Goal: Task Accomplishment & Management: Manage account settings

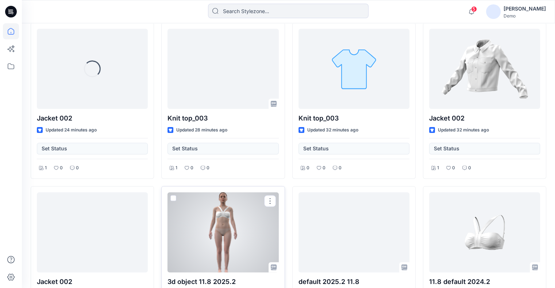
scroll to position [219, 0]
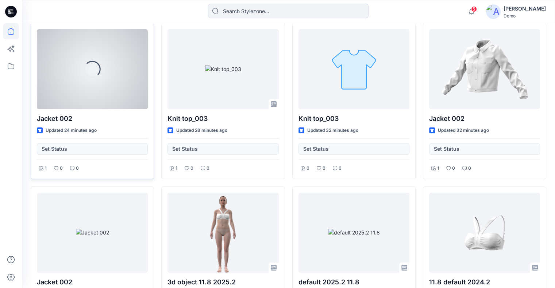
click at [96, 92] on div "Loading..." at bounding box center [92, 69] width 111 height 80
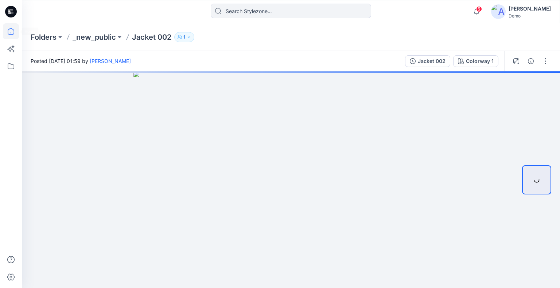
drag, startPoint x: 12, startPoint y: 27, endPoint x: 15, endPoint y: 27, distance: 3.7
click at [12, 27] on icon at bounding box center [11, 31] width 16 height 16
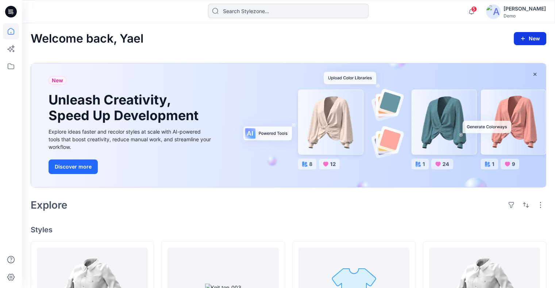
drag, startPoint x: 524, startPoint y: 36, endPoint x: 520, endPoint y: 39, distance: 5.0
click at [524, 36] on icon "button" at bounding box center [523, 39] width 6 height 6
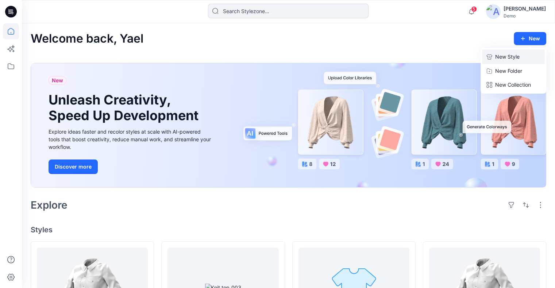
click at [505, 61] on p "New Style" at bounding box center [507, 57] width 24 height 9
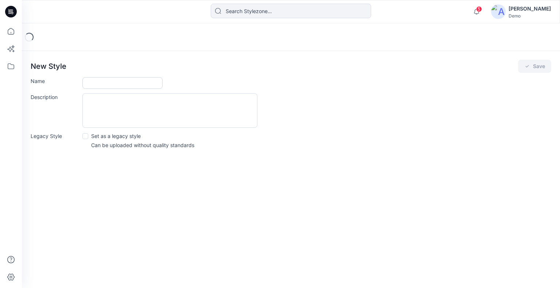
click at [134, 84] on input "Name" at bounding box center [122, 83] width 80 height 12
type input "legacy test"
click at [84, 136] on span at bounding box center [85, 136] width 6 height 6
click at [84, 136] on input "Set as a legacy style" at bounding box center [85, 136] width 6 height 6
checkbox input "true"
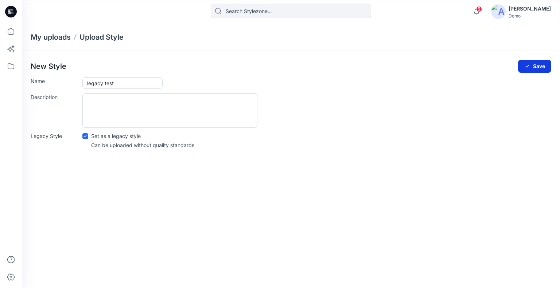
click at [541, 61] on button "Save" at bounding box center [534, 66] width 33 height 13
click at [534, 64] on button "Save" at bounding box center [534, 66] width 33 height 13
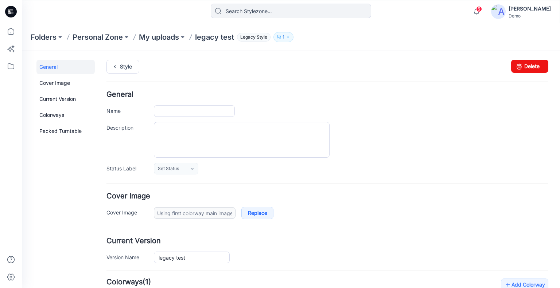
type input "legacy test"
type input "Colorway 1"
type input "Default Thumbnail"
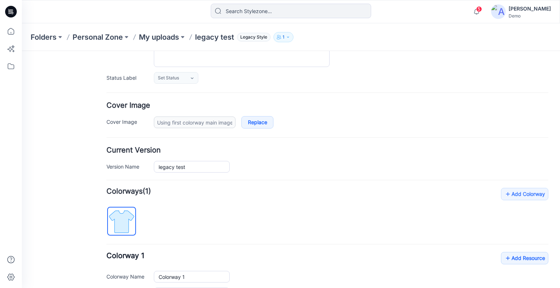
scroll to position [184, 0]
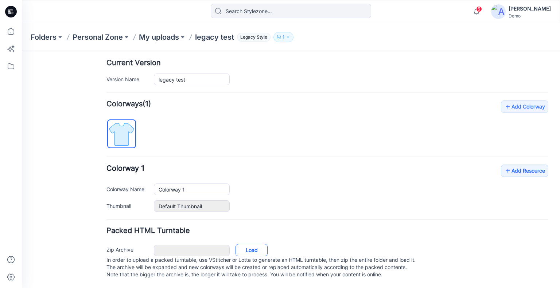
click at [255, 245] on link "Load" at bounding box center [252, 250] width 32 height 12
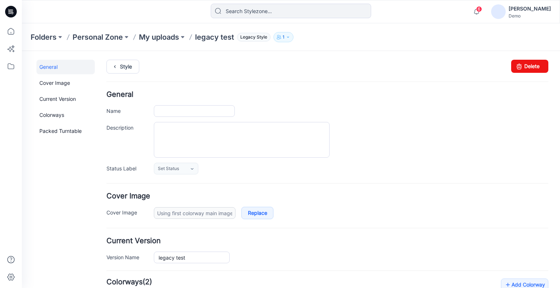
type input "legacy test"
type input "Nude"
type input "turn colors"
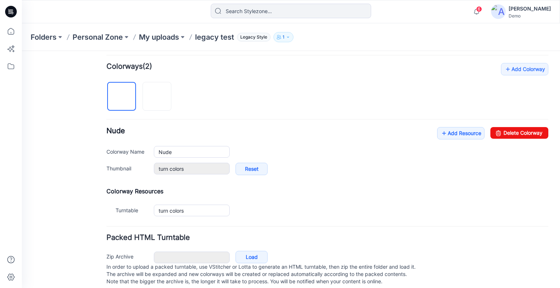
scroll to position [229, 0]
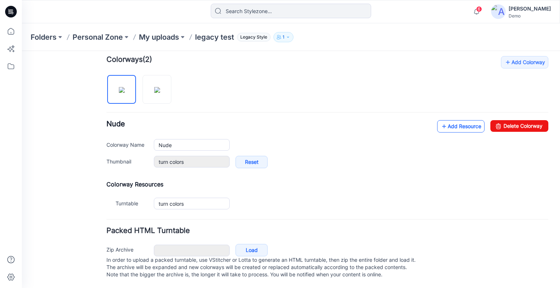
click at [450, 120] on link "Add Resource" at bounding box center [460, 126] width 47 height 12
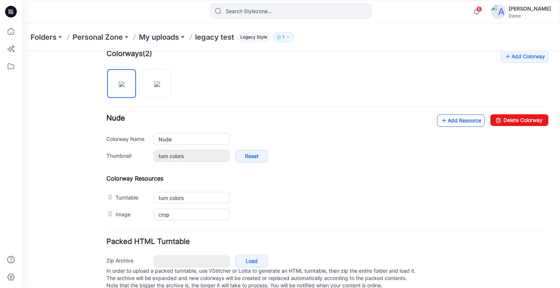
click at [443, 120] on link "Add Resource" at bounding box center [460, 121] width 47 height 12
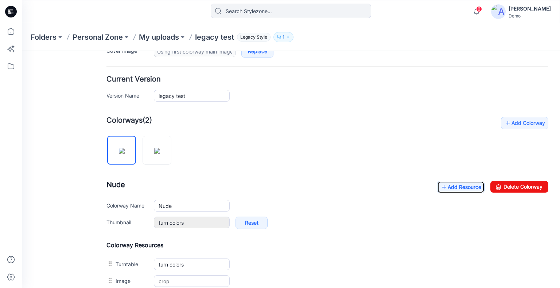
scroll to position [162, 0]
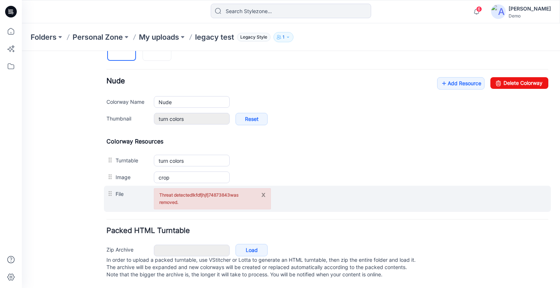
click at [264, 191] on button "x" at bounding box center [263, 194] width 4 height 7
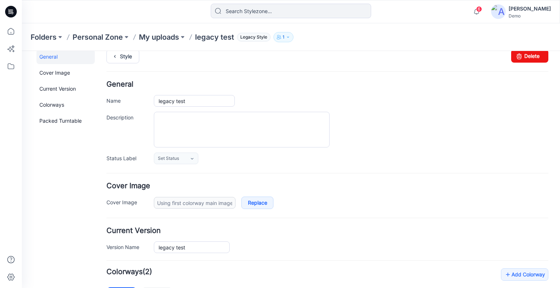
scroll to position [0, 0]
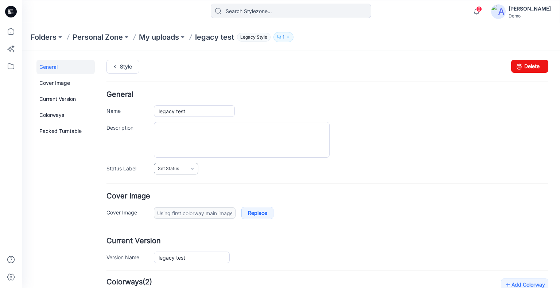
click at [193, 169] on icon at bounding box center [192, 169] width 6 height 6
drag, startPoint x: 185, startPoint y: 197, endPoint x: 426, endPoint y: 63, distance: 275.6
click at [185, 197] on link "Accepted" at bounding box center [183, 200] width 55 height 15
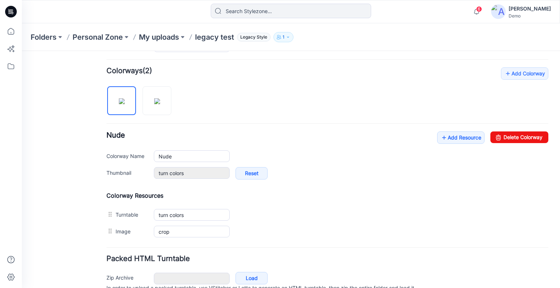
scroll to position [172, 0]
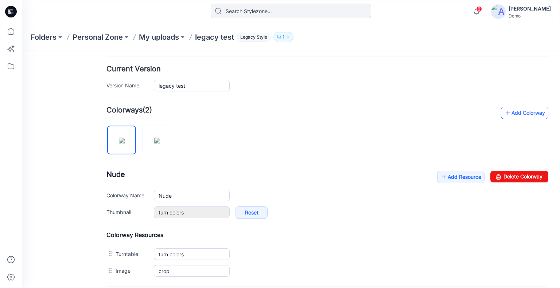
click at [516, 109] on link "Add Colorway" at bounding box center [524, 113] width 47 height 12
type input "New Colorway"
type input "Default Thumbnail"
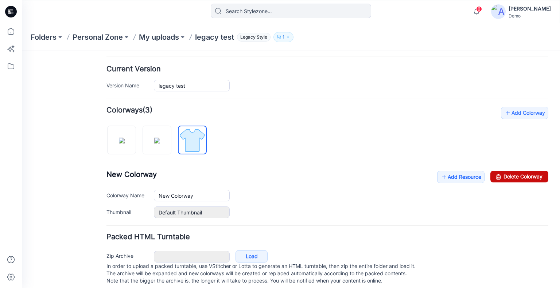
click at [509, 178] on link "Delete Colorway" at bounding box center [520, 177] width 58 height 12
type input "Nude"
type input "turn colors"
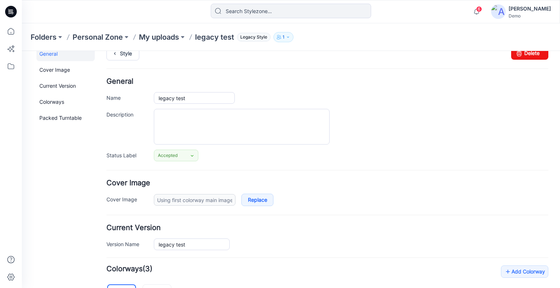
scroll to position [0, 0]
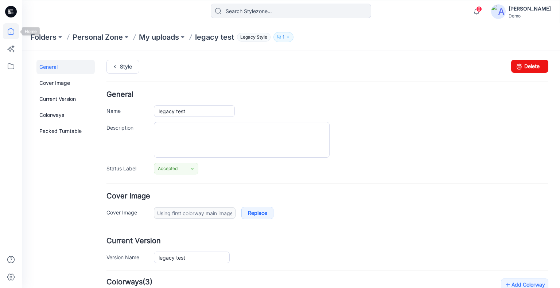
click at [16, 31] on icon at bounding box center [11, 31] width 16 height 16
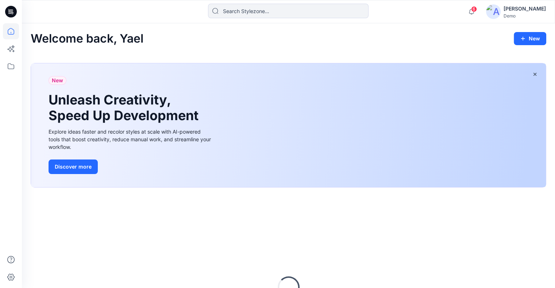
click at [534, 40] on button "New" at bounding box center [530, 38] width 32 height 13
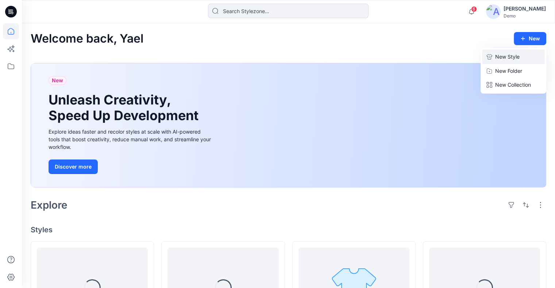
click at [526, 58] on button "New Style" at bounding box center [513, 57] width 63 height 15
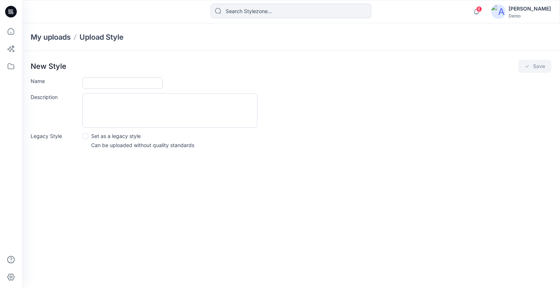
drag, startPoint x: 97, startPoint y: 78, endPoint x: 102, endPoint y: 81, distance: 5.6
click at [97, 78] on input "Name" at bounding box center [122, 83] width 80 height 12
type input "ערקעירק"
click at [532, 67] on button "Save" at bounding box center [534, 66] width 33 height 13
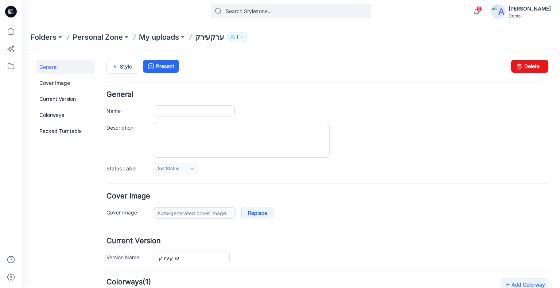
type input "ערקעירק"
type input "Colorway 1"
type input "Default Thumbnail"
drag, startPoint x: 527, startPoint y: 67, endPoint x: 333, endPoint y: 78, distance: 194.4
click at [527, 67] on link "Delete" at bounding box center [529, 66] width 37 height 13
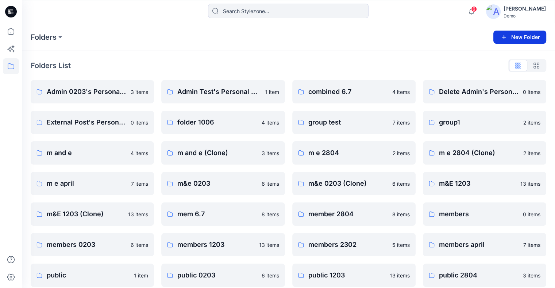
click at [523, 37] on button "New Folder" at bounding box center [519, 37] width 53 height 13
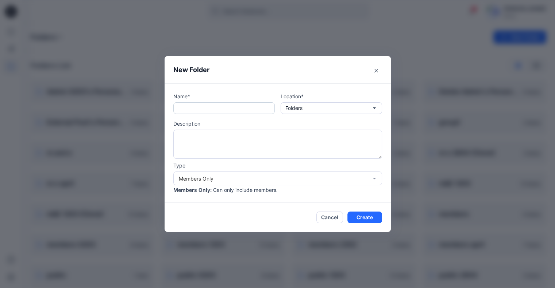
click at [235, 106] on input "text" at bounding box center [223, 108] width 101 height 12
type input "members 11.8"
click at [368, 214] on button "Create" at bounding box center [364, 218] width 35 height 12
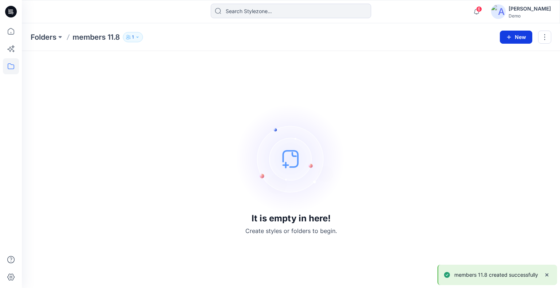
click at [521, 39] on button "New" at bounding box center [516, 37] width 32 height 13
click at [51, 41] on p "Folders" at bounding box center [44, 37] width 26 height 10
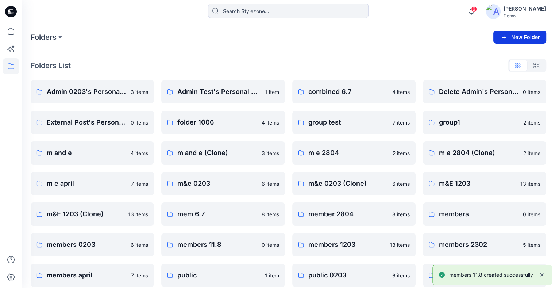
click at [524, 38] on button "New Folder" at bounding box center [519, 37] width 53 height 13
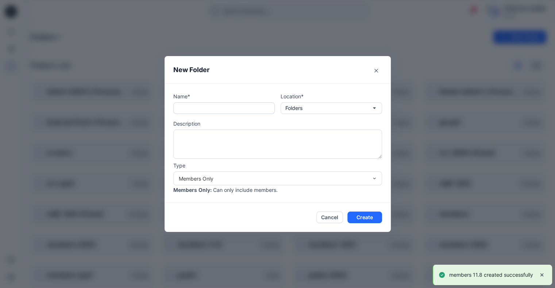
click at [217, 108] on input "text" at bounding box center [223, 108] width 101 height 12
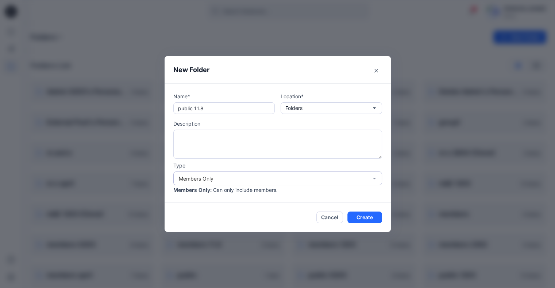
type input "public 11.8"
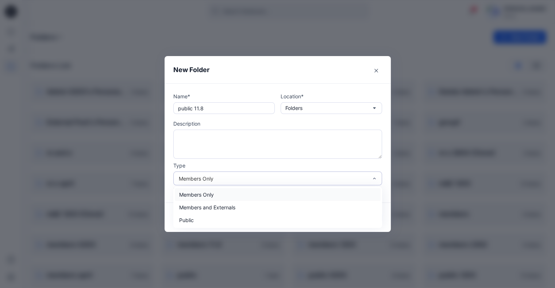
drag, startPoint x: 353, startPoint y: 177, endPoint x: 342, endPoint y: 186, distance: 14.7
click at [353, 176] on div "Members Only" at bounding box center [273, 179] width 189 height 8
click at [265, 220] on div "Public" at bounding box center [278, 220] width 206 height 13
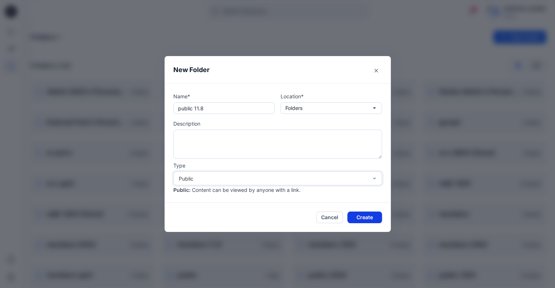
click at [371, 217] on button "Create" at bounding box center [364, 218] width 35 height 12
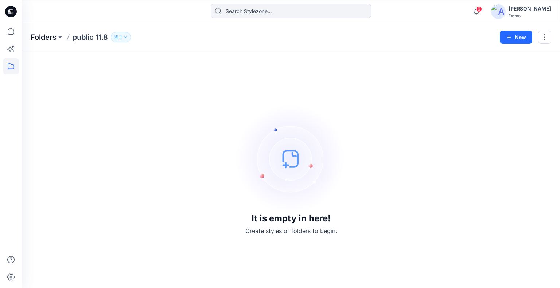
click at [40, 32] on p "Folders" at bounding box center [44, 37] width 26 height 10
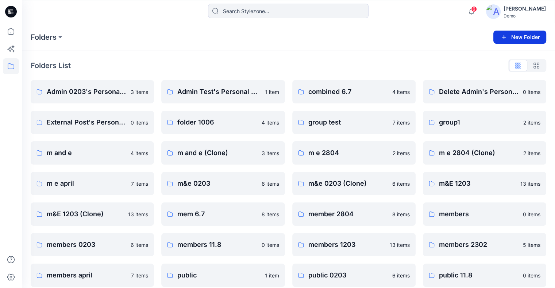
click at [511, 35] on button "New Folder" at bounding box center [519, 37] width 53 height 13
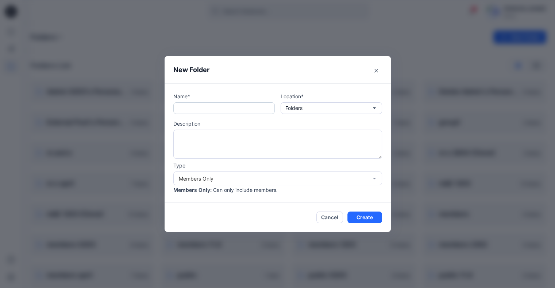
click at [195, 113] on input "text" at bounding box center [223, 108] width 101 height 12
type input "m e 11.8"
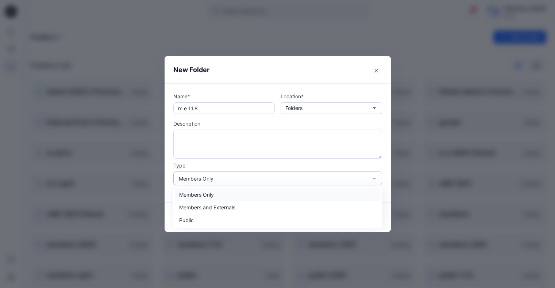
click at [205, 178] on div "Members Only" at bounding box center [273, 179] width 189 height 8
click at [213, 206] on div "Members and Externals" at bounding box center [278, 207] width 206 height 13
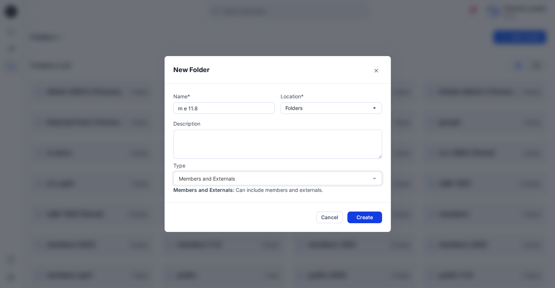
click at [374, 218] on button "Create" at bounding box center [364, 218] width 35 height 12
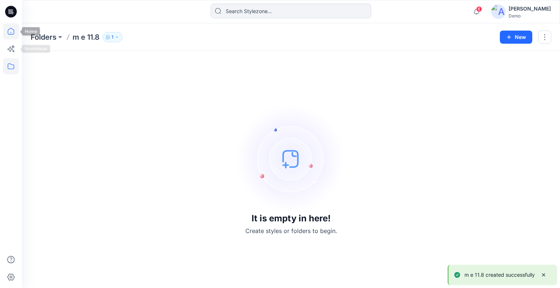
click at [10, 35] on icon at bounding box center [11, 31] width 7 height 7
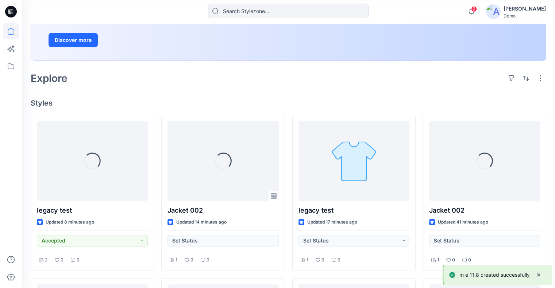
scroll to position [146, 0]
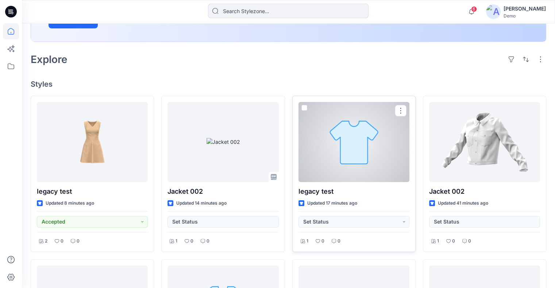
click at [377, 150] on div at bounding box center [353, 142] width 111 height 80
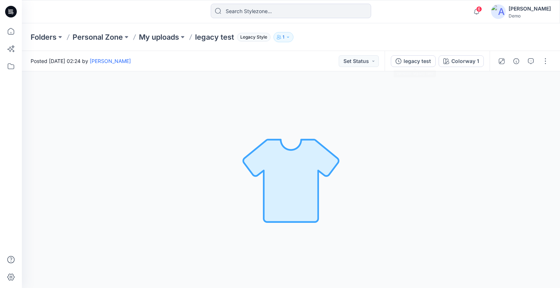
click at [421, 62] on div "legacy test" at bounding box center [417, 61] width 27 height 8
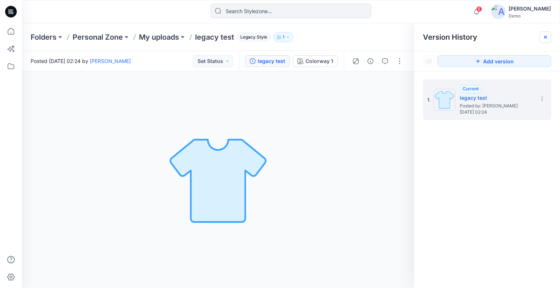
click at [546, 38] on icon at bounding box center [545, 37] width 3 height 3
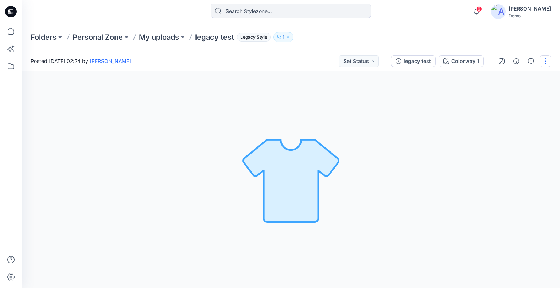
click at [547, 62] on button "button" at bounding box center [546, 61] width 12 height 12
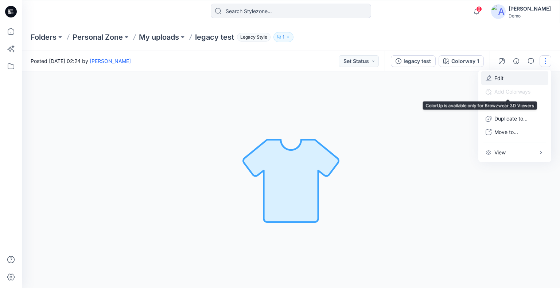
click at [514, 81] on button "Edit" at bounding box center [514, 77] width 67 height 13
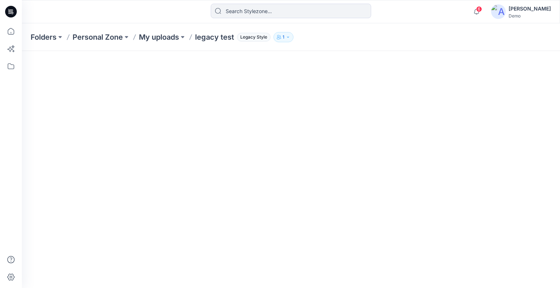
scroll to position [146, 0]
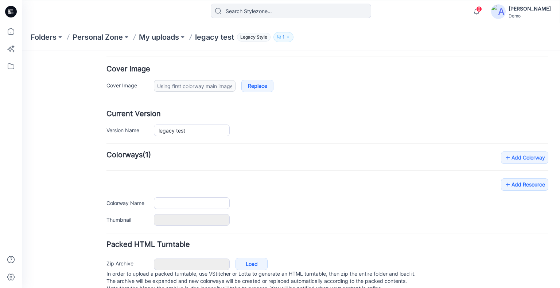
type input "legacy test"
type input "Colorway 1"
type input "Default Thumbnail"
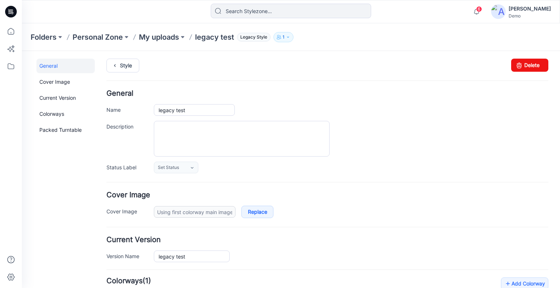
scroll to position [0, 0]
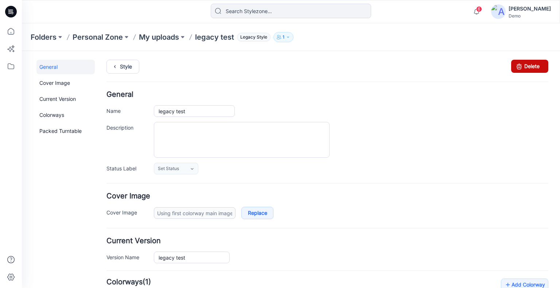
click at [534, 64] on link "Delete" at bounding box center [529, 66] width 37 height 13
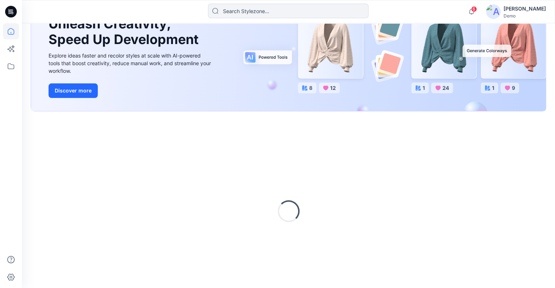
scroll to position [99, 0]
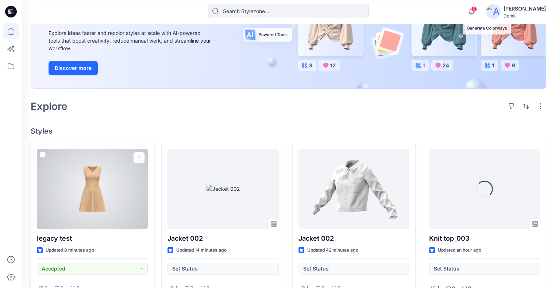
drag, startPoint x: 42, startPoint y: 156, endPoint x: 115, endPoint y: 156, distance: 72.9
click at [42, 156] on span at bounding box center [43, 155] width 6 height 6
click at [42, 156] on input "checkbox" at bounding box center [42, 155] width 6 height 6
checkbox input "true"
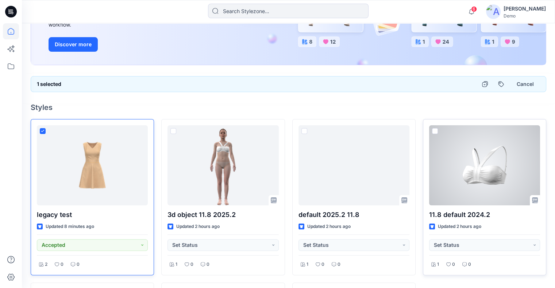
scroll to position [135, 0]
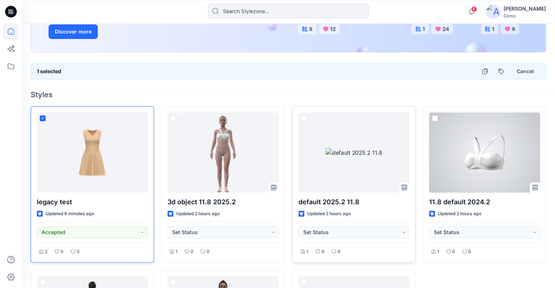
drag, startPoint x: 437, startPoint y: 119, endPoint x: 404, endPoint y: 119, distance: 33.2
click at [437, 119] on span at bounding box center [435, 119] width 6 height 6
click at [437, 119] on input "checkbox" at bounding box center [434, 119] width 6 height 6
checkbox input "true"
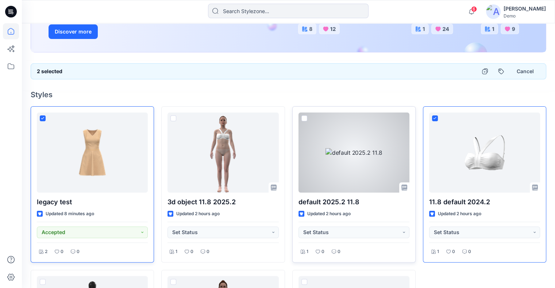
click at [304, 118] on span at bounding box center [304, 119] width 6 height 6
click at [304, 118] on input "checkbox" at bounding box center [304, 119] width 6 height 6
checkbox input "true"
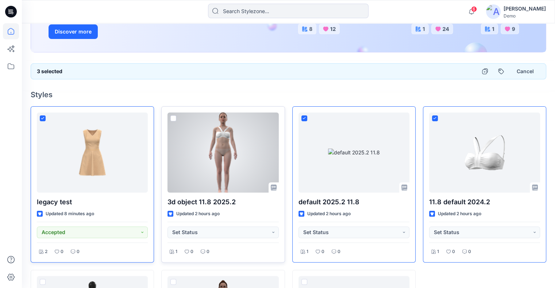
click at [173, 119] on span at bounding box center [173, 119] width 6 height 6
click at [173, 119] on input "checkbox" at bounding box center [173, 119] width 6 height 6
checkbox input "true"
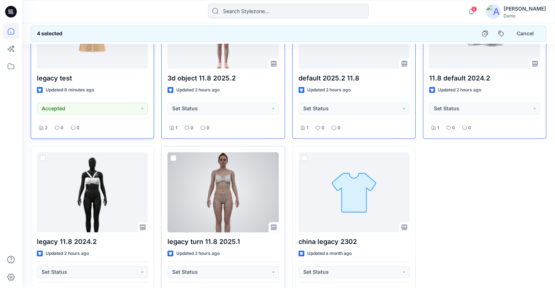
scroll to position [281, 0]
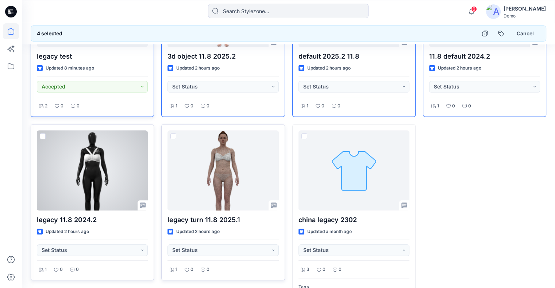
drag, startPoint x: 41, startPoint y: 133, endPoint x: 52, endPoint y: 133, distance: 11.0
click at [41, 133] on span at bounding box center [43, 136] width 6 height 6
click at [41, 134] on input "checkbox" at bounding box center [42, 137] width 6 height 6
checkbox input "true"
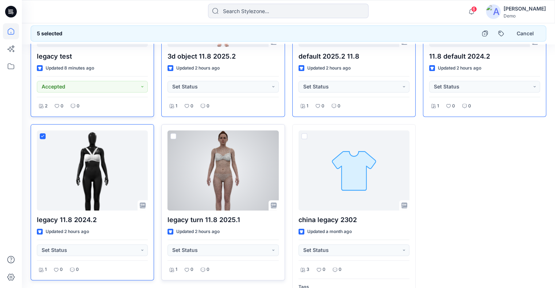
click at [176, 136] on div at bounding box center [222, 171] width 111 height 80
checkbox input "true"
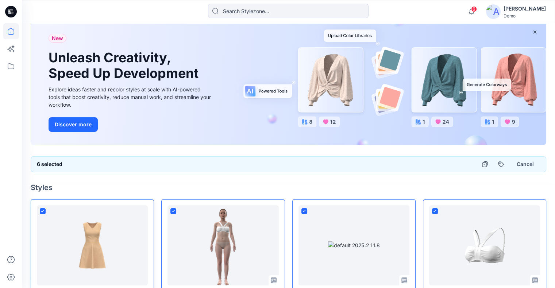
scroll to position [0, 0]
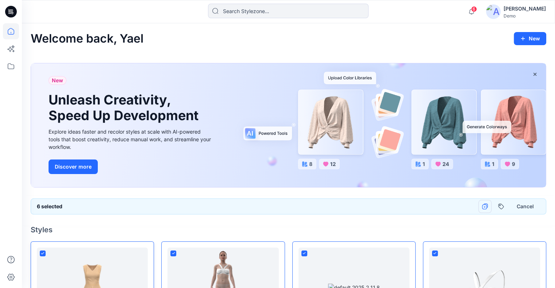
click at [483, 206] on icon "button" at bounding box center [485, 207] width 6 height 6
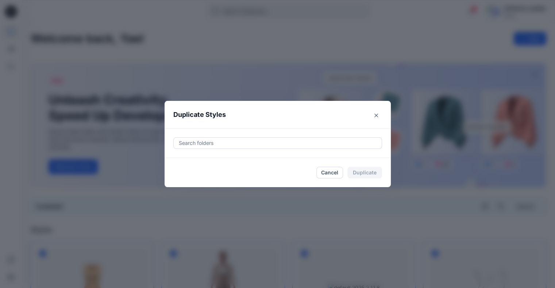
click at [206, 146] on div at bounding box center [277, 143] width 199 height 9
type input "11.8"
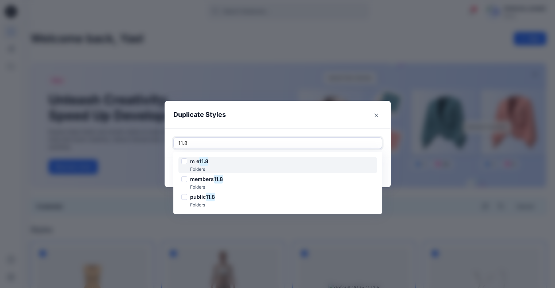
click at [219, 160] on div "m e 11.8 Folders" at bounding box center [277, 165] width 198 height 16
checkbox input "true"
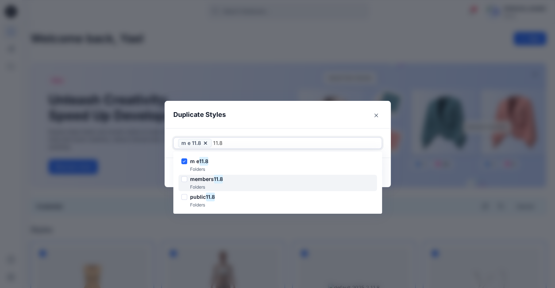
click at [214, 175] on h6 "members 11.8" at bounding box center [206, 179] width 33 height 9
checkbox input "true"
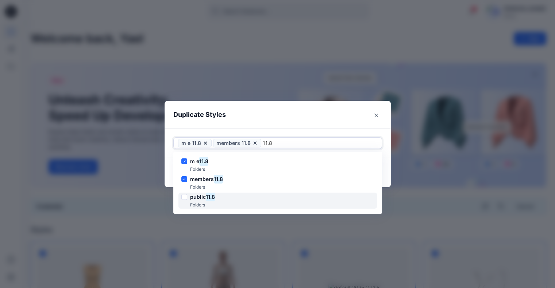
click at [213, 193] on mark "11.8" at bounding box center [210, 197] width 9 height 10
checkbox input "true"
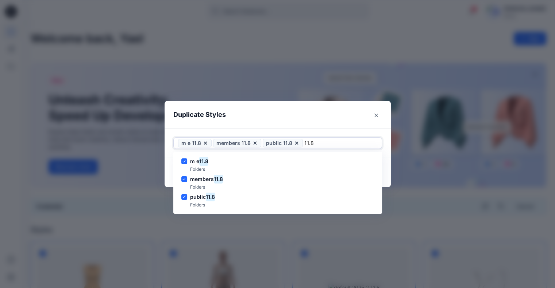
type input "11.8"
click at [303, 135] on div "Use Up and Down to choose options, press Enter to select the currently focused …" at bounding box center [277, 143] width 226 height 30
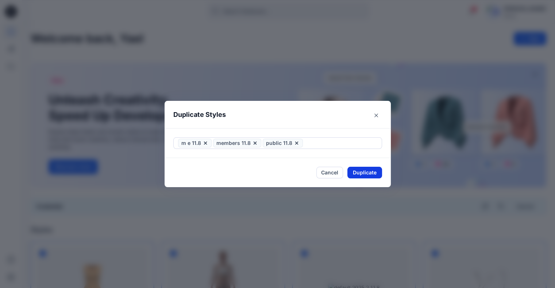
click at [365, 173] on button "Duplicate" at bounding box center [364, 173] width 35 height 12
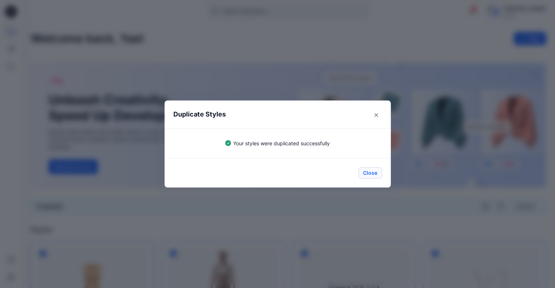
click at [366, 175] on button "Close" at bounding box center [370, 173] width 24 height 12
checkbox input "false"
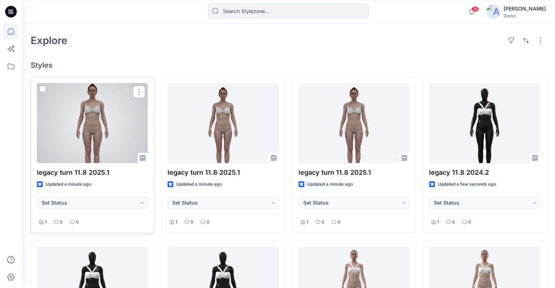
scroll to position [109, 0]
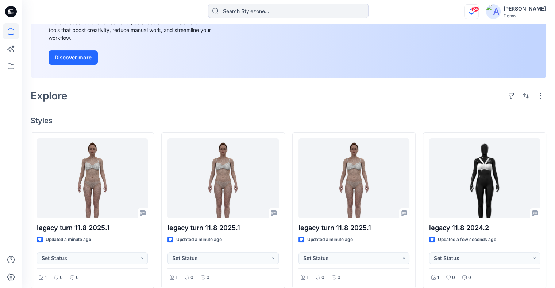
drag, startPoint x: 486, startPoint y: 2, endPoint x: 486, endPoint y: 8, distance: 6.2
click at [486, 2] on div "24 Notifications Your style legacy turn 11.8 2025.1 is ready Just now Your styl…" at bounding box center [288, 11] width 533 height 23
click at [478, 8] on icon "button" at bounding box center [471, 11] width 14 height 15
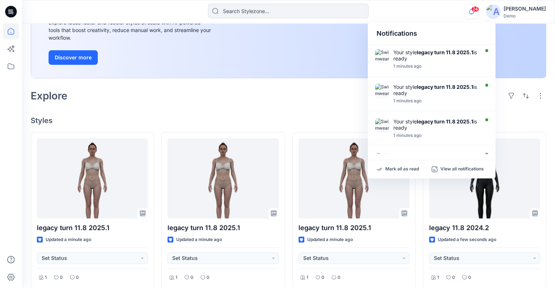
click at [320, 103] on div "Explore" at bounding box center [288, 96] width 515 height 18
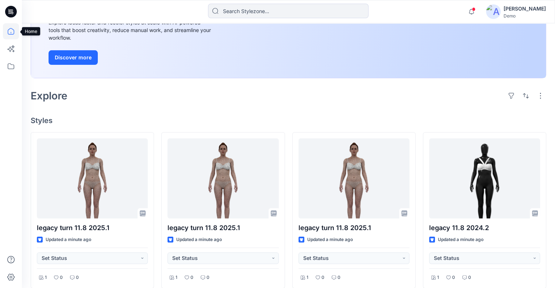
drag, startPoint x: 12, startPoint y: 33, endPoint x: 24, endPoint y: 27, distance: 14.0
click at [12, 33] on icon at bounding box center [11, 31] width 16 height 16
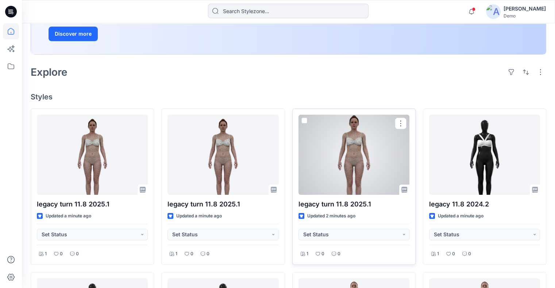
scroll to position [146, 0]
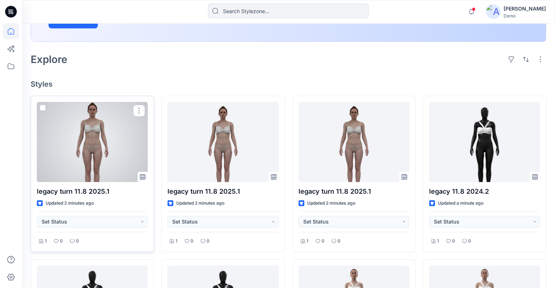
click at [42, 109] on span at bounding box center [43, 108] width 6 height 6
click at [42, 109] on input "checkbox" at bounding box center [42, 108] width 6 height 6
checkbox input "true"
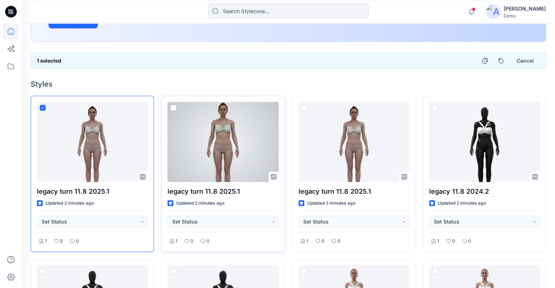
click at [175, 106] on span at bounding box center [173, 108] width 6 height 6
click at [175, 106] on input "checkbox" at bounding box center [173, 108] width 6 height 6
checkbox input "true"
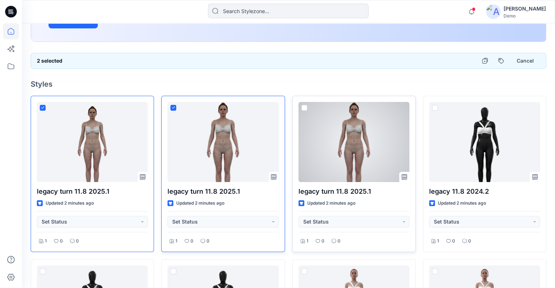
click at [308, 106] on div at bounding box center [353, 142] width 111 height 80
checkbox input "true"
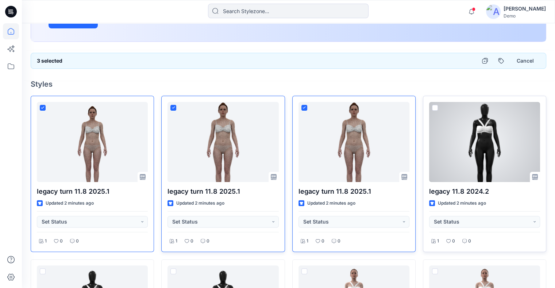
click at [435, 106] on span at bounding box center [435, 108] width 6 height 6
click at [435, 106] on input "checkbox" at bounding box center [434, 108] width 6 height 6
checkbox input "true"
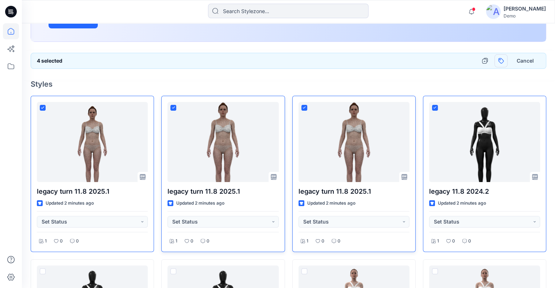
click at [503, 61] on button "button" at bounding box center [500, 60] width 13 height 13
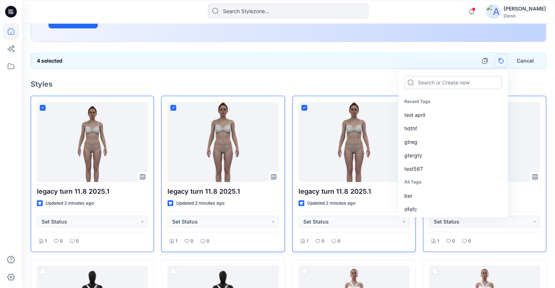
click at [448, 86] on input at bounding box center [453, 82] width 98 height 13
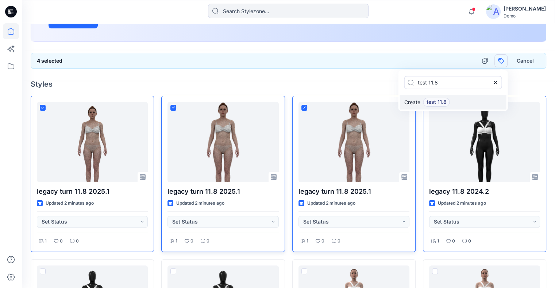
type input "test 11.8"
click at [440, 97] on div "Create test 11.8" at bounding box center [452, 102] width 106 height 15
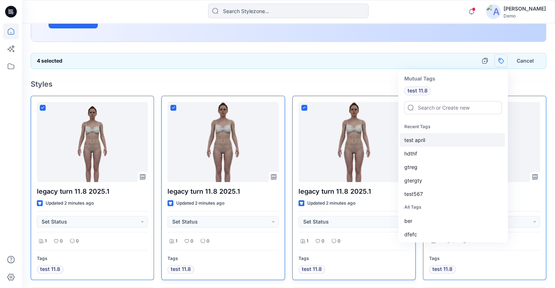
click at [432, 144] on div "test april" at bounding box center [451, 139] width 105 height 13
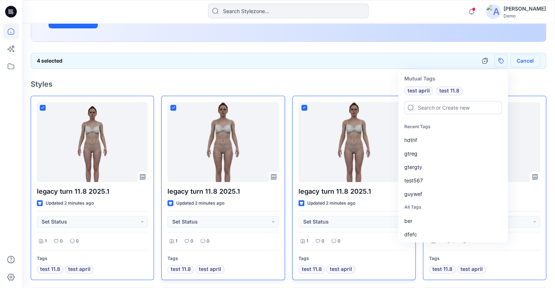
click at [531, 62] on button "Cancel" at bounding box center [525, 60] width 30 height 13
checkbox input "false"
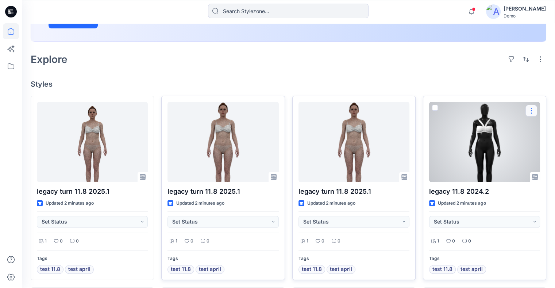
click at [532, 108] on button "button" at bounding box center [531, 111] width 12 height 12
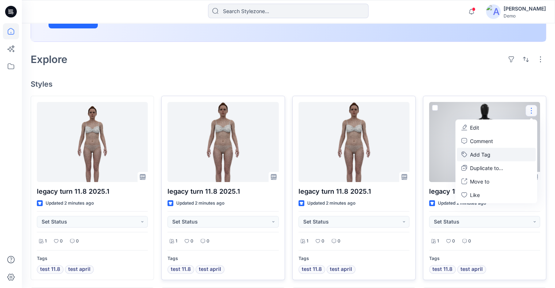
click at [500, 159] on button "Add Tag" at bounding box center [496, 154] width 79 height 13
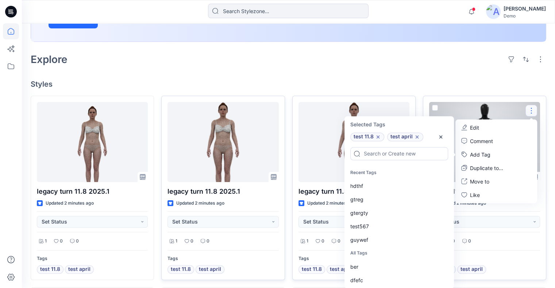
click at [417, 137] on icon at bounding box center [417, 137] width 6 height 6
click at [442, 137] on icon "button" at bounding box center [441, 137] width 6 height 6
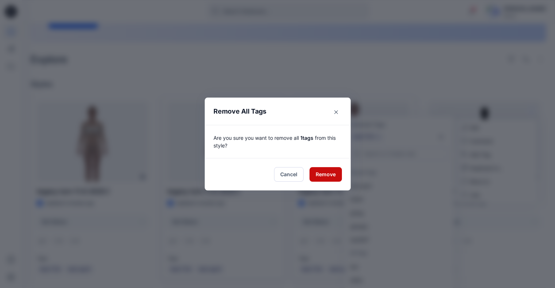
click at [320, 176] on button "Remove" at bounding box center [325, 174] width 32 height 15
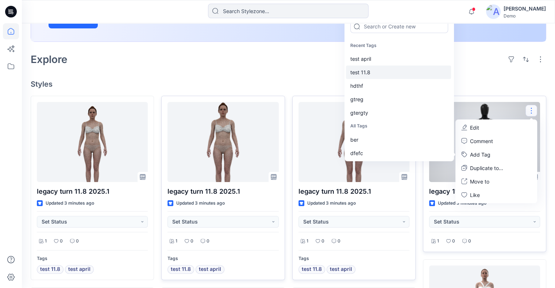
click at [378, 71] on div "test 11.8" at bounding box center [398, 72] width 105 height 13
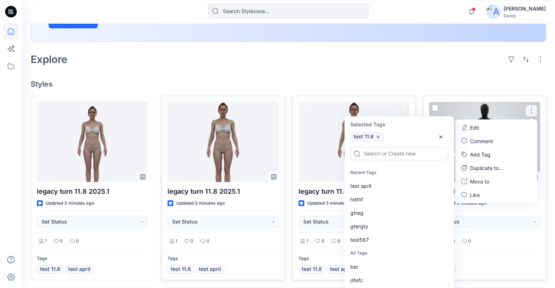
click at [318, 91] on div "Welcome back, Yael New New Unleash Creativity, Speed Up Development Explore ide…" at bounding box center [288, 260] width 533 height 766
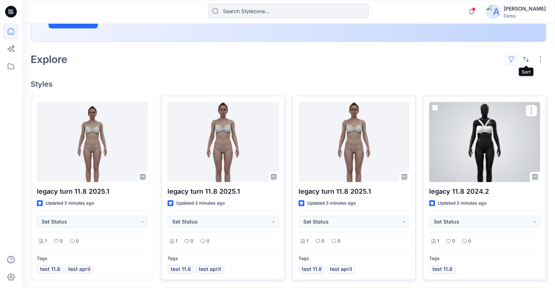
click at [516, 60] on button "button" at bounding box center [511, 60] width 12 height 12
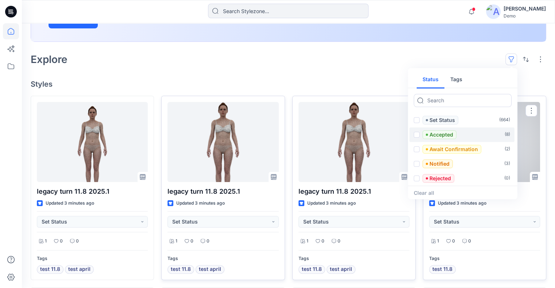
click at [416, 132] on span at bounding box center [417, 135] width 6 height 6
click at [416, 132] on input "checkbox" at bounding box center [416, 135] width 6 height 6
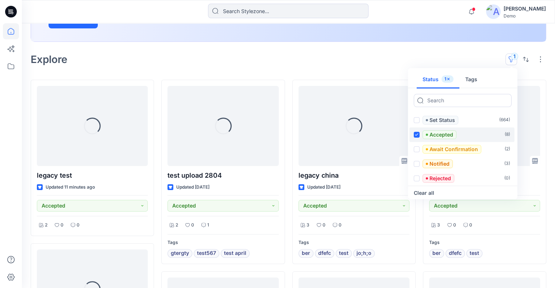
click at [416, 134] on icon at bounding box center [416, 134] width 3 height 3
click at [416, 134] on input "checkbox" at bounding box center [416, 135] width 6 height 6
checkbox input "false"
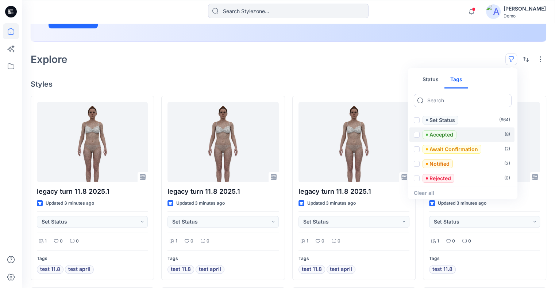
click at [458, 79] on button "Tags" at bounding box center [456, 80] width 24 height 18
click at [416, 135] on span at bounding box center [417, 135] width 6 height 6
click at [416, 135] on input "checkbox" at bounding box center [416, 135] width 6 height 6
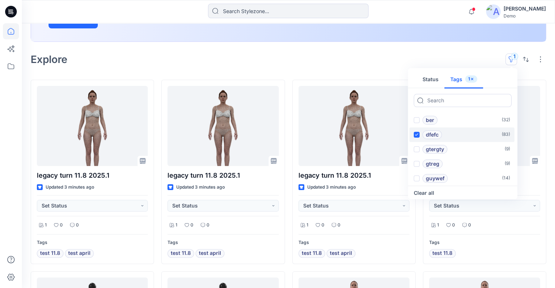
click at [416, 135] on icon at bounding box center [416, 135] width 3 height 2
click at [416, 135] on input "checkbox" at bounding box center [416, 135] width 6 height 6
checkbox input "false"
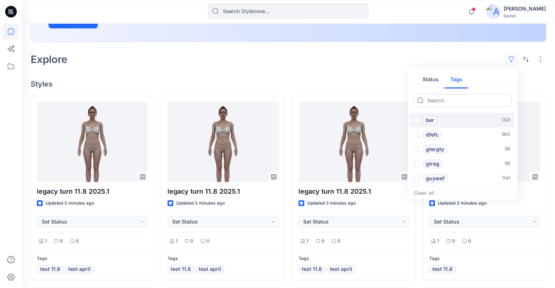
click at [415, 121] on span at bounding box center [417, 120] width 6 height 6
click at [415, 121] on input "checkbox" at bounding box center [416, 121] width 6 height 6
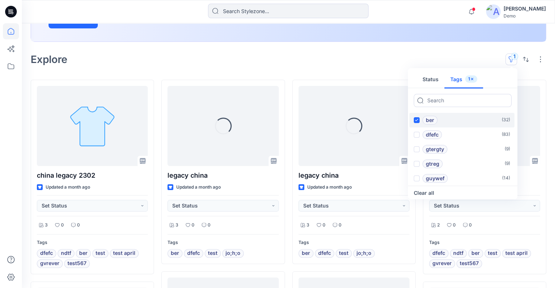
click at [417, 120] on icon at bounding box center [416, 120] width 3 height 3
click at [417, 120] on input "checkbox" at bounding box center [416, 121] width 6 height 6
checkbox input "false"
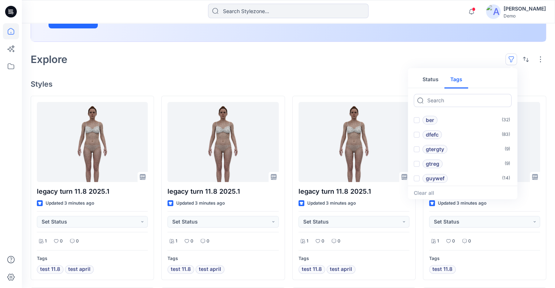
click at [367, 67] on div "Explore Status Tags ber ( 32 ) dfefc ( 83 ) gtergty ( 9 ) gtreg ( 9 ) guywef ( …" at bounding box center [288, 60] width 515 height 18
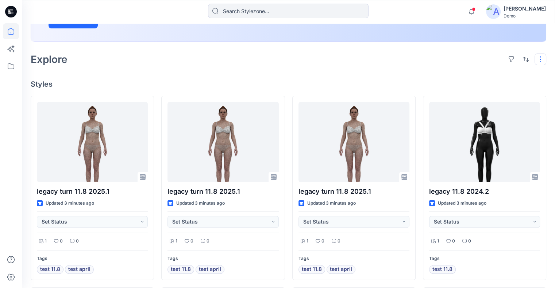
click at [539, 57] on button "button" at bounding box center [540, 60] width 12 height 12
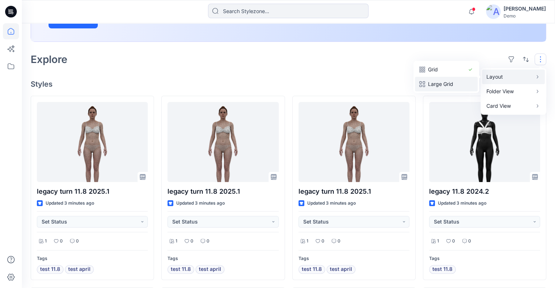
click at [446, 85] on p "Large Grid" at bounding box center [446, 84] width 36 height 9
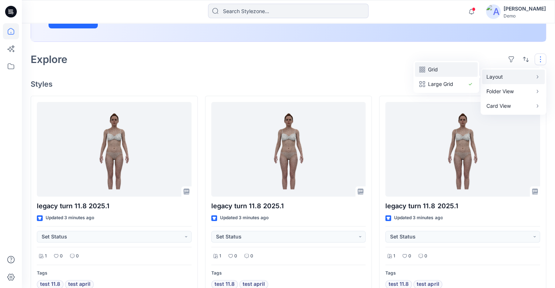
click at [461, 69] on p "Grid" at bounding box center [446, 69] width 36 height 9
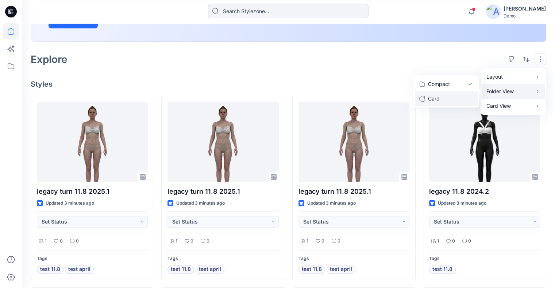
click at [459, 101] on p "Card" at bounding box center [446, 98] width 36 height 9
click at [462, 84] on p "Compact" at bounding box center [446, 84] width 36 height 9
drag, startPoint x: 494, startPoint y: 105, endPoint x: 477, endPoint y: 110, distance: 17.9
click at [495, 104] on p "Card View" at bounding box center [509, 106] width 46 height 9
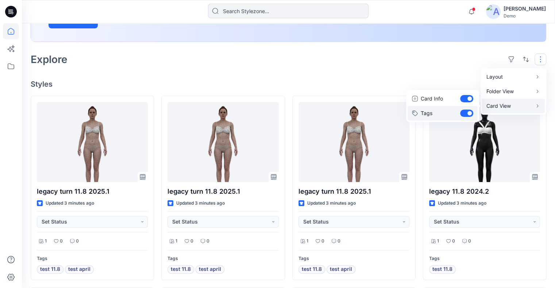
click at [462, 112] on button "Tags" at bounding box center [442, 113] width 70 height 15
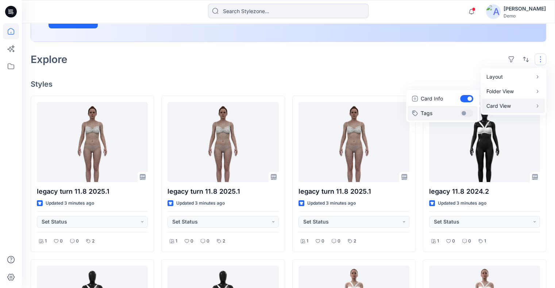
click at [463, 112] on button "Tags" at bounding box center [442, 113] width 70 height 15
checkbox input "true"
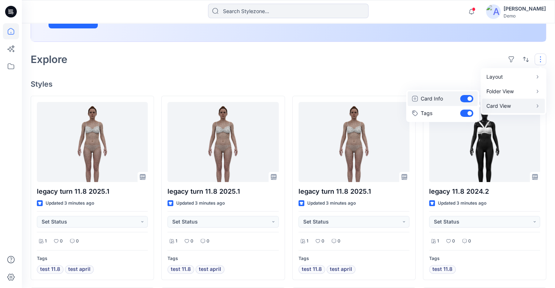
click at [465, 92] on button "Card Info" at bounding box center [442, 99] width 70 height 15
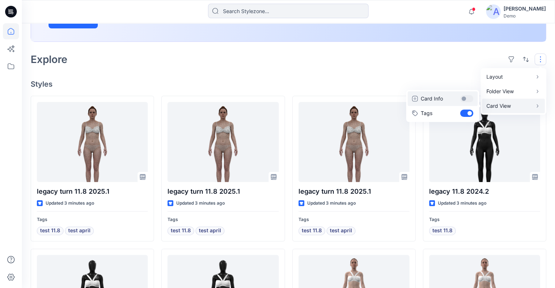
click at [466, 100] on button "Card Info" at bounding box center [442, 99] width 70 height 15
checkbox input "true"
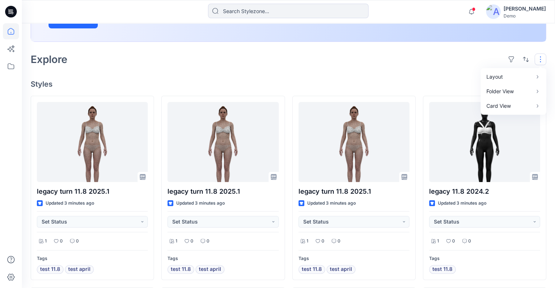
click at [390, 87] on h4 "Styles" at bounding box center [288, 84] width 515 height 9
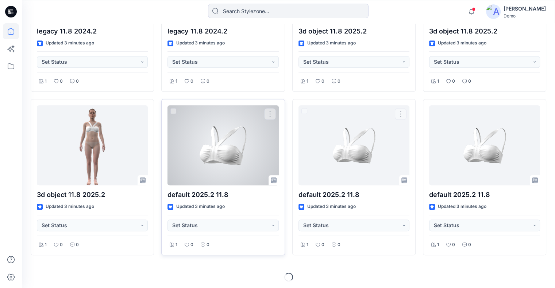
scroll to position [499, 0]
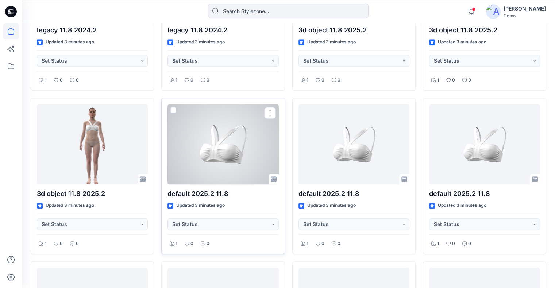
click at [222, 151] on div at bounding box center [222, 144] width 111 height 80
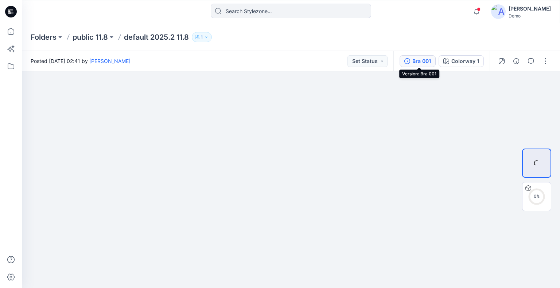
click at [422, 63] on div "Bra 001" at bounding box center [421, 61] width 19 height 8
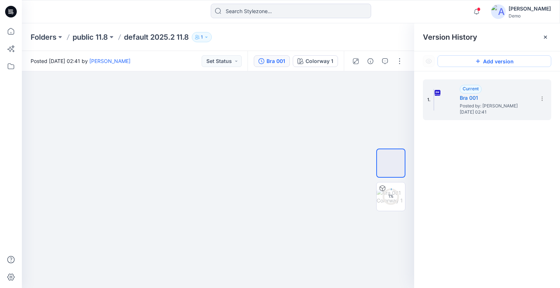
click at [512, 63] on button "Add version" at bounding box center [495, 61] width 114 height 12
click at [521, 63] on button "Add version" at bounding box center [495, 61] width 114 height 12
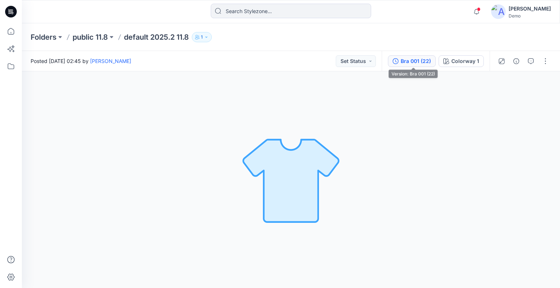
click at [427, 64] on div "Bra 001 (22)" at bounding box center [416, 61] width 30 height 8
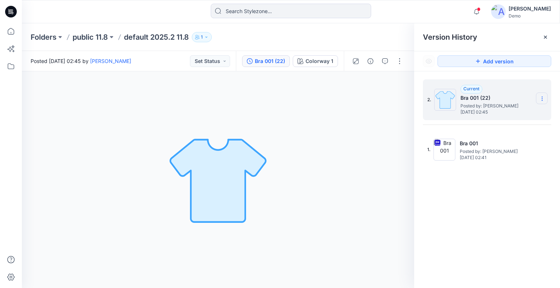
click at [545, 99] on icon at bounding box center [542, 99] width 6 height 6
click at [514, 143] on div "Delete Version" at bounding box center [503, 145] width 85 height 15
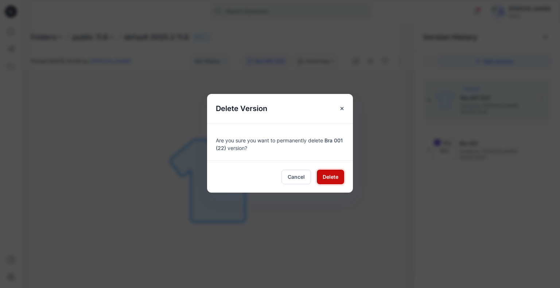
click at [331, 176] on span "Delete" at bounding box center [331, 177] width 16 height 8
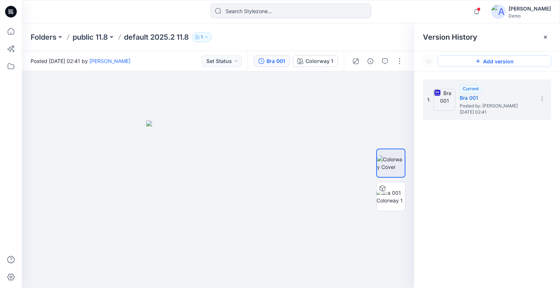
click at [532, 61] on button "Add version" at bounding box center [495, 61] width 114 height 12
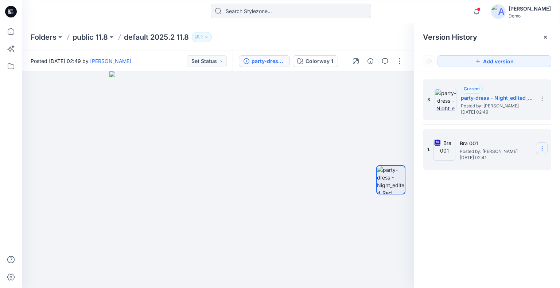
click at [545, 147] on icon at bounding box center [542, 149] width 6 height 6
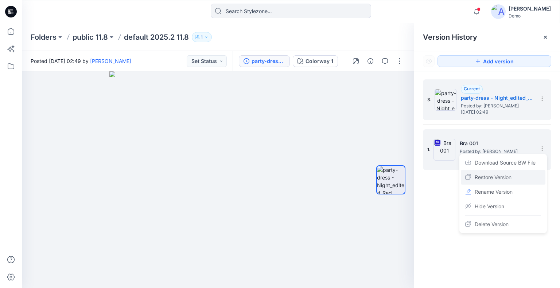
click at [518, 177] on div "Restore Version" at bounding box center [503, 177] width 85 height 15
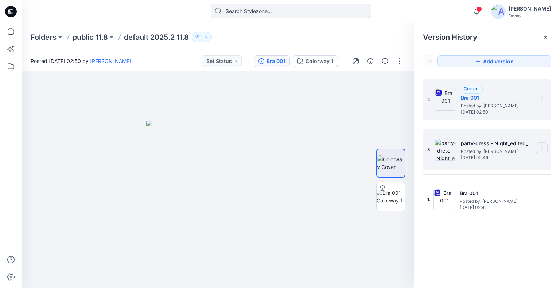
click at [540, 151] on section at bounding box center [542, 149] width 12 height 12
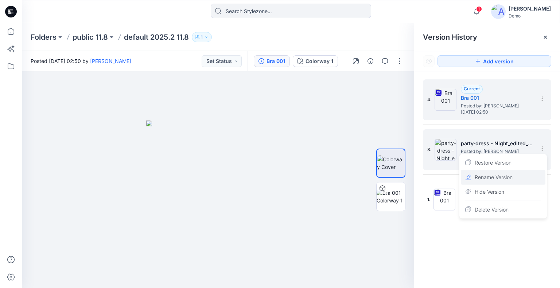
click at [499, 174] on span "Rename Version" at bounding box center [494, 177] width 38 height 9
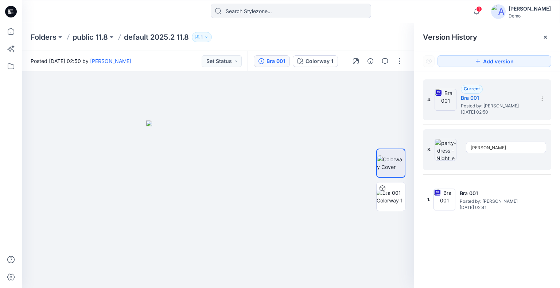
type input "greg"
click at [543, 150] on icon at bounding box center [542, 149] width 6 height 6
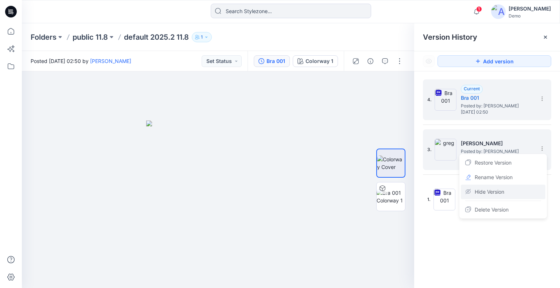
click at [513, 197] on div "Hide Version" at bounding box center [503, 192] width 85 height 15
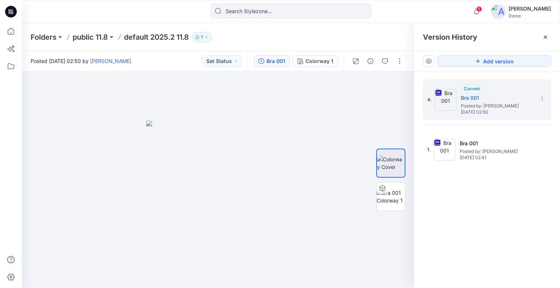
click at [0, 0] on icon at bounding box center [0, 0] width 0 height 0
click at [429, 57] on button at bounding box center [429, 61] width 12 height 12
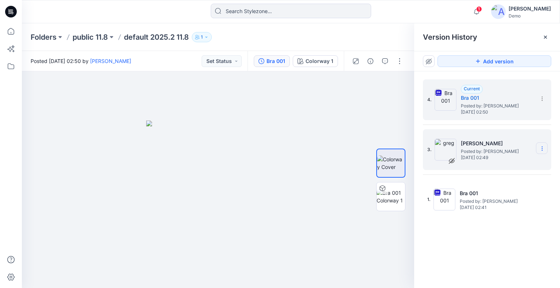
click at [540, 148] on icon at bounding box center [542, 149] width 6 height 6
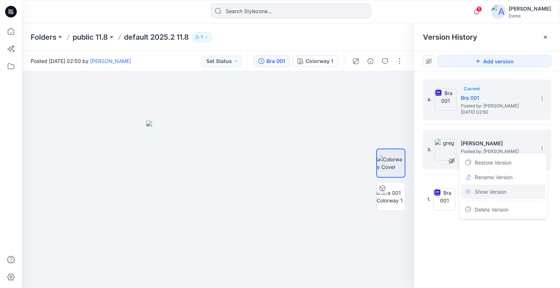
click at [503, 190] on span "Show Version" at bounding box center [491, 192] width 32 height 9
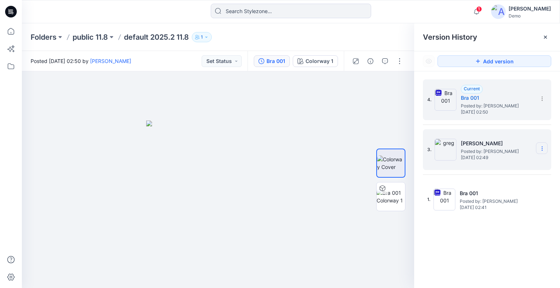
click at [545, 148] on icon at bounding box center [542, 149] width 6 height 6
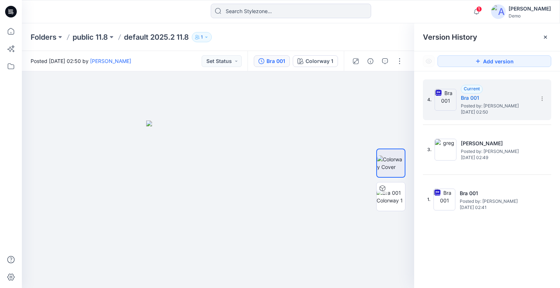
click at [492, 257] on div "4. Current Bra 001 Posted by: Yael Waitz Monday, August 11, 2025 02:50 3. greg …" at bounding box center [487, 185] width 146 height 228
click at [545, 99] on icon at bounding box center [542, 99] width 6 height 6
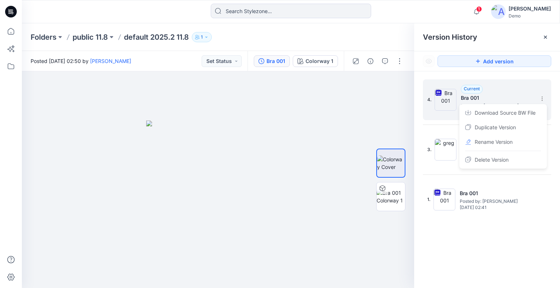
click at [511, 130] on span "Duplicate Version" at bounding box center [495, 127] width 41 height 9
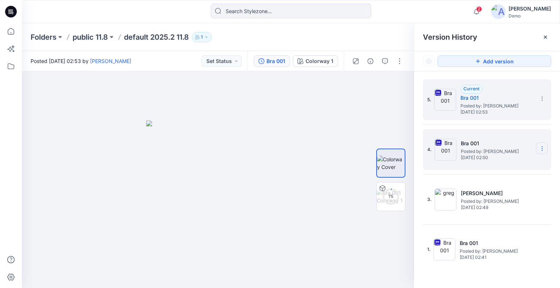
click at [542, 150] on icon at bounding box center [542, 149] width 6 height 6
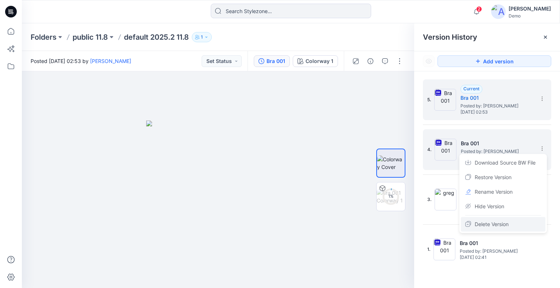
click at [501, 224] on span "Delete Version" at bounding box center [492, 224] width 34 height 9
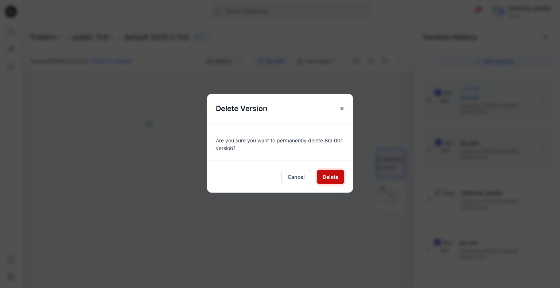
click at [333, 175] on span "Delete" at bounding box center [331, 177] width 16 height 8
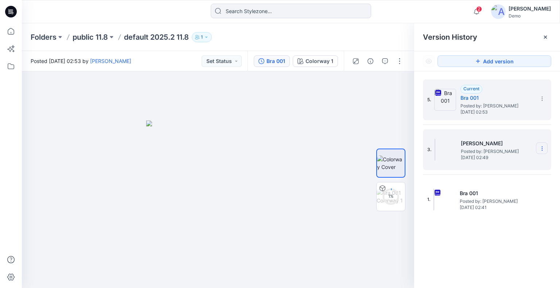
click at [540, 148] on icon at bounding box center [542, 149] width 6 height 6
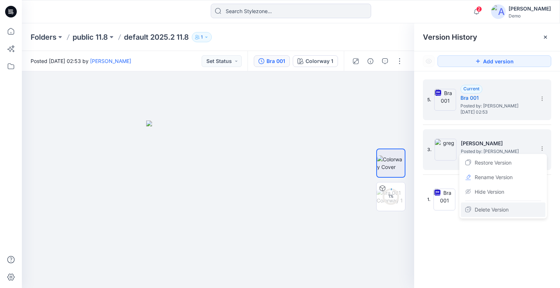
click at [508, 210] on span "Delete Version" at bounding box center [492, 210] width 34 height 9
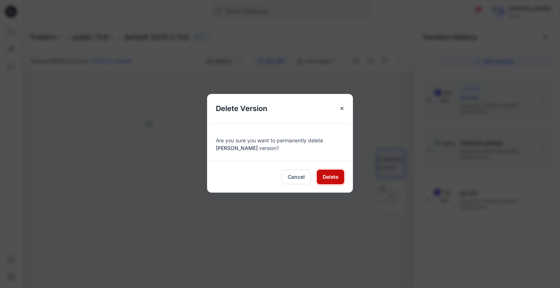
click at [328, 177] on span "Delete" at bounding box center [331, 177] width 16 height 8
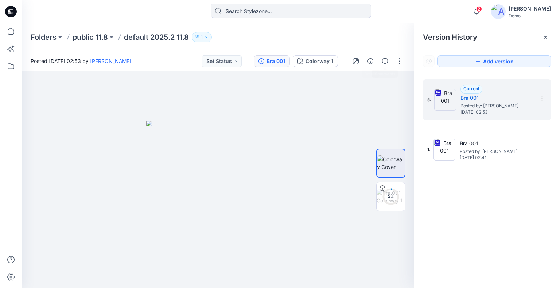
click at [384, 62] on icon "button" at bounding box center [385, 61] width 6 height 6
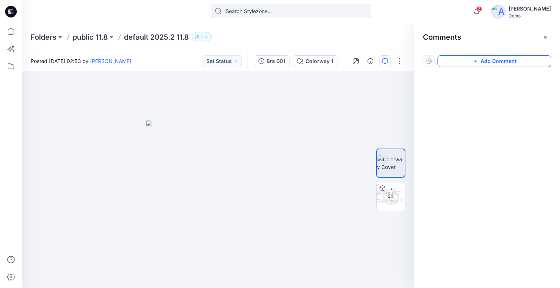
click at [487, 61] on button "Add Comment" at bounding box center [495, 61] width 114 height 12
click at [78, 109] on div "1" at bounding box center [218, 179] width 392 height 217
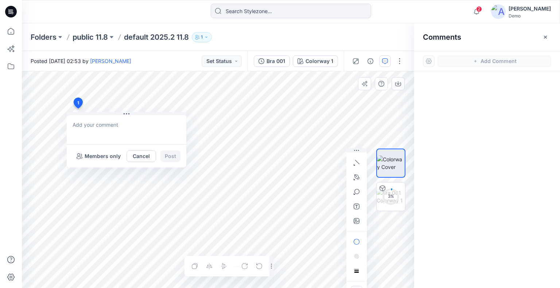
click at [104, 128] on textarea at bounding box center [127, 129] width 120 height 29
type textarea "htrh"
click at [112, 159] on p "Members only" at bounding box center [103, 156] width 36 height 9
click at [172, 155] on button "Post" at bounding box center [170, 157] width 20 height 12
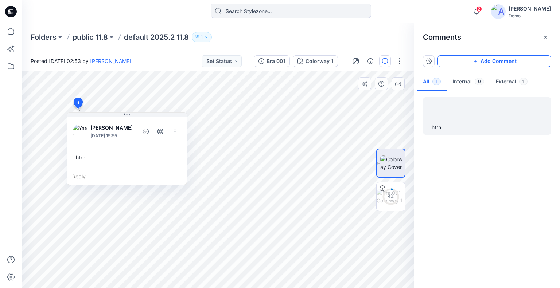
drag, startPoint x: 485, startPoint y: 61, endPoint x: 481, endPoint y: 62, distance: 3.7
click at [485, 61] on button "Add Comment" at bounding box center [495, 61] width 114 height 12
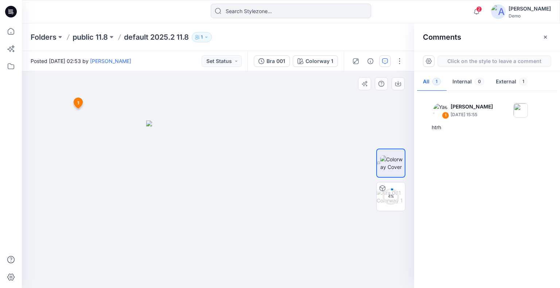
click at [67, 174] on div "2 1 Yael Waitz August 11, 2025 15:55 htrh Reply" at bounding box center [218, 179] width 392 height 217
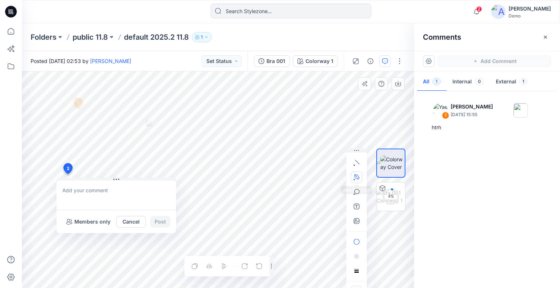
click at [355, 177] on icon "button" at bounding box center [356, 177] width 5 height 5
click at [103, 147] on icon "Layer 1" at bounding box center [218, 179] width 392 height 217
click at [166, 105] on icon "Layer 1" at bounding box center [218, 179] width 392 height 217
click at [131, 150] on icon "Layer 1" at bounding box center [218, 179] width 392 height 217
click at [104, 148] on circle at bounding box center [103, 147] width 4 height 4
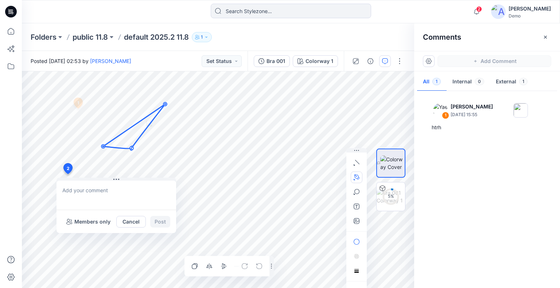
click at [101, 190] on textarea at bounding box center [117, 195] width 120 height 29
type textarea "gvreg"
click at [162, 221] on button "Post" at bounding box center [160, 222] width 20 height 12
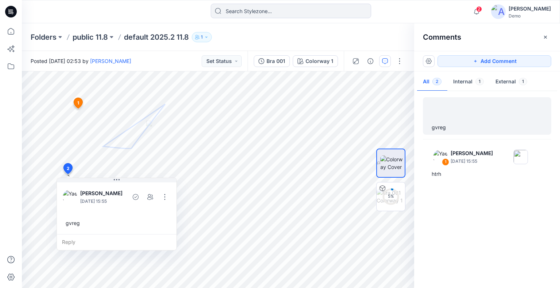
click at [435, 58] on div "Add Comment" at bounding box center [487, 61] width 146 height 20
click at [433, 59] on button "button" at bounding box center [429, 61] width 12 height 12
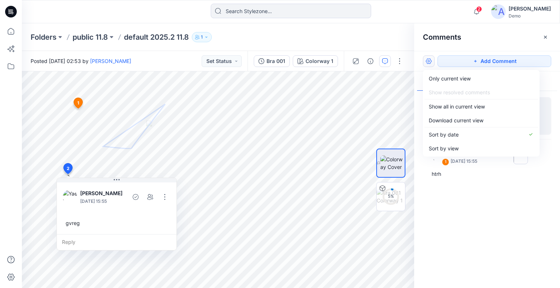
click at [268, 30] on div "Folders public 11.8 default 2025.2 11.8 1" at bounding box center [291, 37] width 538 height 28
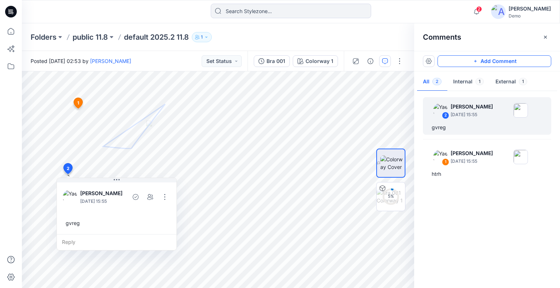
click at [481, 60] on button "Add Comment" at bounding box center [495, 61] width 114 height 12
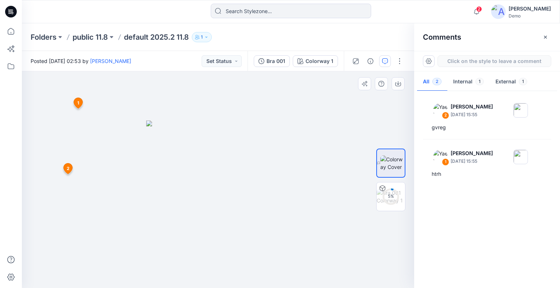
click at [47, 121] on div "3 1 Yael Waitz August 11, 2025 15:55 htrh Reply 2 Yael Waitz August 11, 2025 15…" at bounding box center [218, 179] width 392 height 217
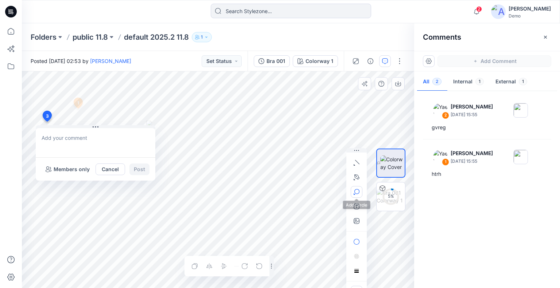
click at [360, 193] on button "button" at bounding box center [357, 192] width 12 height 12
click at [67, 138] on textarea at bounding box center [96, 142] width 120 height 29
click at [361, 244] on button "button" at bounding box center [357, 242] width 12 height 12
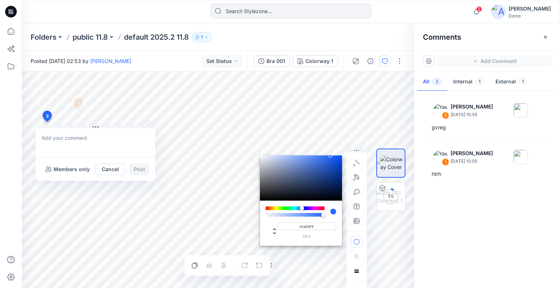
click at [315, 209] on div at bounding box center [295, 209] width 59 height 4
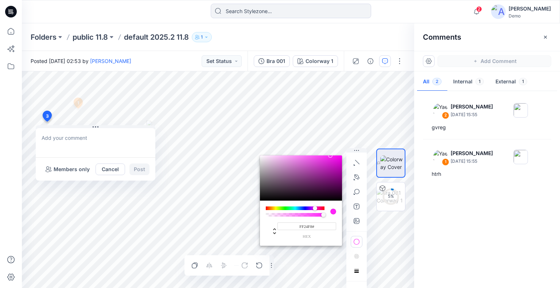
click at [327, 173] on div at bounding box center [301, 178] width 82 height 45
type input "#9C1D98"
click at [112, 140] on textarea at bounding box center [96, 142] width 120 height 29
type textarea "g4reg"
click at [137, 170] on button "Post" at bounding box center [139, 170] width 20 height 12
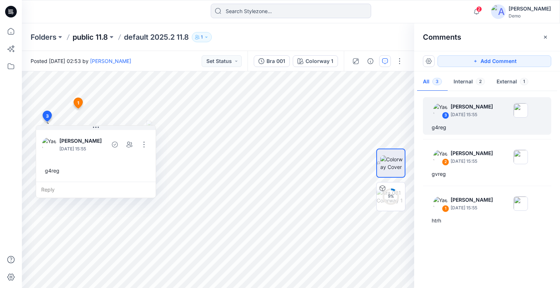
click at [78, 37] on p "public 11.8" at bounding box center [90, 37] width 35 height 10
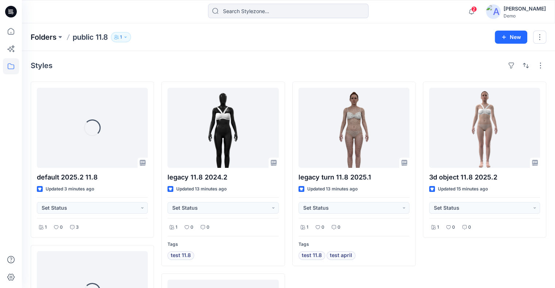
click at [44, 39] on p "Folders" at bounding box center [44, 37] width 26 height 10
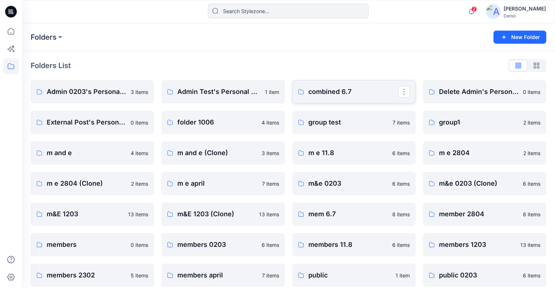
click at [358, 91] on p "combined 6.7" at bounding box center [353, 92] width 90 height 10
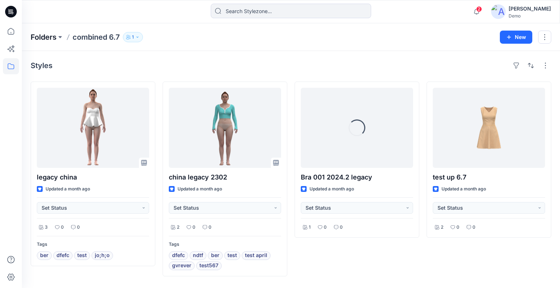
click at [36, 38] on p "Folders" at bounding box center [44, 37] width 26 height 10
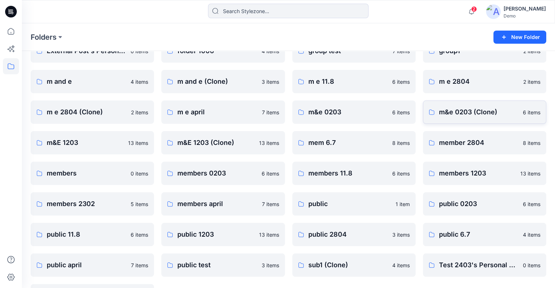
scroll to position [73, 0]
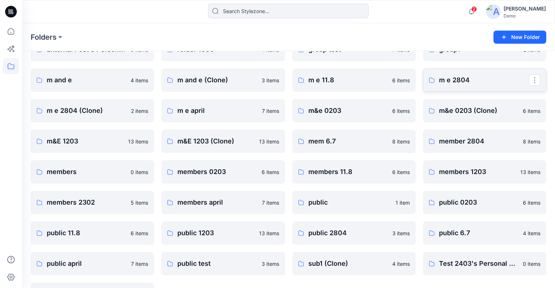
click at [464, 82] on p "m e 2804" at bounding box center [484, 80] width 90 height 10
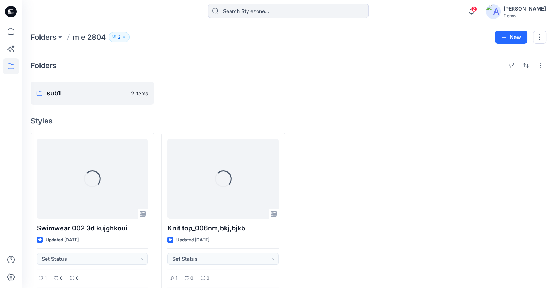
click at [120, 38] on p "2" at bounding box center [119, 37] width 3 height 8
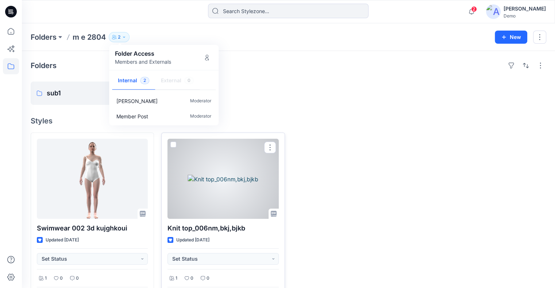
click at [230, 179] on div at bounding box center [222, 179] width 111 height 80
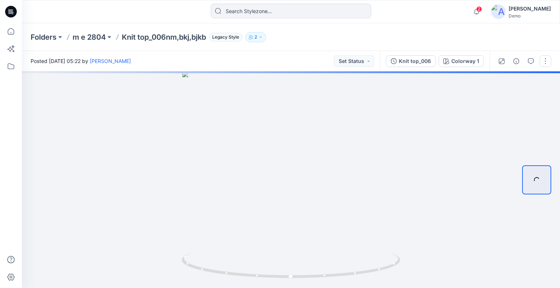
click at [545, 61] on button "button" at bounding box center [546, 61] width 12 height 12
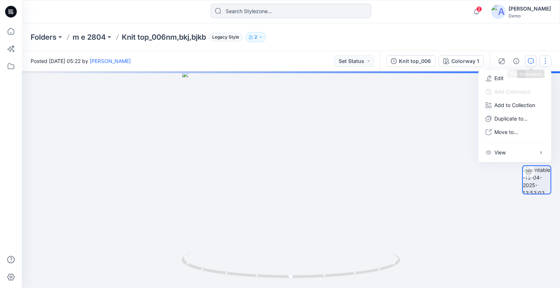
click at [531, 61] on icon "button" at bounding box center [531, 61] width 6 height 6
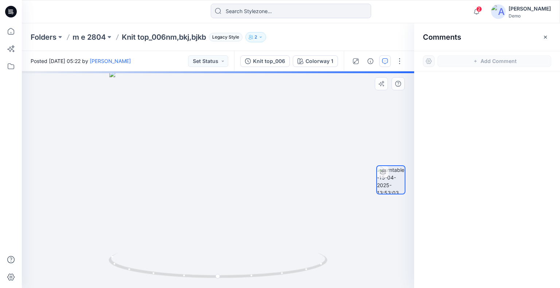
click at [78, 125] on div at bounding box center [218, 179] width 392 height 217
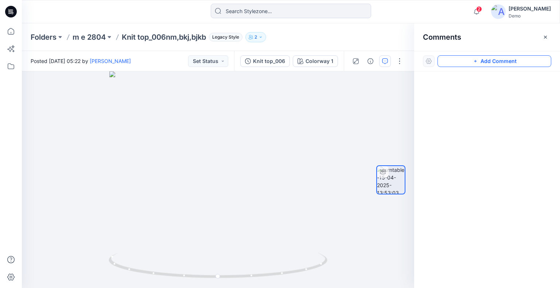
drag, startPoint x: 505, startPoint y: 62, endPoint x: 184, endPoint y: 95, distance: 322.7
click at [505, 62] on button "Add Comment" at bounding box center [495, 61] width 114 height 12
click at [51, 123] on div "1" at bounding box center [218, 179] width 392 height 217
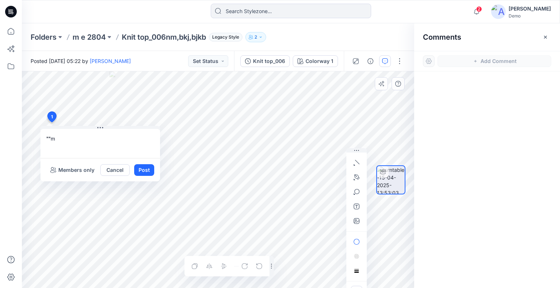
type textarea """
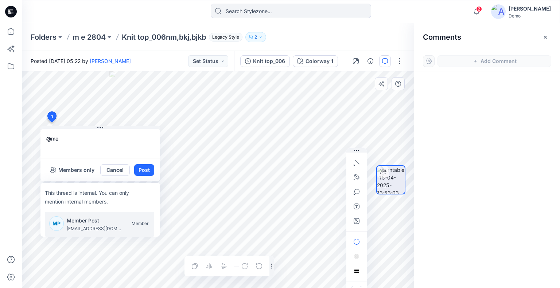
click at [78, 222] on p "Member Post" at bounding box center [94, 221] width 55 height 9
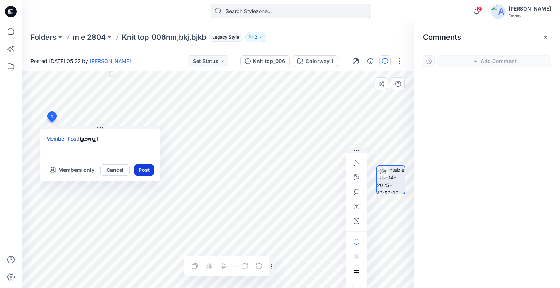
type textarea "Member Post fgewrgf"
click at [139, 168] on button "Post" at bounding box center [144, 170] width 20 height 12
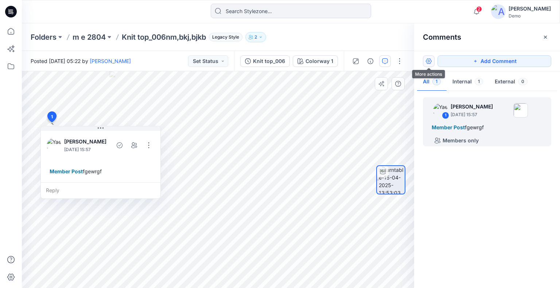
click at [430, 64] on button "button" at bounding box center [429, 61] width 12 height 12
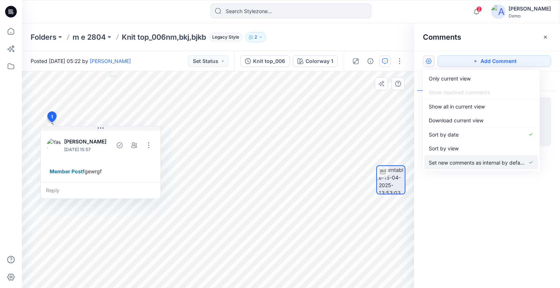
click at [440, 156] on button "Set new comments as internal by default" at bounding box center [482, 163] width 114 height 14
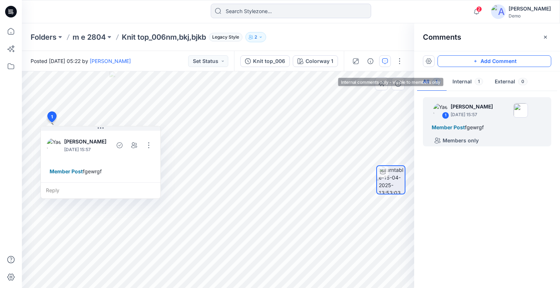
click at [490, 62] on button "Add Comment" at bounding box center [495, 61] width 114 height 12
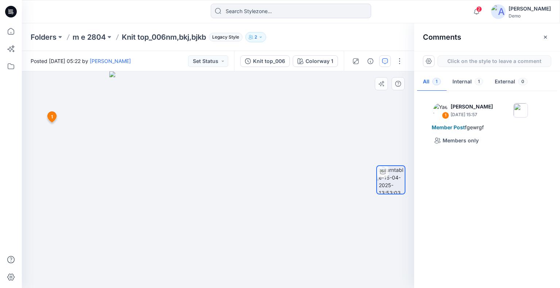
click at [88, 121] on div "2 1 Yael Waitz August 11, 2025 15:57 Member Post fgewrgf Reply" at bounding box center [218, 179] width 392 height 217
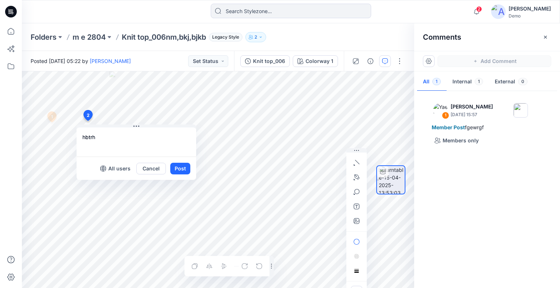
type textarea "hbtrh"
click at [182, 164] on button "Post" at bounding box center [180, 169] width 20 height 12
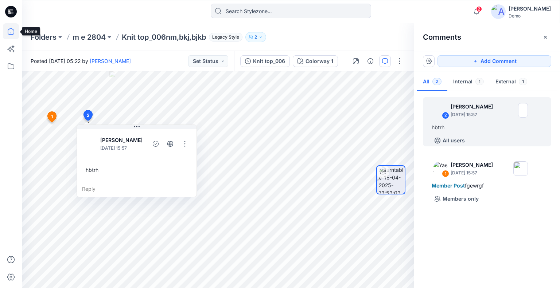
click at [16, 32] on icon at bounding box center [11, 31] width 16 height 16
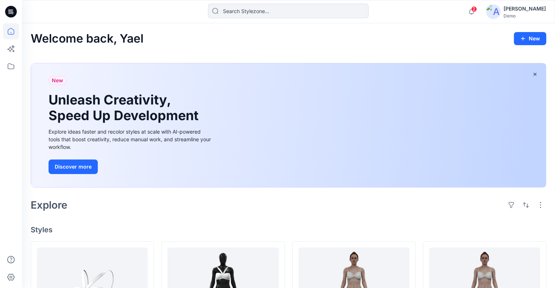
scroll to position [109, 0]
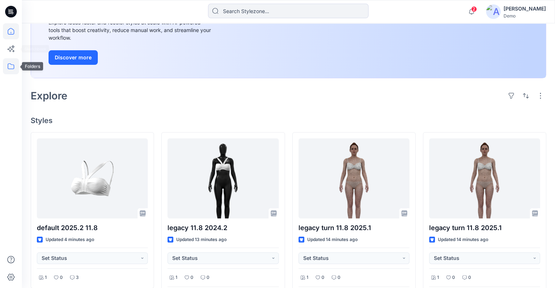
click at [11, 65] on icon at bounding box center [11, 66] width 16 height 16
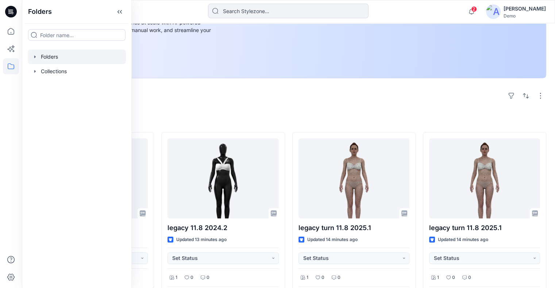
click at [55, 55] on div at bounding box center [77, 57] width 98 height 15
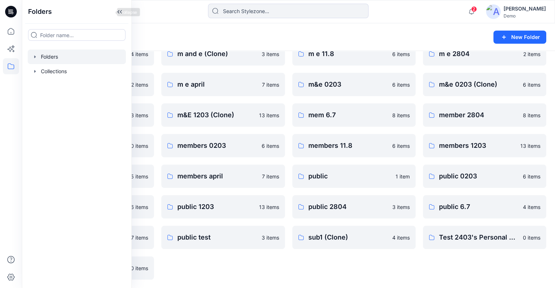
click at [114, 13] on icon at bounding box center [120, 12] width 12 height 12
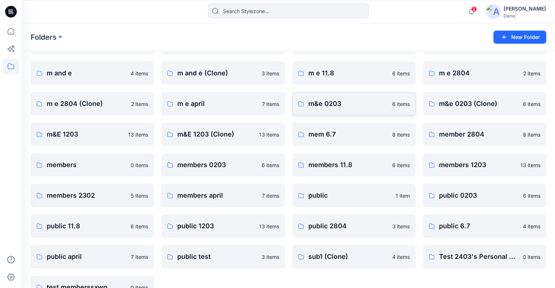
scroll to position [63, 0]
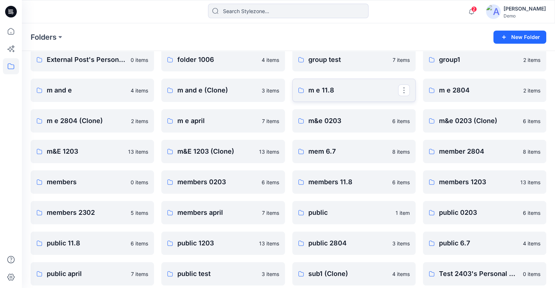
click at [344, 90] on p "m e 11.8" at bounding box center [353, 90] width 90 height 10
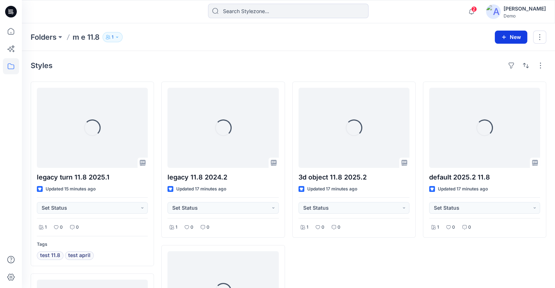
click at [515, 32] on button "New" at bounding box center [511, 37] width 32 height 13
click at [487, 64] on button "New Folder" at bounding box center [494, 68] width 63 height 13
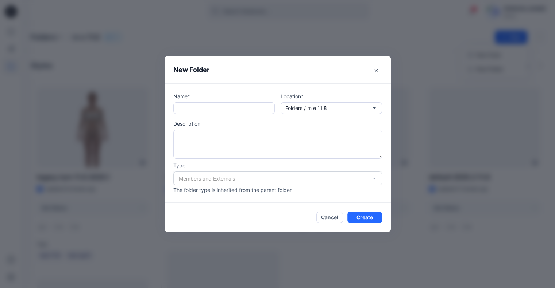
click at [236, 123] on p "Description" at bounding box center [277, 124] width 209 height 8
click at [242, 115] on div "Name* Location* Folders / m e 11.8 Description Type Members and Externals The f…" at bounding box center [277, 143] width 209 height 101
click at [223, 106] on input "text" at bounding box center [223, 108] width 101 height 12
click at [179, 110] on input "m e 11.8" at bounding box center [223, 108] width 101 height 12
type input "sub m e 11.8"
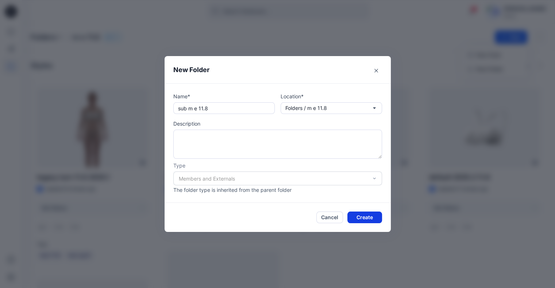
click at [360, 217] on button "Create" at bounding box center [364, 218] width 35 height 12
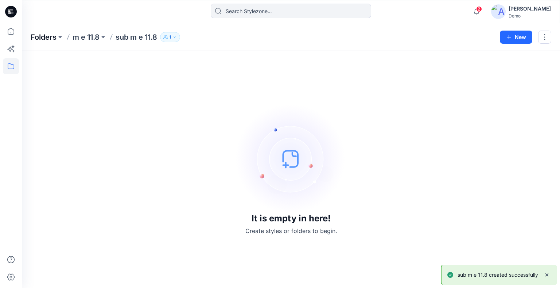
click at [48, 37] on p "Folders" at bounding box center [44, 37] width 26 height 10
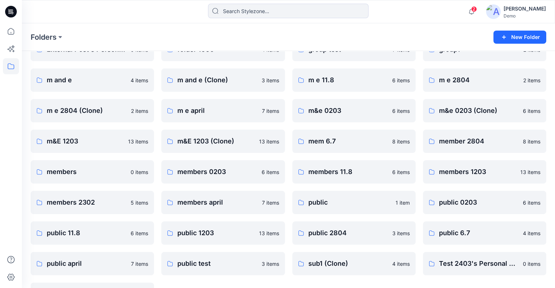
scroll to position [99, 0]
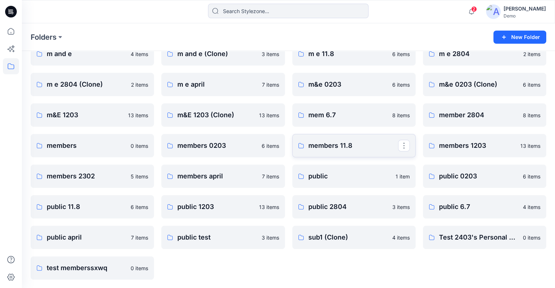
click at [344, 151] on link "members 11.8" at bounding box center [353, 145] width 123 height 23
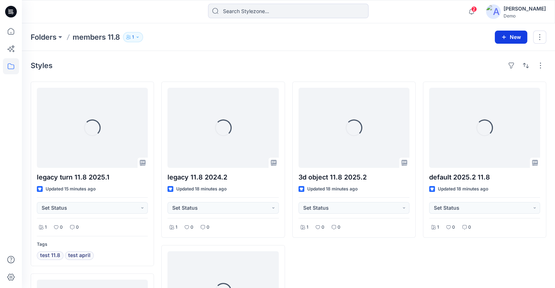
click at [512, 36] on button "New" at bounding box center [511, 37] width 32 height 13
click at [495, 72] on p "New Folder" at bounding box center [489, 69] width 27 height 8
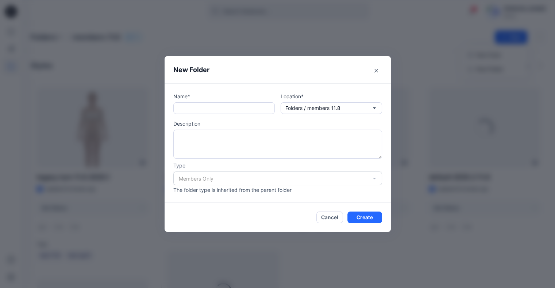
click at [215, 102] on div "Name*" at bounding box center [223, 104] width 101 height 22
click at [199, 105] on input "text" at bounding box center [223, 108] width 101 height 12
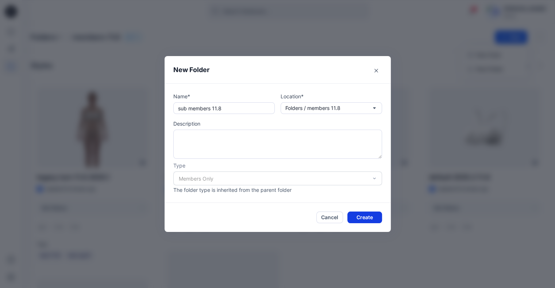
type input "sub members 11.8"
click at [373, 218] on button "Create" at bounding box center [364, 218] width 35 height 12
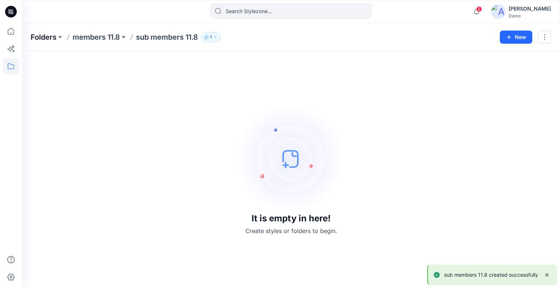
click at [51, 38] on p "Folders" at bounding box center [44, 37] width 26 height 10
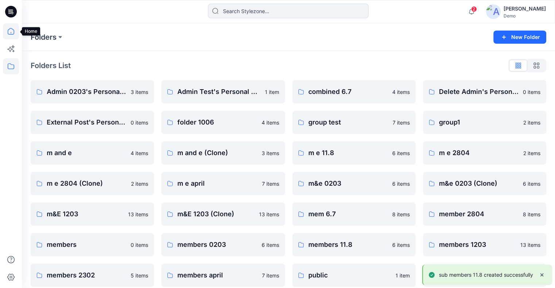
click at [10, 35] on icon at bounding box center [11, 31] width 16 height 16
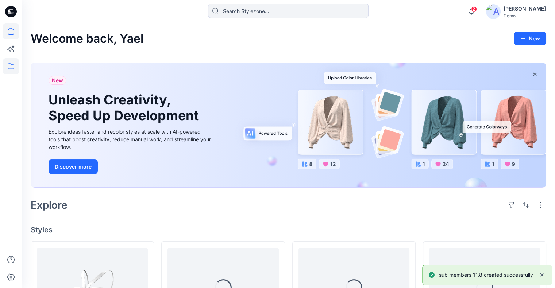
click at [8, 71] on icon at bounding box center [11, 66] width 16 height 16
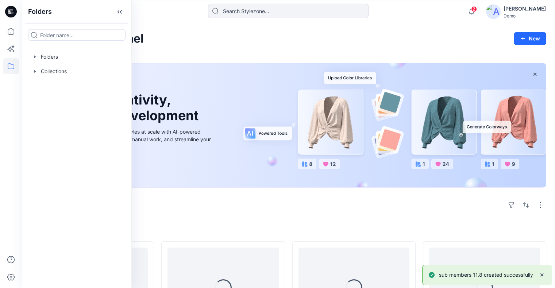
click at [58, 58] on div at bounding box center [77, 57] width 98 height 15
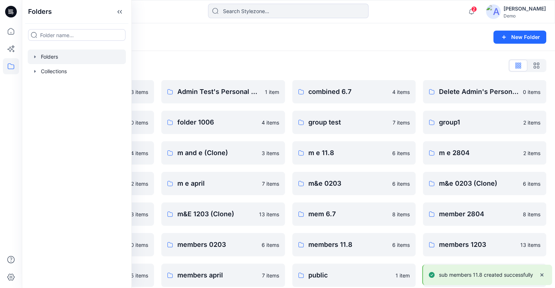
click at [114, 13] on icon at bounding box center [120, 12] width 12 height 12
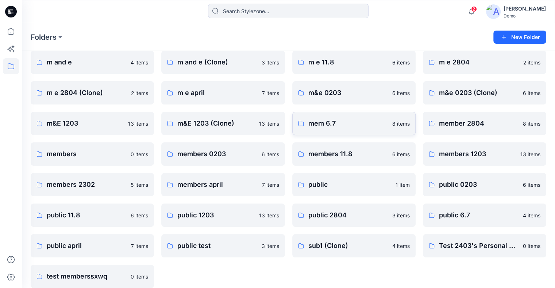
scroll to position [99, 0]
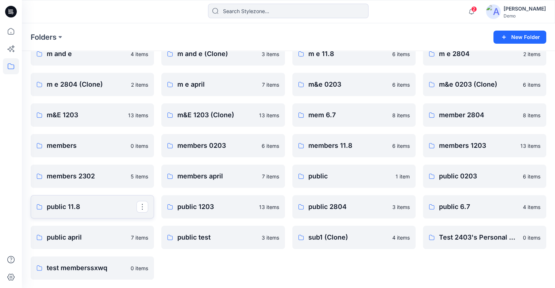
click at [71, 205] on p "public 11.8" at bounding box center [92, 207] width 90 height 10
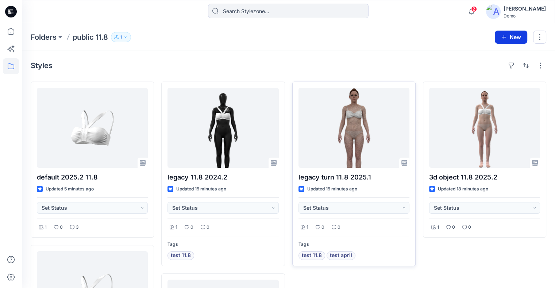
click at [504, 35] on icon "button" at bounding box center [504, 37] width 4 height 4
click at [489, 69] on p "New Folder" at bounding box center [489, 69] width 27 height 8
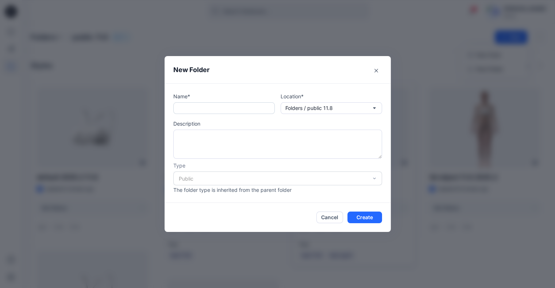
click at [254, 109] on input "text" at bounding box center [223, 108] width 101 height 12
type input "sub public 11.8"
click at [369, 217] on button "Create" at bounding box center [364, 218] width 35 height 12
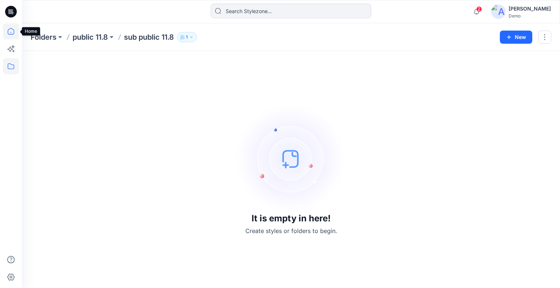
click at [12, 31] on icon at bounding box center [11, 31] width 16 height 16
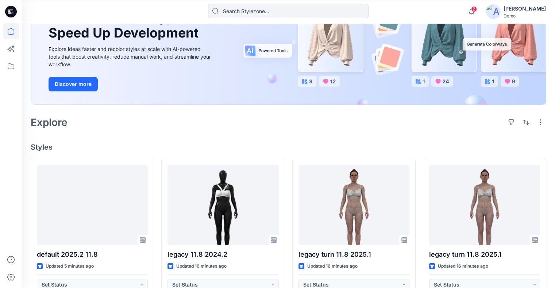
scroll to position [146, 0]
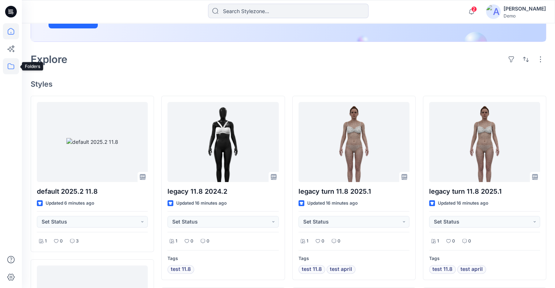
click at [11, 70] on icon at bounding box center [11, 66] width 16 height 16
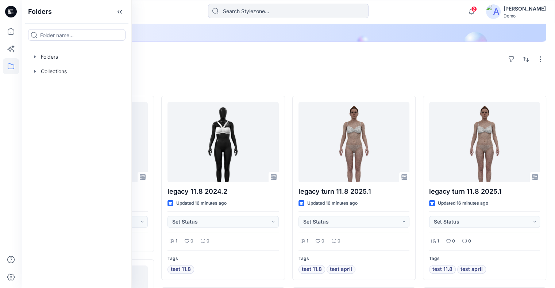
drag, startPoint x: 64, startPoint y: 54, endPoint x: 83, endPoint y: 43, distance: 22.4
click at [64, 54] on div at bounding box center [77, 57] width 98 height 15
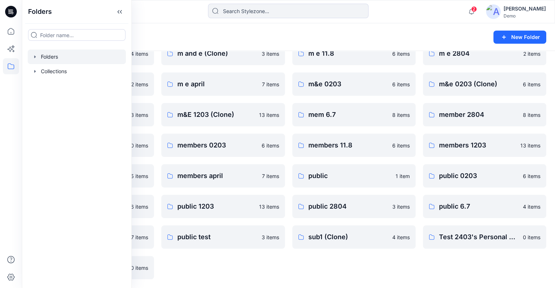
scroll to position [99, 0]
drag, startPoint x: 108, startPoint y: 13, endPoint x: 142, endPoint y: 33, distance: 40.0
click at [117, 13] on icon at bounding box center [118, 12] width 2 height 4
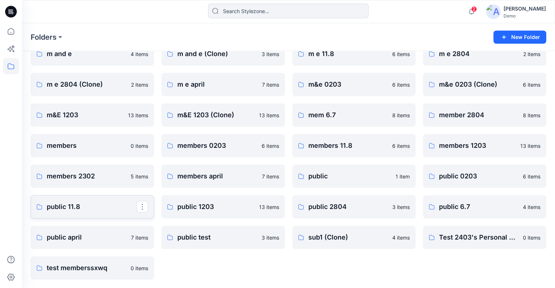
click at [83, 208] on p "public 11.8" at bounding box center [92, 207] width 90 height 10
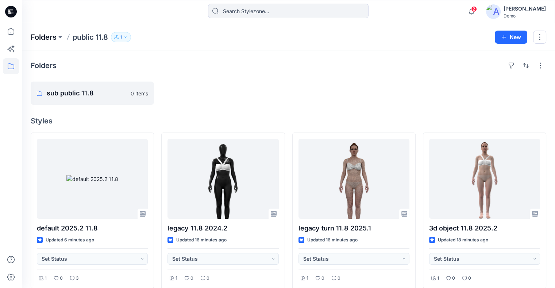
click at [47, 39] on p "Folders" at bounding box center [44, 37] width 26 height 10
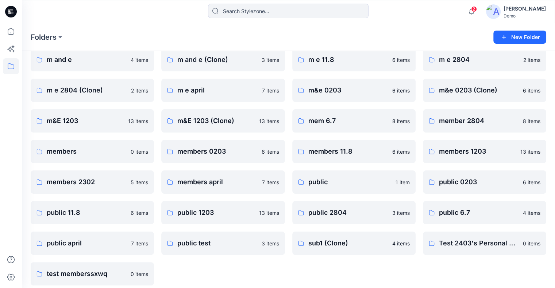
scroll to position [99, 0]
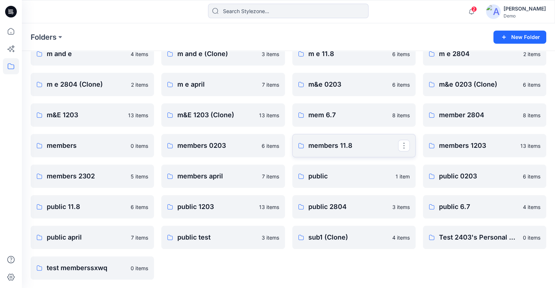
click at [362, 150] on p "members 11.8" at bounding box center [353, 146] width 90 height 10
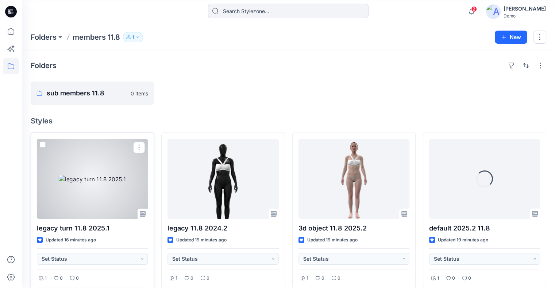
click at [43, 145] on span at bounding box center [43, 145] width 6 height 6
click at [43, 145] on input "checkbox" at bounding box center [42, 145] width 6 height 6
checkbox input "true"
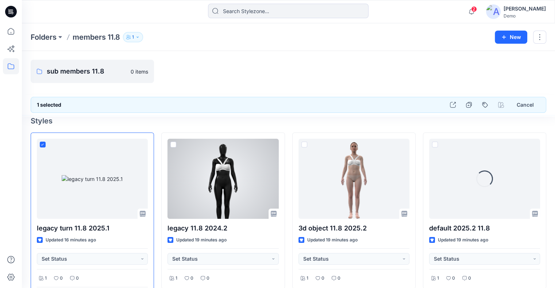
drag, startPoint x: 169, startPoint y: 144, endPoint x: 290, endPoint y: 127, distance: 121.5
click at [170, 144] on div at bounding box center [222, 179] width 111 height 80
checkbox input "true"
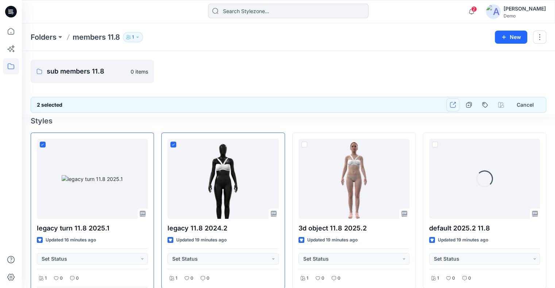
click at [450, 106] on button "button" at bounding box center [452, 104] width 13 height 13
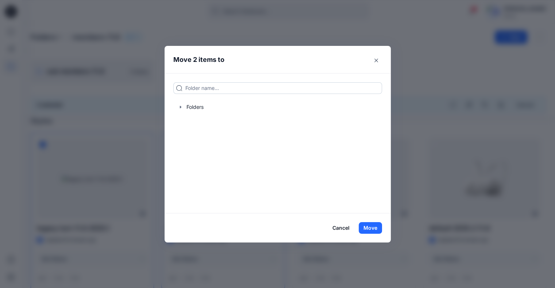
click at [246, 92] on input at bounding box center [277, 88] width 209 height 12
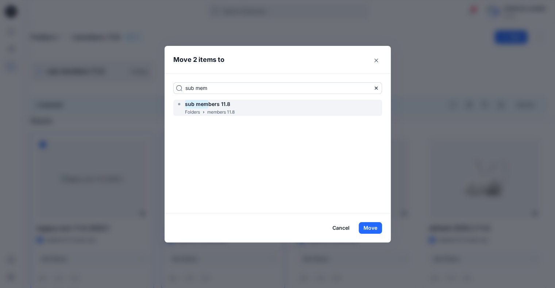
type input "sub members"
click at [260, 109] on div "sub members 11.8 Folders members 11.8" at bounding box center [277, 108] width 209 height 16
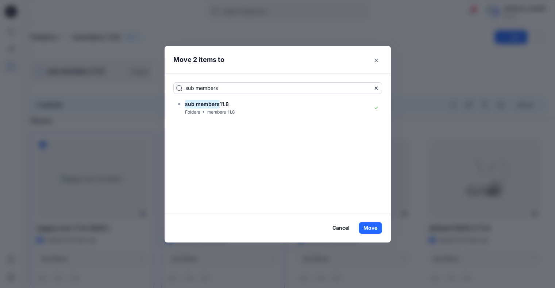
click at [375, 235] on footer "Cancel Move" at bounding box center [277, 228] width 226 height 29
click at [374, 230] on button "Move" at bounding box center [370, 228] width 23 height 12
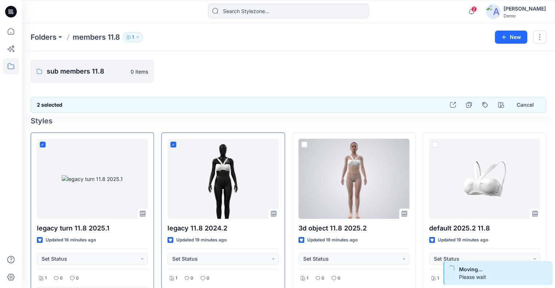
checkbox input "false"
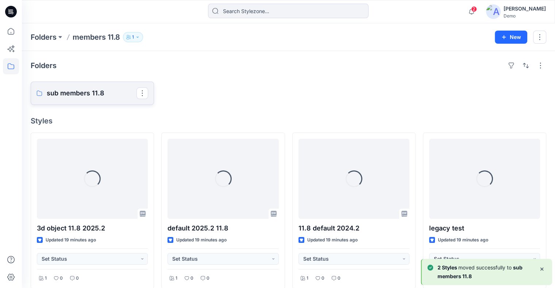
click at [105, 95] on p "sub members 11.8" at bounding box center [92, 93] width 90 height 10
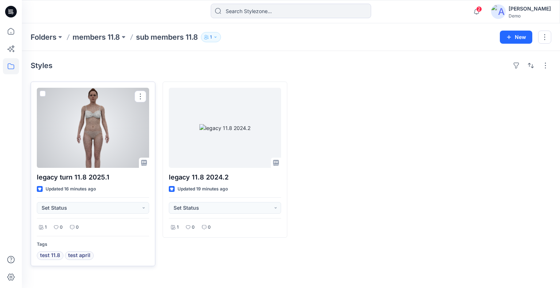
click at [43, 93] on span at bounding box center [43, 94] width 6 height 6
click at [43, 93] on input "checkbox" at bounding box center [42, 94] width 6 height 6
checkbox input "true"
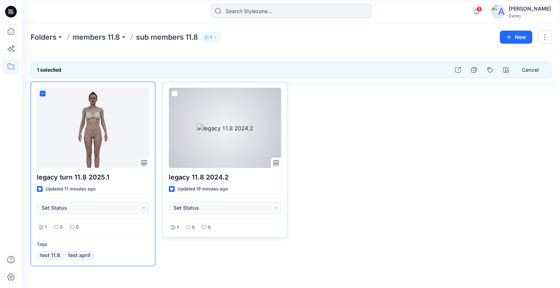
click at [177, 93] on span at bounding box center [175, 94] width 6 height 6
click at [177, 93] on input "checkbox" at bounding box center [174, 94] width 6 height 6
checkbox input "true"
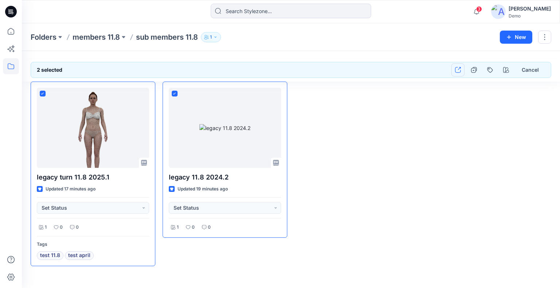
click at [456, 71] on icon "button" at bounding box center [458, 70] width 6 height 6
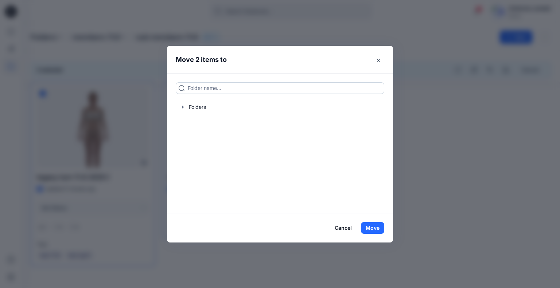
click at [207, 89] on input at bounding box center [280, 88] width 209 height 12
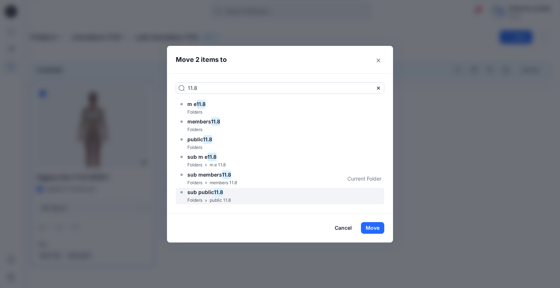
type input "11.8"
drag, startPoint x: 229, startPoint y: 194, endPoint x: 254, endPoint y: 199, distance: 25.0
click at [229, 194] on div "sub public 11.8" at bounding box center [205, 192] width 52 height 9
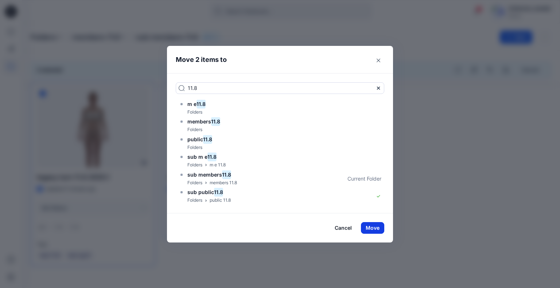
click at [369, 227] on button "Move" at bounding box center [372, 228] width 23 height 12
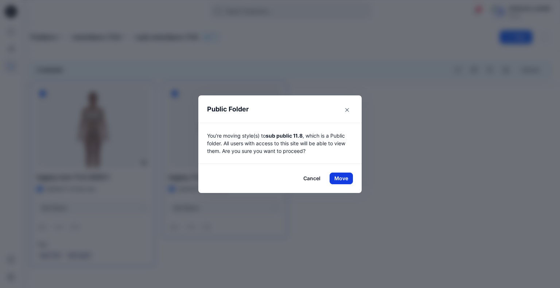
click at [346, 178] on button "Move" at bounding box center [341, 179] width 23 height 12
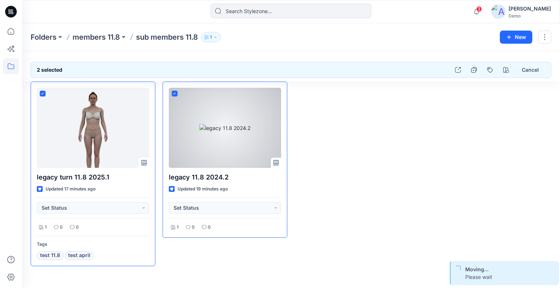
checkbox input "false"
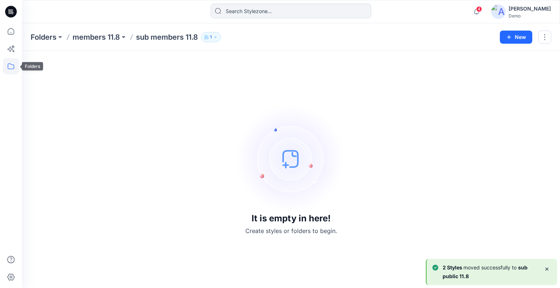
click at [14, 67] on icon at bounding box center [11, 66] width 7 height 6
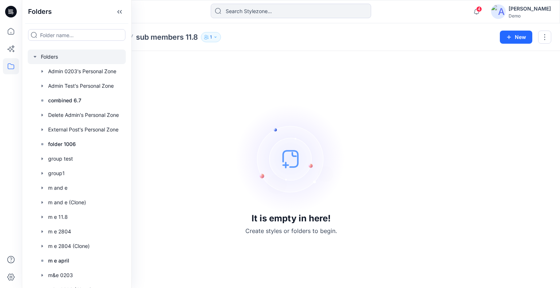
click at [53, 52] on div at bounding box center [77, 57] width 98 height 15
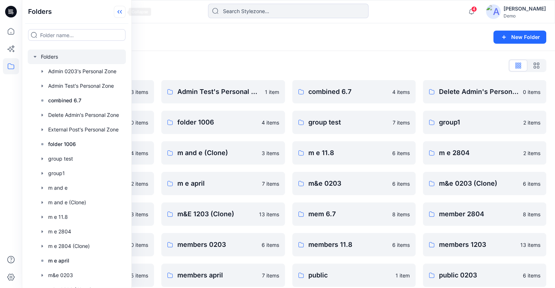
click at [117, 11] on icon at bounding box center [120, 12] width 12 height 12
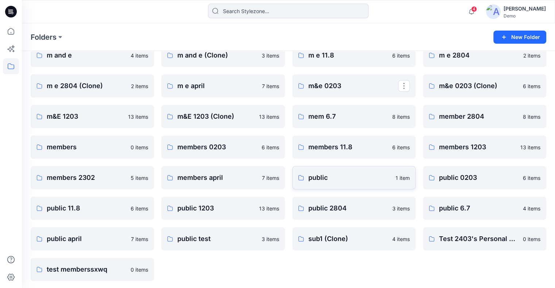
scroll to position [99, 0]
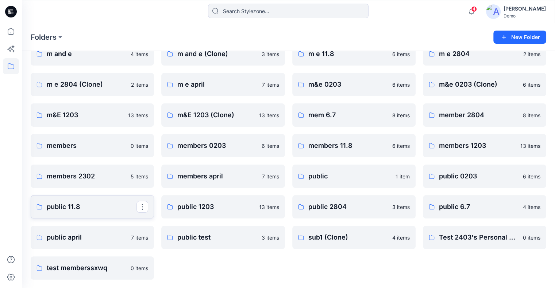
click at [63, 206] on p "public 11.8" at bounding box center [92, 207] width 90 height 10
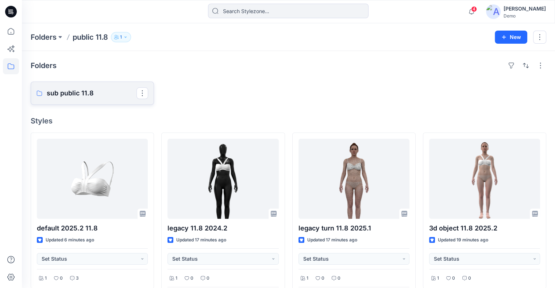
click at [102, 94] on p "sub public 11.8" at bounding box center [92, 93] width 90 height 10
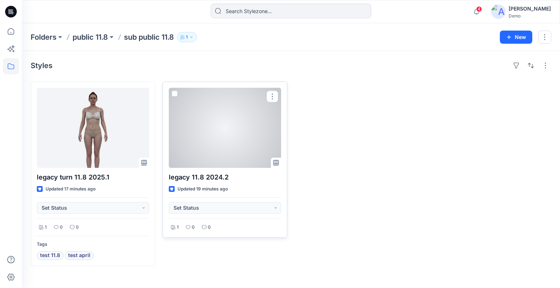
click at [173, 92] on span at bounding box center [175, 94] width 6 height 6
click at [173, 92] on input "checkbox" at bounding box center [174, 94] width 6 height 6
checkbox input "true"
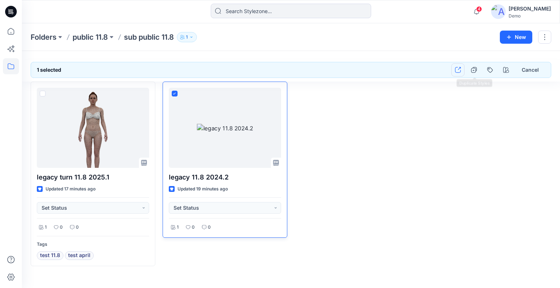
click at [455, 70] on button "button" at bounding box center [458, 69] width 13 height 13
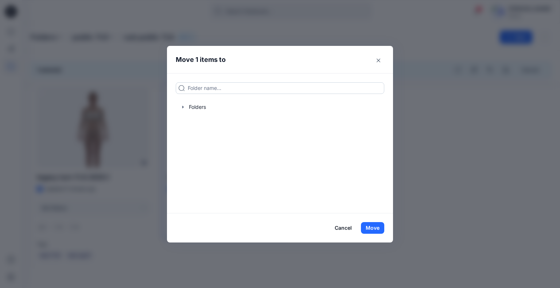
click at [221, 89] on input at bounding box center [280, 88] width 209 height 12
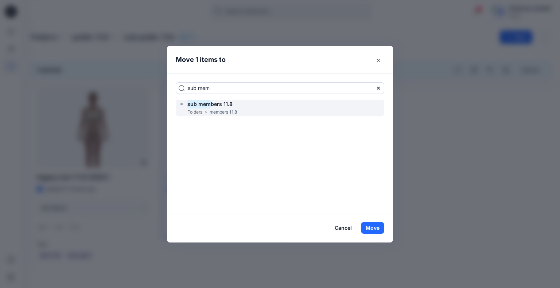
type input "sub mem"
click at [199, 108] on mark "sub mem" at bounding box center [198, 104] width 23 height 10
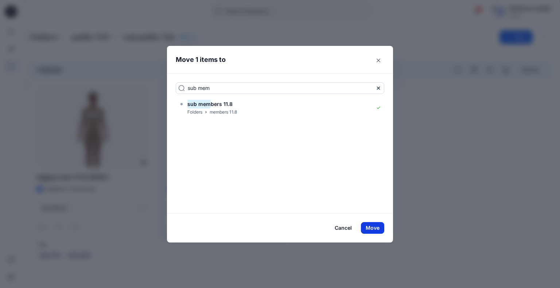
click at [371, 227] on button "Move" at bounding box center [372, 228] width 23 height 12
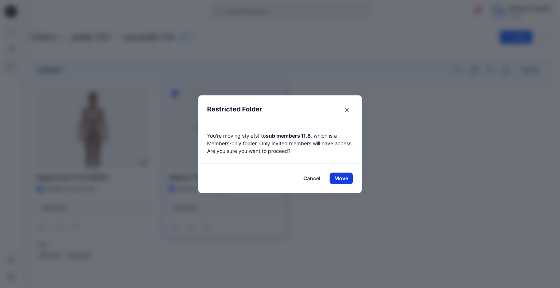
click at [338, 176] on button "Move" at bounding box center [341, 179] width 23 height 12
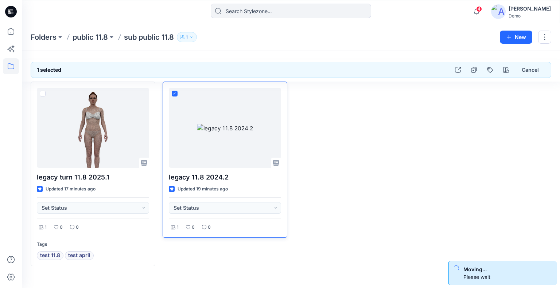
checkbox input "false"
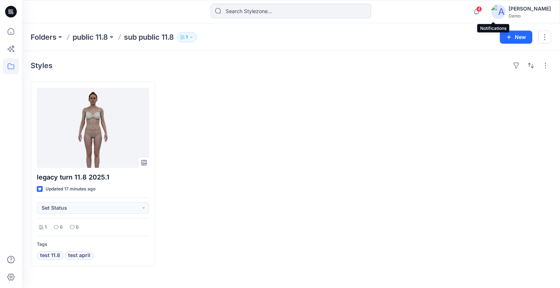
click at [484, 12] on icon "button" at bounding box center [477, 11] width 14 height 15
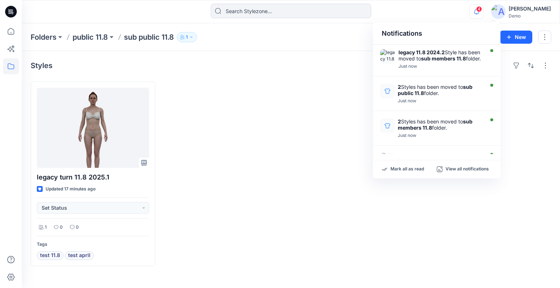
click at [343, 68] on div "Styles" at bounding box center [291, 66] width 521 height 12
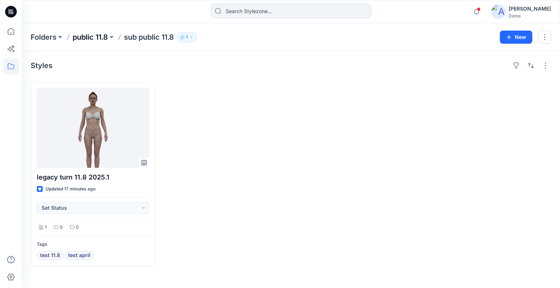
click at [92, 39] on p "public 11.8" at bounding box center [90, 37] width 35 height 10
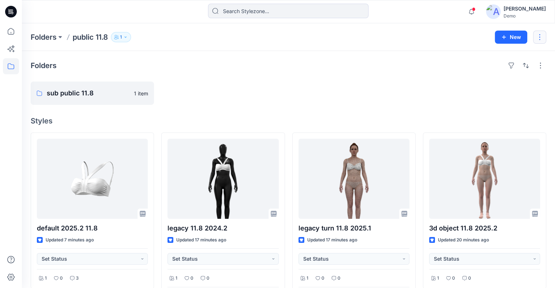
click at [539, 39] on button "button" at bounding box center [539, 37] width 13 height 13
click at [50, 36] on p "Folders" at bounding box center [44, 37] width 26 height 10
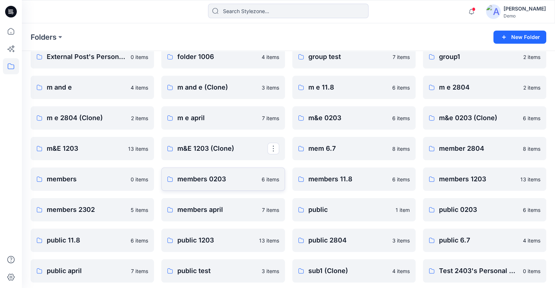
scroll to position [99, 0]
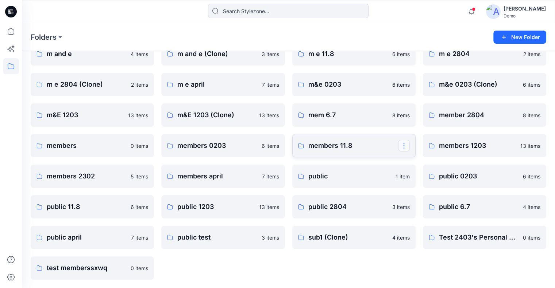
click at [405, 146] on button "button" at bounding box center [404, 146] width 12 height 12
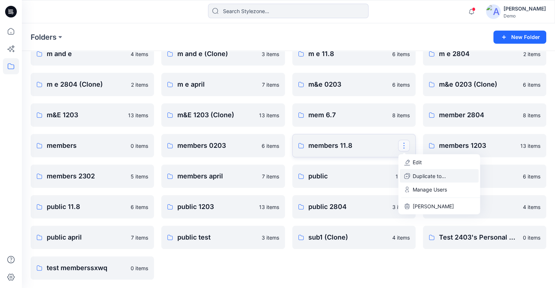
click at [422, 176] on p "Duplicate to..." at bounding box center [428, 176] width 33 height 8
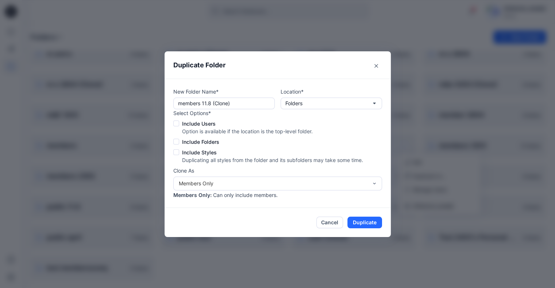
click at [179, 123] on span at bounding box center [176, 124] width 6 height 6
click at [179, 123] on input "Include Users" at bounding box center [176, 123] width 6 height 6
checkbox input "true"
click at [177, 136] on div "Select Options* Include Users Option is available if the location is the top-le…" at bounding box center [268, 136] width 190 height 55
click at [179, 143] on span at bounding box center [176, 142] width 6 height 6
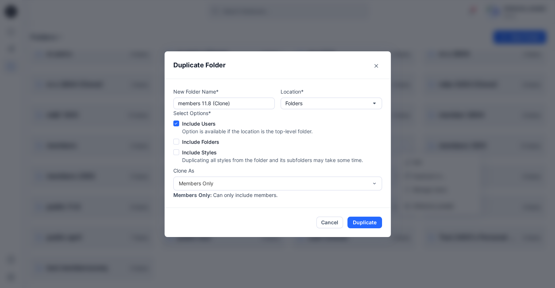
click at [179, 143] on input "Include Folders" at bounding box center [176, 142] width 6 height 6
checkbox input "true"
click at [179, 152] on span at bounding box center [176, 153] width 6 height 6
click at [179, 152] on input "Include Styles" at bounding box center [176, 152] width 6 height 6
checkbox input "true"
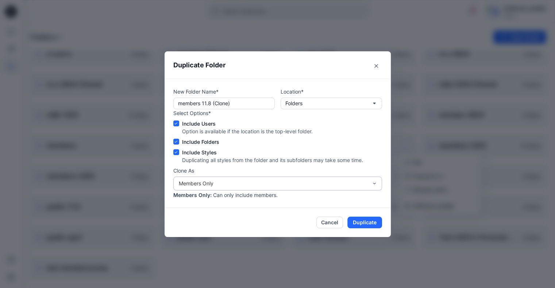
click at [355, 179] on div "Members Only" at bounding box center [277, 184] width 209 height 14
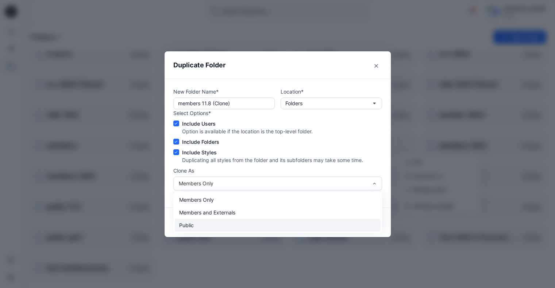
click at [293, 225] on div "Public" at bounding box center [278, 225] width 206 height 13
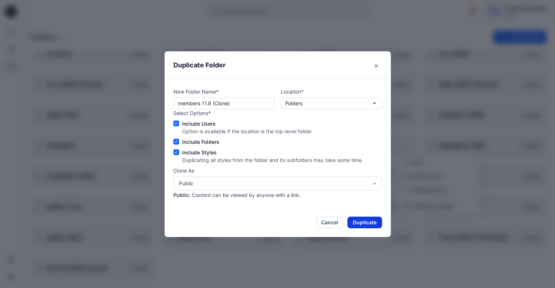
drag, startPoint x: 368, startPoint y: 221, endPoint x: 373, endPoint y: 218, distance: 6.5
click at [368, 221] on button "Duplicate" at bounding box center [364, 223] width 35 height 12
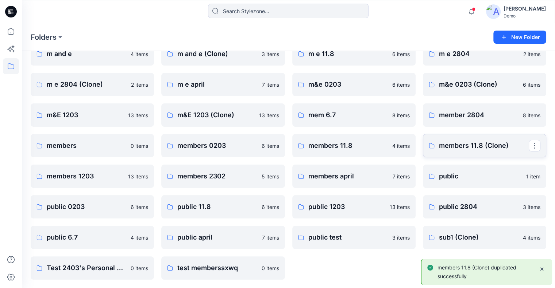
click at [521, 153] on link "members 11.8 (Clone)" at bounding box center [484, 145] width 123 height 23
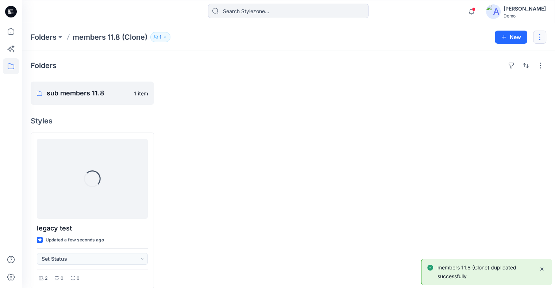
click at [542, 39] on button "button" at bounding box center [539, 37] width 13 height 13
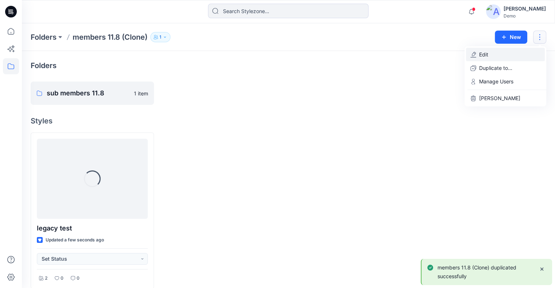
click at [501, 54] on button "Edit" at bounding box center [505, 54] width 79 height 13
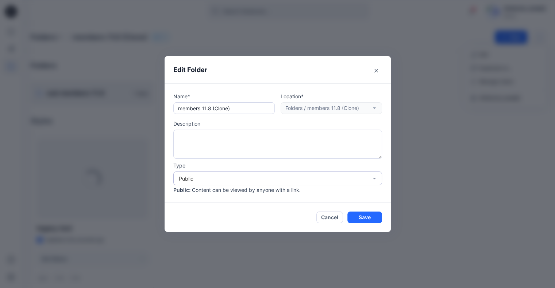
click at [225, 175] on div "Public" at bounding box center [273, 179] width 189 height 8
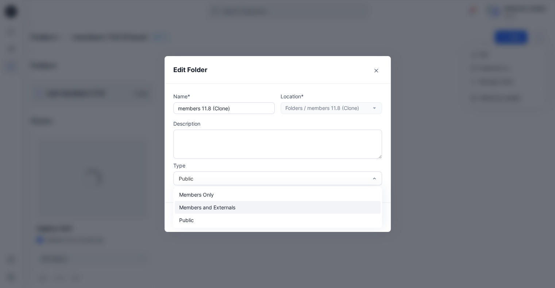
click at [214, 206] on div "Members and Externals" at bounding box center [278, 207] width 206 height 13
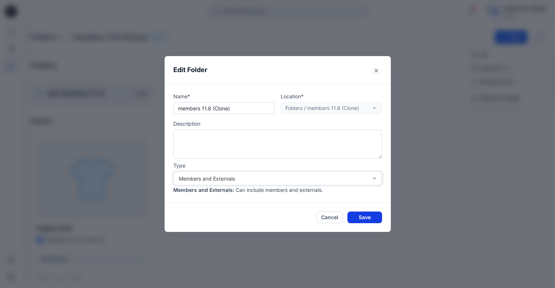
click at [367, 213] on button "Save" at bounding box center [364, 218] width 35 height 12
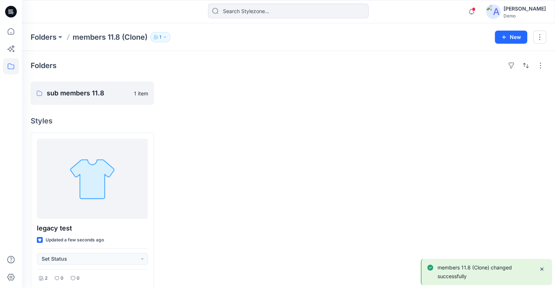
scroll to position [99, 0]
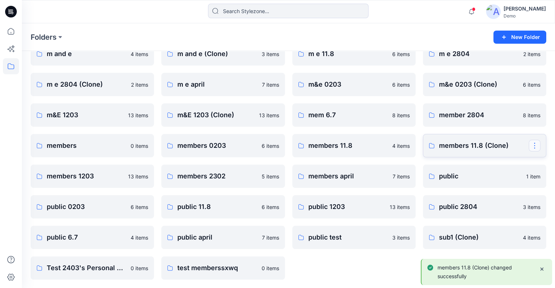
click at [536, 146] on button "button" at bounding box center [534, 146] width 12 height 12
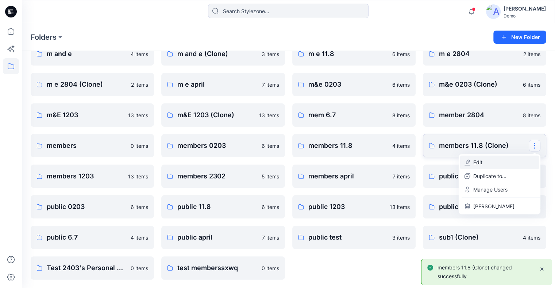
click at [497, 163] on button "Edit" at bounding box center [499, 162] width 79 height 13
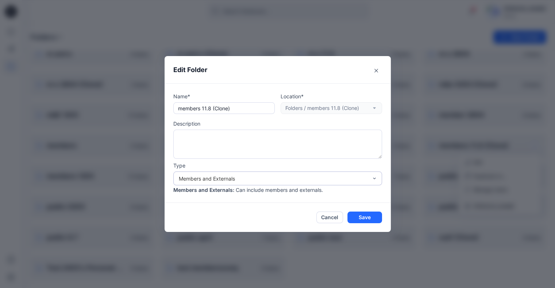
click at [314, 181] on div "Members and Externals" at bounding box center [273, 179] width 189 height 8
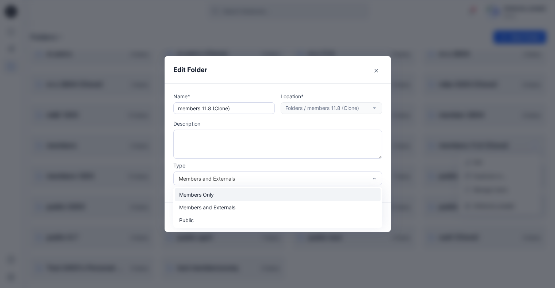
click at [291, 197] on div "Members Only" at bounding box center [278, 195] width 206 height 13
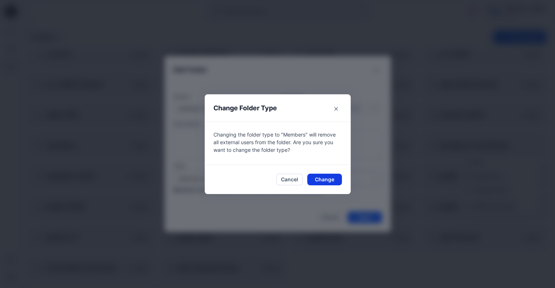
click at [325, 181] on button "Change" at bounding box center [324, 180] width 35 height 12
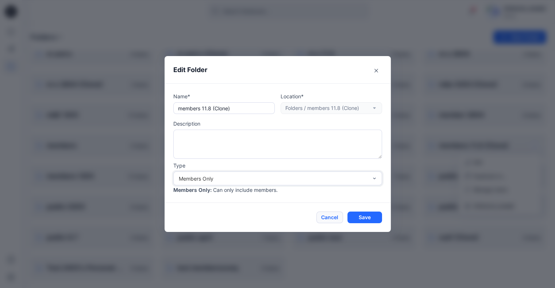
click at [336, 217] on button "Cancel" at bounding box center [329, 218] width 27 height 12
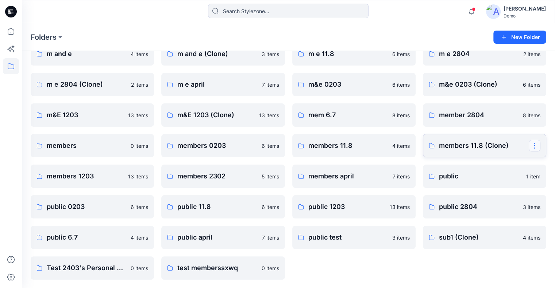
click at [535, 149] on button "button" at bounding box center [534, 146] width 12 height 12
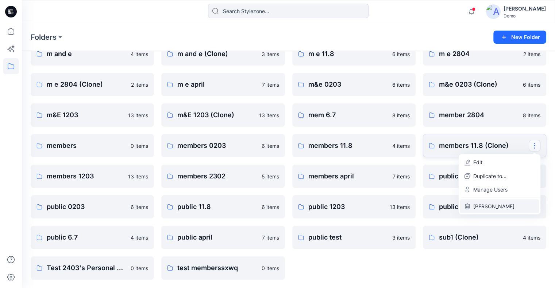
click at [501, 202] on p "[PERSON_NAME]" at bounding box center [493, 206] width 41 height 8
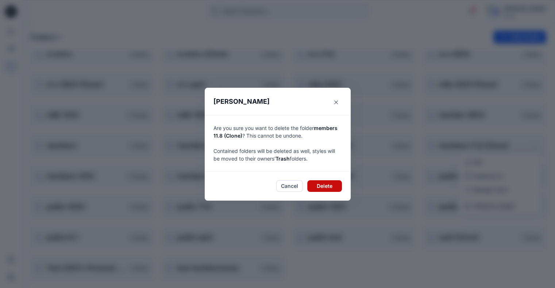
click at [331, 187] on button "Delete" at bounding box center [324, 187] width 35 height 12
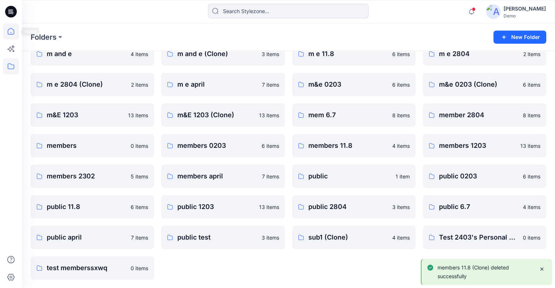
click at [8, 27] on icon at bounding box center [11, 31] width 16 height 16
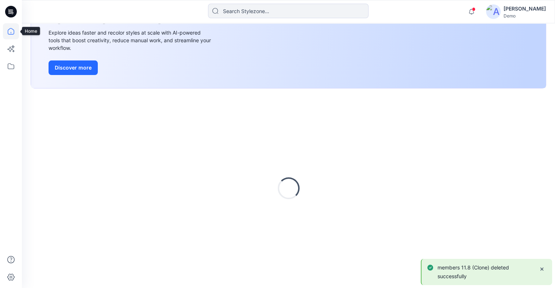
scroll to position [99, 0]
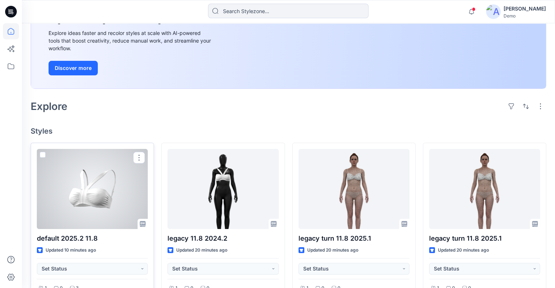
drag, startPoint x: 140, startPoint y: 158, endPoint x: 154, endPoint y: 166, distance: 15.8
click at [140, 158] on button "button" at bounding box center [139, 158] width 12 height 12
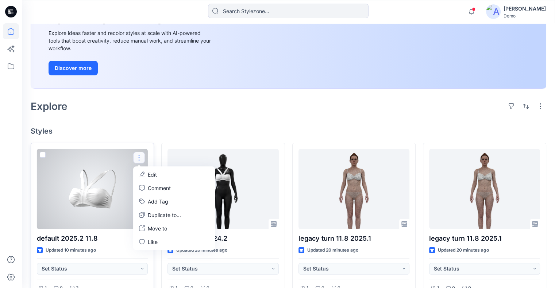
click at [168, 175] on button "Edit" at bounding box center [174, 174] width 79 height 13
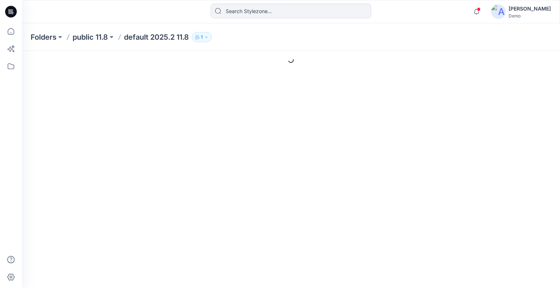
type input "default 2025.2 11.8"
type input "Colorway 1"
type input "Default Thumbnail"
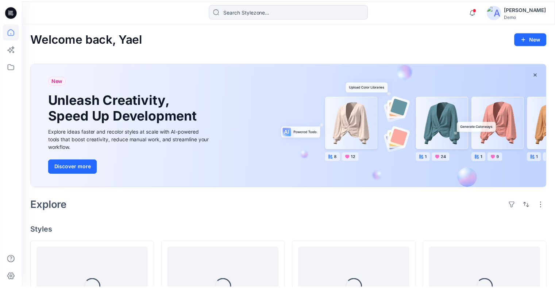
scroll to position [99, 0]
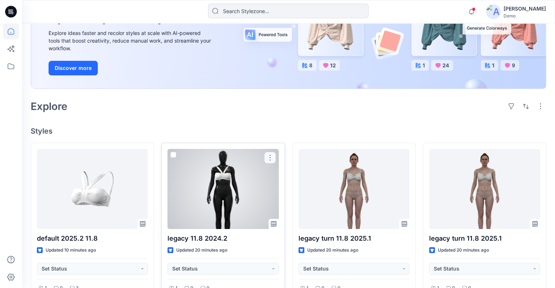
click at [268, 158] on button "button" at bounding box center [270, 158] width 12 height 12
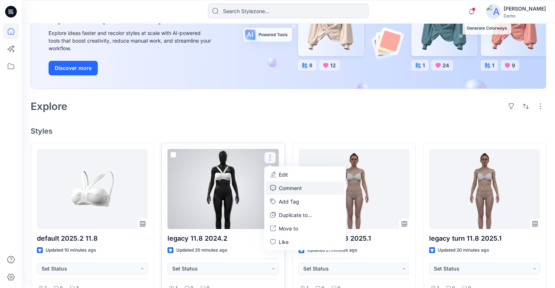
click at [302, 189] on p "Comment" at bounding box center [290, 189] width 23 height 8
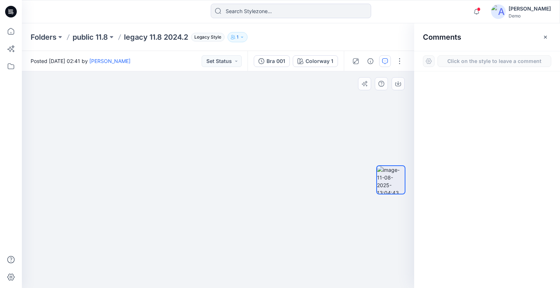
click at [102, 122] on div "1" at bounding box center [218, 179] width 392 height 217
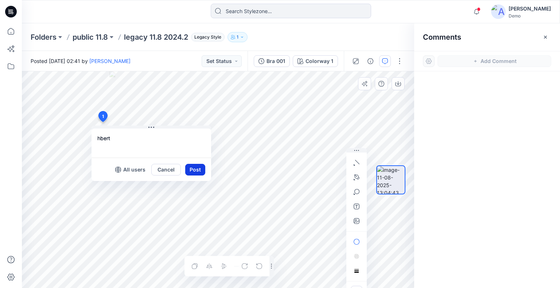
type textarea "hbert"
click at [201, 167] on button "Post" at bounding box center [195, 170] width 20 height 12
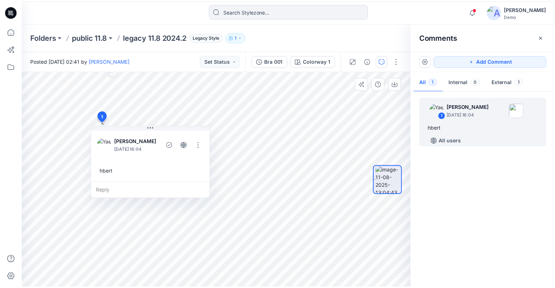
scroll to position [99, 0]
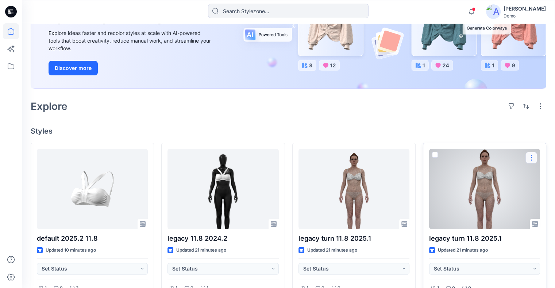
click at [530, 156] on button "button" at bounding box center [531, 158] width 12 height 12
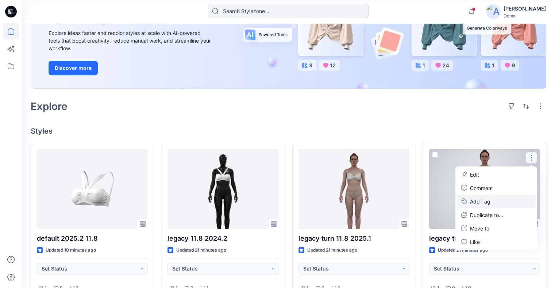
drag, startPoint x: 492, startPoint y: 203, endPoint x: 485, endPoint y: 197, distance: 9.8
click at [492, 203] on button "Add Tag" at bounding box center [496, 201] width 79 height 13
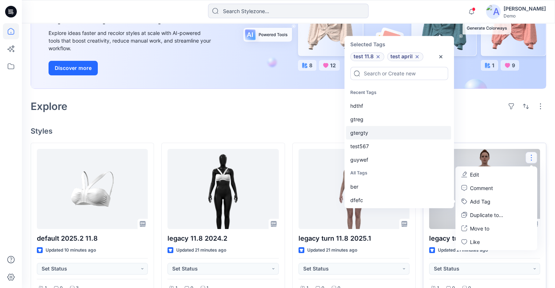
drag, startPoint x: 378, startPoint y: 124, endPoint x: 383, endPoint y: 115, distance: 10.8
click at [378, 124] on div "gtreg" at bounding box center [398, 119] width 105 height 13
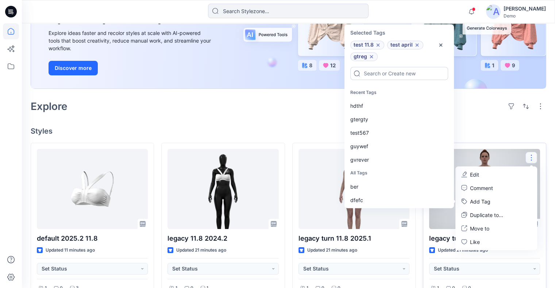
click at [392, 74] on input at bounding box center [399, 73] width 98 height 13
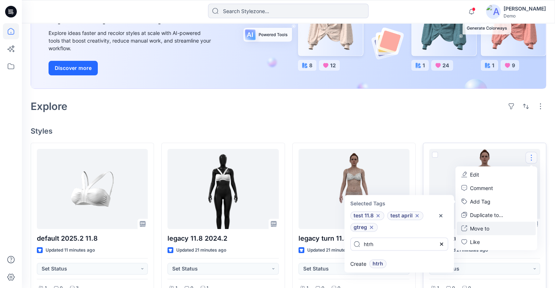
type input "htrh"
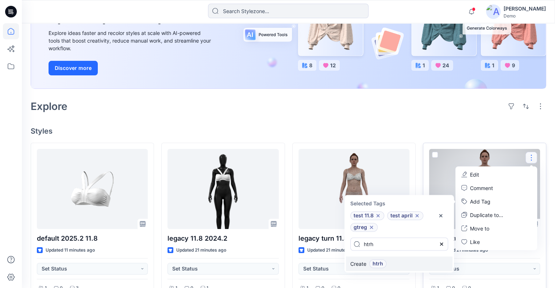
click at [380, 265] on span "htrh" at bounding box center [377, 264] width 11 height 9
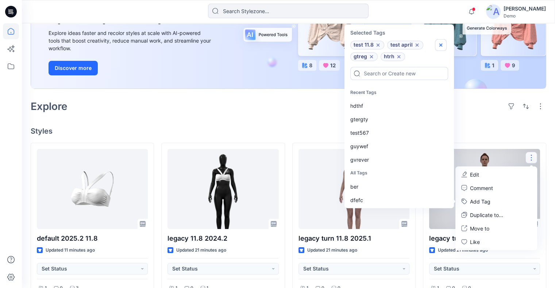
click at [438, 44] on icon "button" at bounding box center [441, 45] width 6 height 6
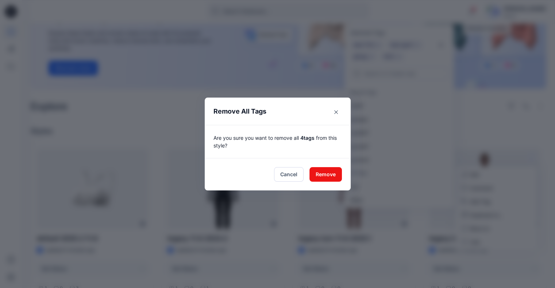
click at [330, 176] on button "Remove" at bounding box center [325, 174] width 32 height 15
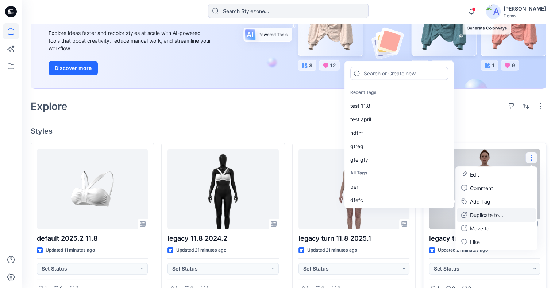
click at [489, 217] on p "Duplicate to..." at bounding box center [486, 216] width 33 height 8
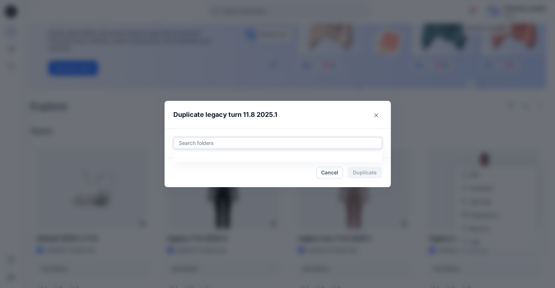
click at [237, 144] on div at bounding box center [277, 143] width 199 height 9
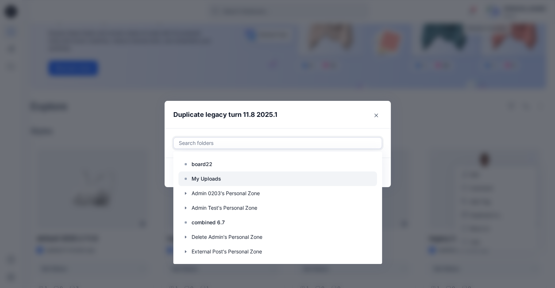
click at [220, 178] on p "My Uploads" at bounding box center [206, 179] width 30 height 9
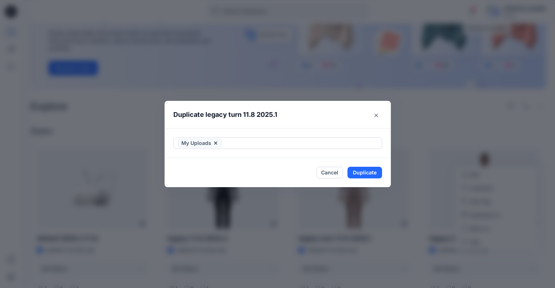
click at [334, 123] on header "Duplicate legacy turn 11.8 2025.1" at bounding box center [270, 115] width 212 height 28
click at [373, 170] on button "Duplicate" at bounding box center [364, 173] width 35 height 12
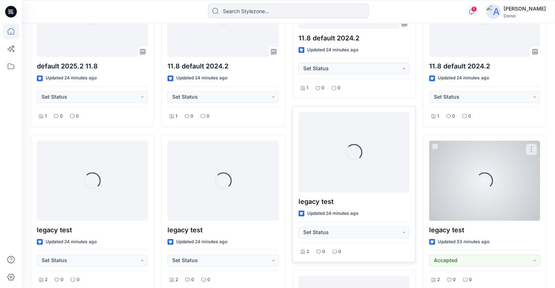
scroll to position [791, 0]
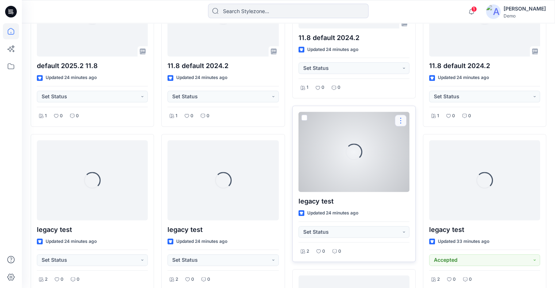
click at [400, 117] on button "button" at bounding box center [401, 121] width 12 height 12
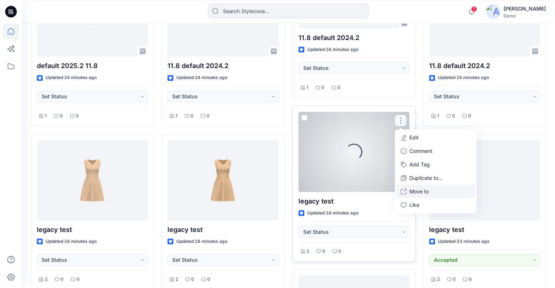
click at [431, 186] on button "Move to" at bounding box center [435, 191] width 79 height 13
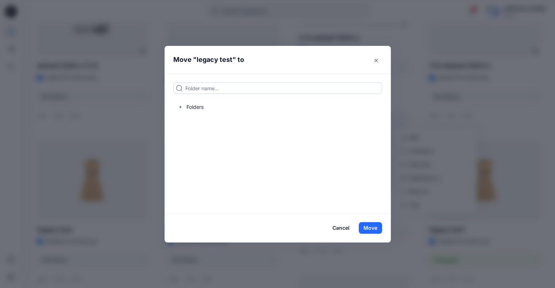
drag, startPoint x: 239, startPoint y: 89, endPoint x: 239, endPoint y: 94, distance: 5.5
click at [239, 89] on input at bounding box center [277, 88] width 209 height 12
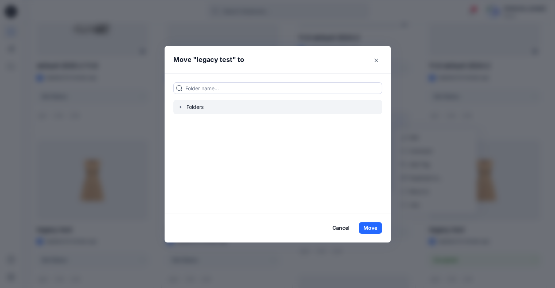
click at [181, 106] on icon "button" at bounding box center [179, 107] width 1 height 3
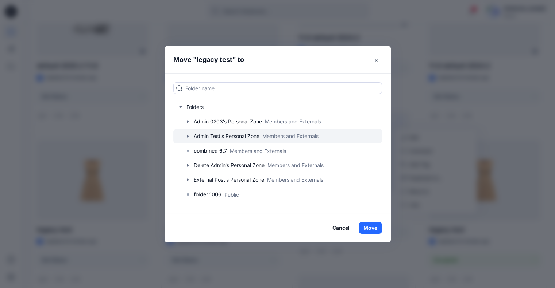
click at [234, 134] on div at bounding box center [277, 136] width 209 height 15
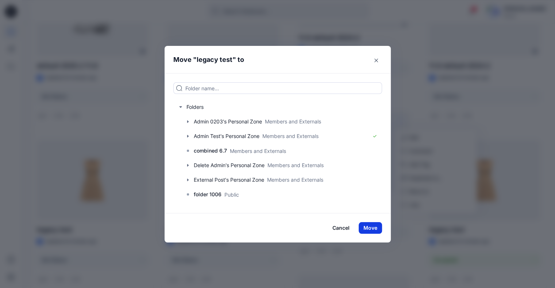
click at [365, 229] on button "Move" at bounding box center [370, 228] width 23 height 12
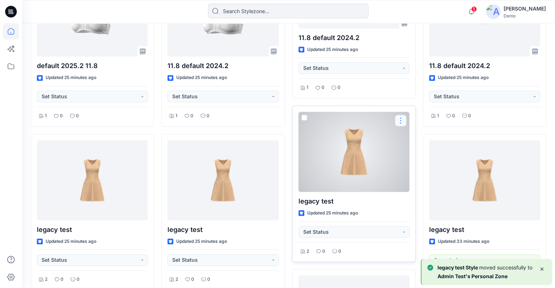
click at [400, 120] on button "button" at bounding box center [401, 121] width 12 height 12
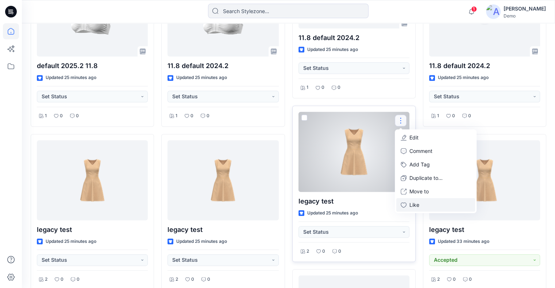
click at [416, 201] on p "Like" at bounding box center [414, 205] width 10 height 8
click at [404, 203] on icon "button" at bounding box center [403, 205] width 6 height 6
click at [400, 121] on button "button" at bounding box center [401, 121] width 12 height 12
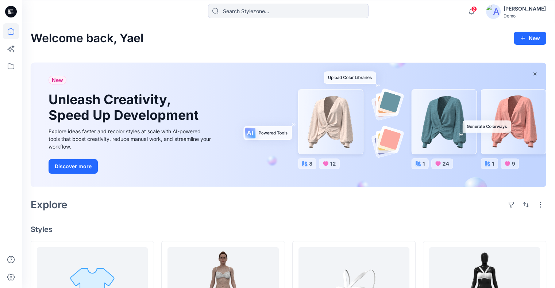
scroll to position [0, 0]
click at [508, 205] on button "button" at bounding box center [511, 205] width 12 height 12
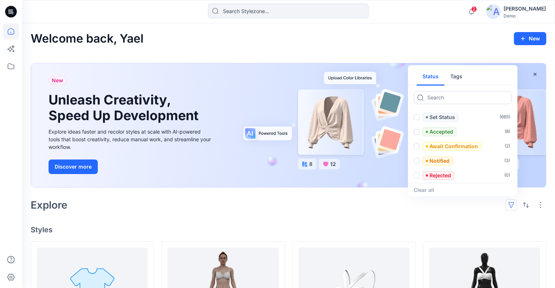
click at [429, 36] on div "Welcome back, Yael New" at bounding box center [288, 38] width 515 height 13
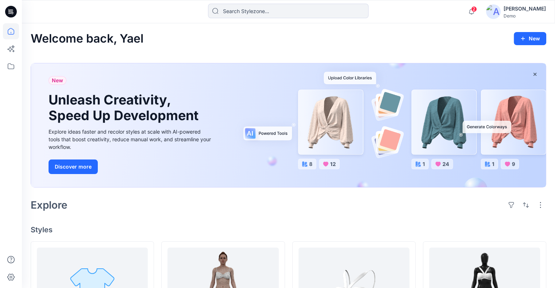
click at [519, 13] on div "Yael Waitz Demo" at bounding box center [516, 11] width 60 height 15
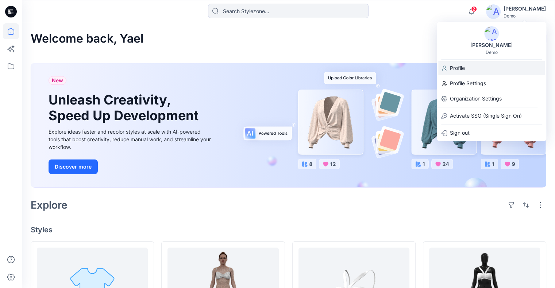
click at [465, 68] on div "Profile" at bounding box center [491, 68] width 106 height 14
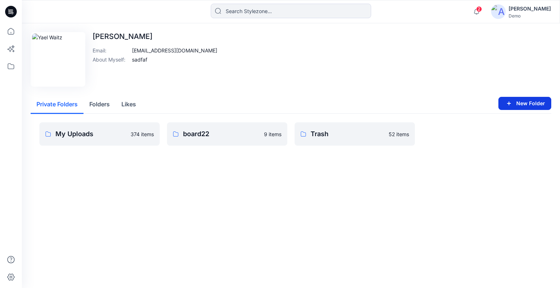
click at [516, 105] on button "New Folder" at bounding box center [525, 103] width 53 height 13
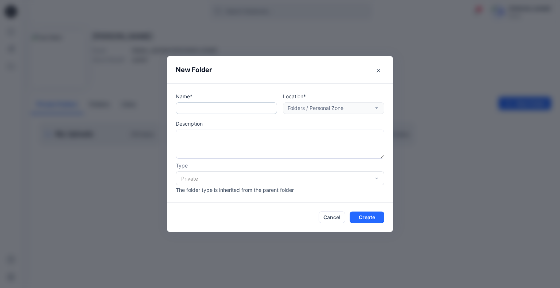
click at [220, 112] on input "text" at bounding box center [226, 108] width 101 height 12
type input "bdfthbz"
click at [364, 216] on button "Create" at bounding box center [367, 218] width 35 height 12
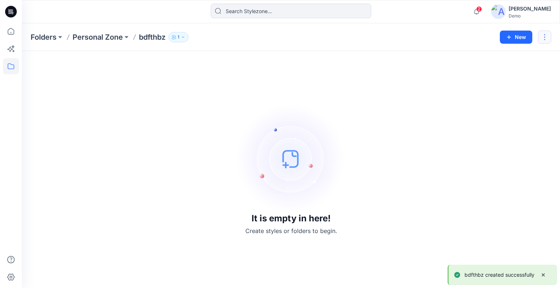
click at [543, 35] on button "button" at bounding box center [544, 37] width 13 height 13
click at [505, 82] on p "[PERSON_NAME]" at bounding box center [504, 85] width 41 height 8
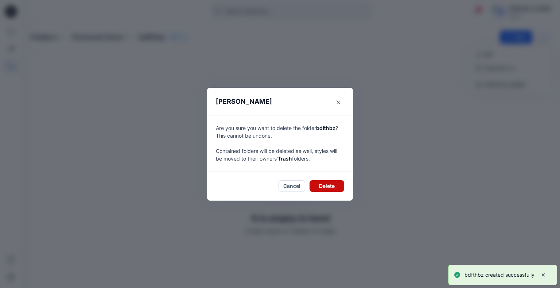
click at [326, 183] on button "Delete" at bounding box center [327, 187] width 35 height 12
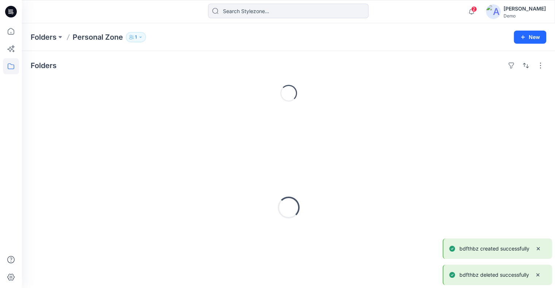
click at [527, 14] on div "Demo" at bounding box center [524, 15] width 42 height 5
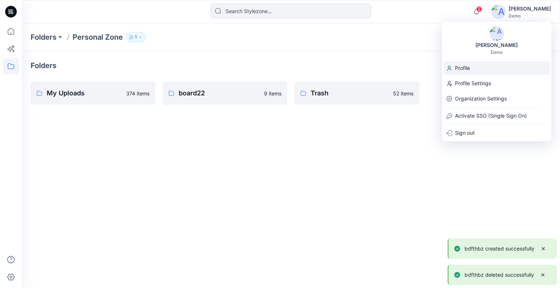
click at [467, 70] on p "Profile" at bounding box center [462, 68] width 15 height 14
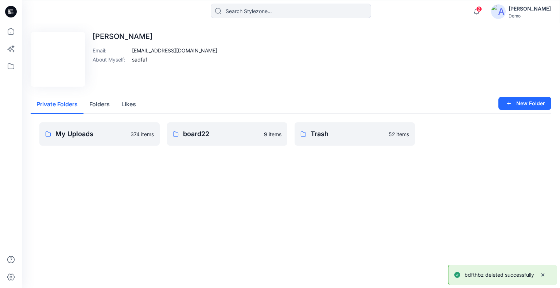
click at [106, 109] on button "Folders" at bounding box center [100, 105] width 32 height 19
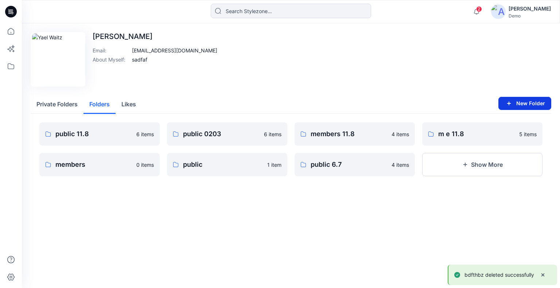
click at [528, 105] on button "New Folder" at bounding box center [525, 103] width 53 height 13
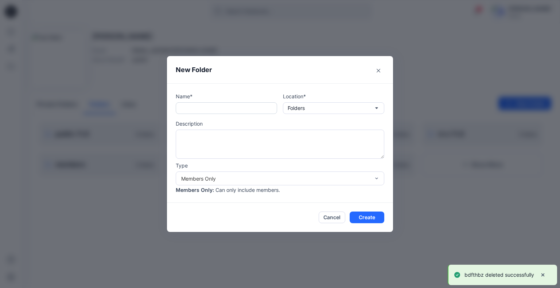
click at [224, 105] on input "text" at bounding box center [226, 108] width 101 height 12
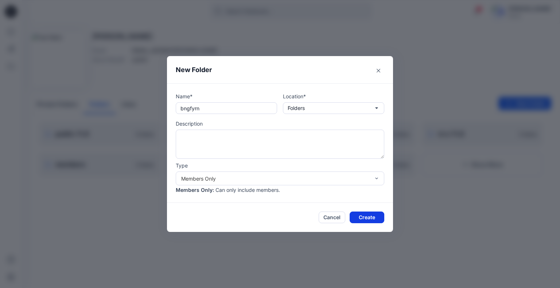
type input "bngfyrn"
click at [360, 217] on button "Create" at bounding box center [367, 218] width 35 height 12
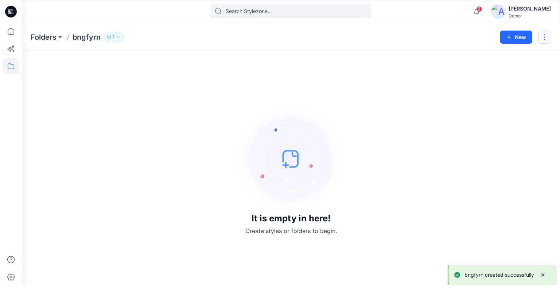
click at [545, 35] on button "button" at bounding box center [544, 37] width 13 height 13
click at [498, 95] on p "Delete Folder" at bounding box center [504, 98] width 41 height 8
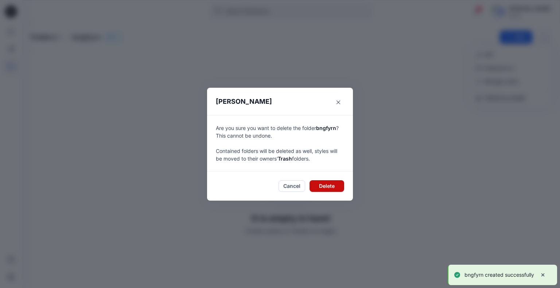
click at [332, 187] on button "Delete" at bounding box center [327, 187] width 35 height 12
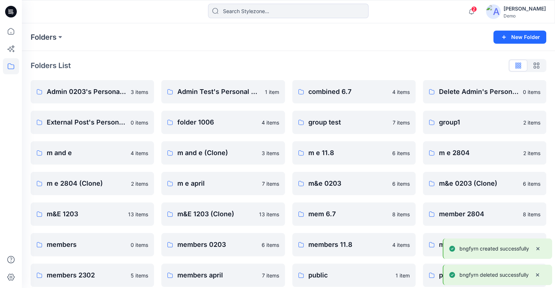
drag, startPoint x: 530, startPoint y: 10, endPoint x: 514, endPoint y: 19, distance: 18.1
click at [530, 10] on div "[PERSON_NAME]" at bounding box center [524, 8] width 42 height 9
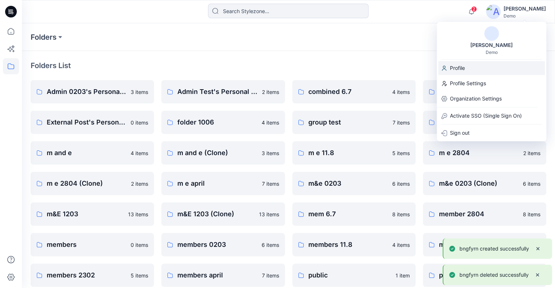
drag, startPoint x: 478, startPoint y: 67, endPoint x: 468, endPoint y: 68, distance: 11.0
click at [478, 66] on div "Profile" at bounding box center [491, 68] width 106 height 14
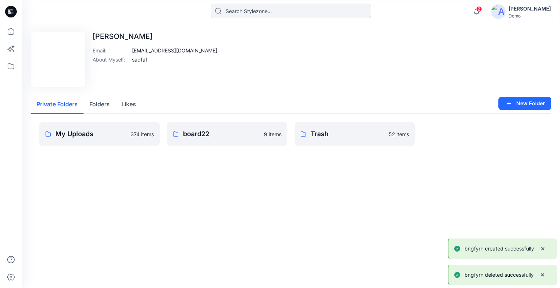
click at [128, 101] on button "Likes" at bounding box center [129, 105] width 26 height 19
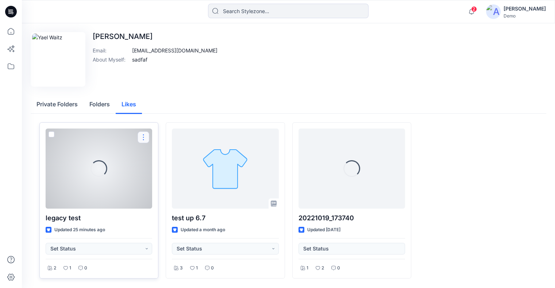
click at [143, 137] on button "button" at bounding box center [143, 138] width 12 height 12
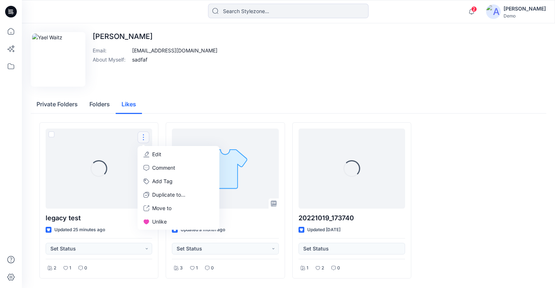
click at [185, 114] on div "Loading... legacy test Updated 25 minutes ago Set Status 2 1 0 Edit Comment Add…" at bounding box center [288, 201] width 515 height 174
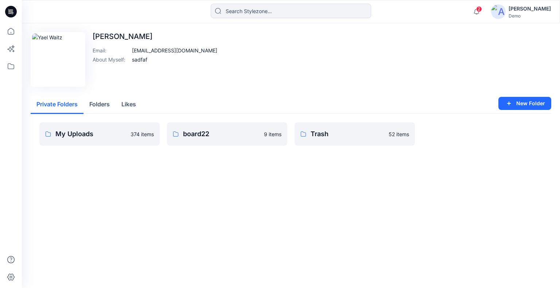
click at [146, 104] on div "Private Folders Folders Likes" at bounding box center [291, 105] width 521 height 18
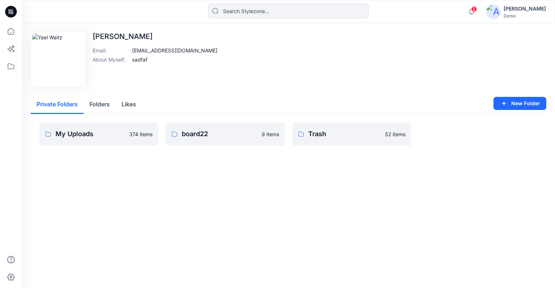
click at [136, 105] on button "Likes" at bounding box center [129, 105] width 26 height 19
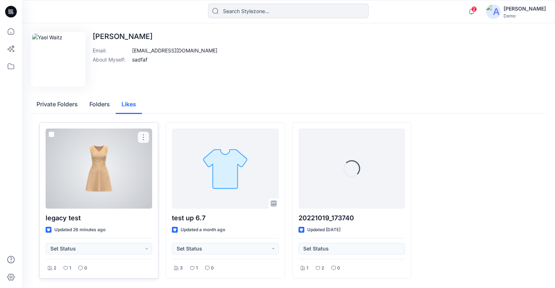
drag, startPoint x: 144, startPoint y: 137, endPoint x: 146, endPoint y: 142, distance: 5.4
click at [144, 136] on button "button" at bounding box center [143, 138] width 12 height 12
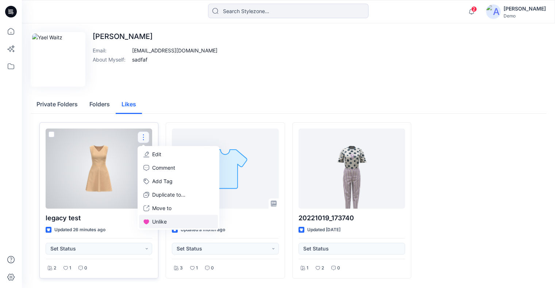
click at [161, 223] on p "Unlike" at bounding box center [159, 222] width 15 height 8
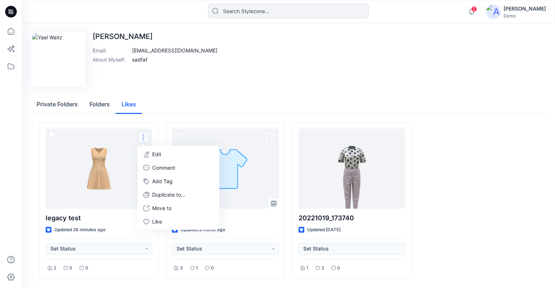
click at [212, 92] on div "Edit Image [PERSON_NAME] Email : [EMAIL_ADDRESS][DOMAIN_NAME] About Myself : sa…" at bounding box center [288, 159] width 533 height 273
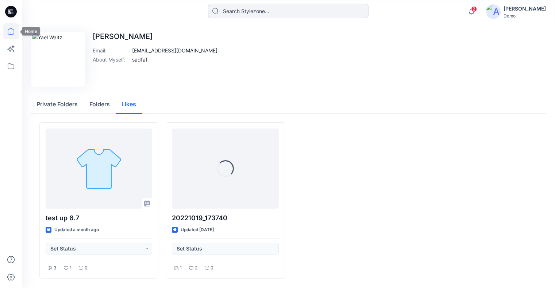
click at [3, 29] on icon at bounding box center [11, 31] width 16 height 16
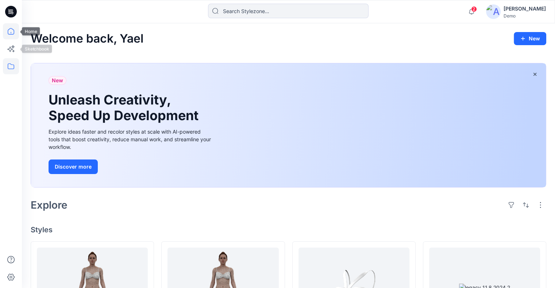
click at [10, 67] on icon at bounding box center [11, 66] width 16 height 16
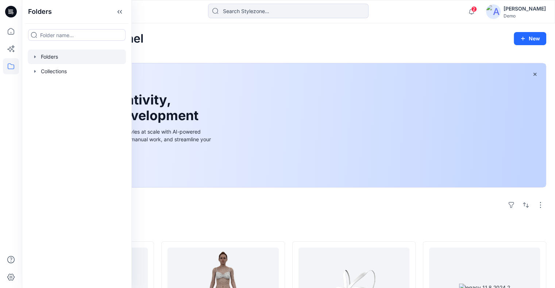
click at [64, 54] on div at bounding box center [77, 57] width 98 height 15
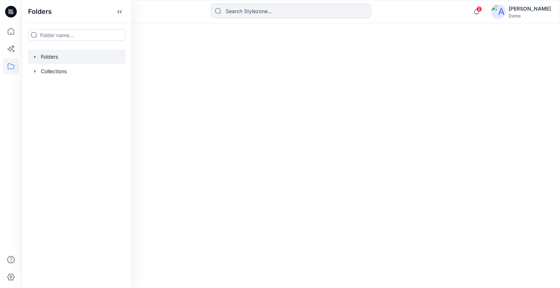
click at [114, 12] on icon at bounding box center [120, 12] width 12 height 12
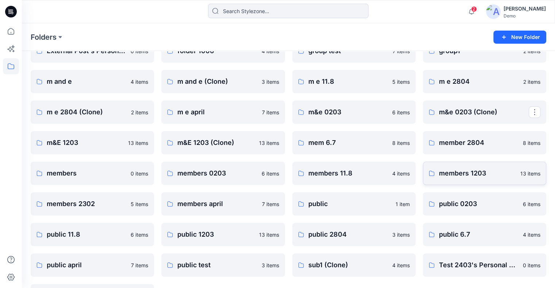
scroll to position [73, 0]
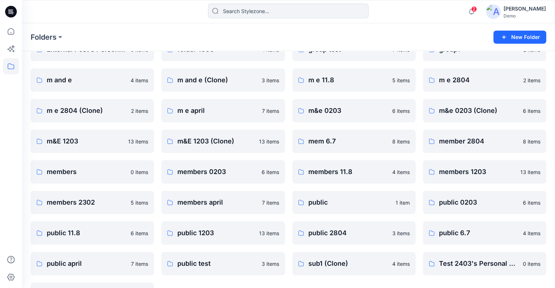
drag, startPoint x: 530, startPoint y: 13, endPoint x: 530, endPoint y: 20, distance: 7.3
click at [530, 13] on div "Demo" at bounding box center [524, 15] width 42 height 5
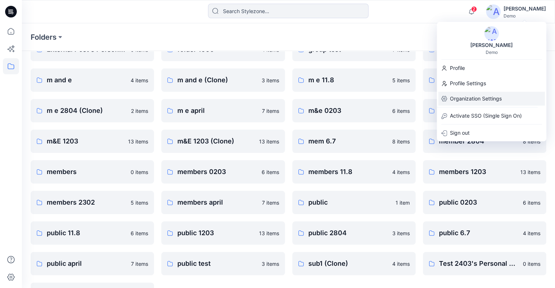
click at [482, 100] on p "Organization Settings" at bounding box center [476, 99] width 52 height 14
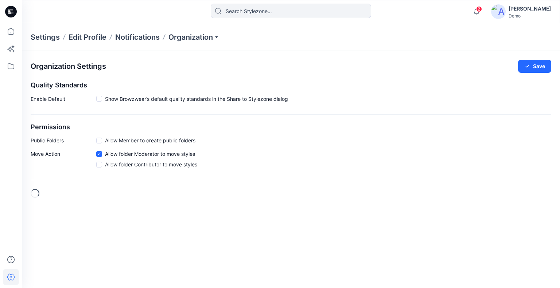
drag, startPoint x: 203, startPoint y: 38, endPoint x: 204, endPoint y: 42, distance: 4.1
click at [203, 38] on p "Organization" at bounding box center [193, 37] width 51 height 10
checkbox input "true"
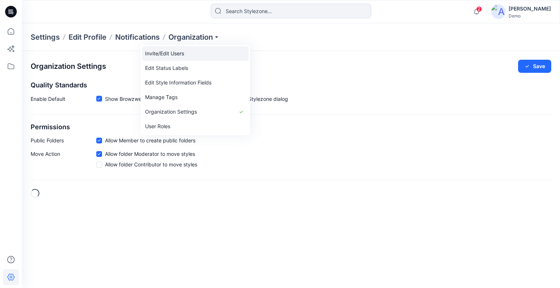
click at [209, 57] on link "Invite/Edit Users" at bounding box center [195, 53] width 106 height 15
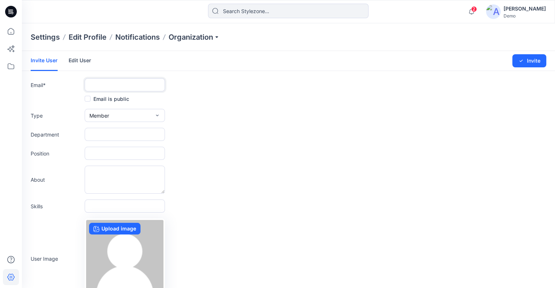
click at [109, 84] on input "text" at bounding box center [125, 84] width 80 height 13
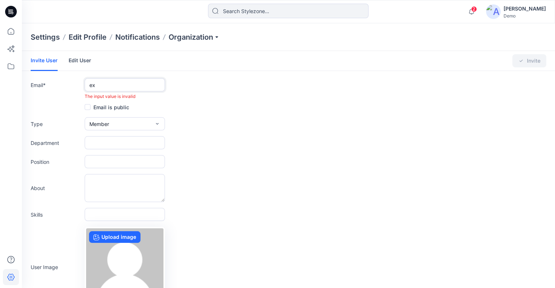
type input "e"
click at [117, 80] on input "text" at bounding box center [125, 84] width 80 height 13
paste input "[EMAIL_ADDRESS][DOMAIN_NAME]"
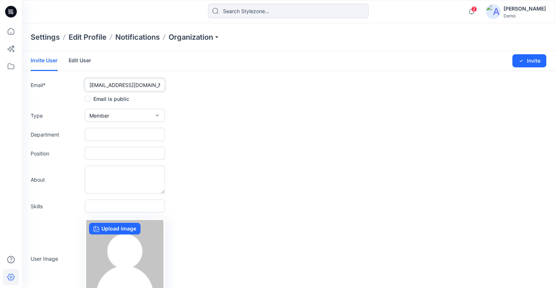
type input "[EMAIL_ADDRESS][DOMAIN_NAME]"
click at [104, 113] on span "Member" at bounding box center [99, 116] width 20 height 8
click at [107, 131] on span "External" at bounding box center [99, 133] width 19 height 8
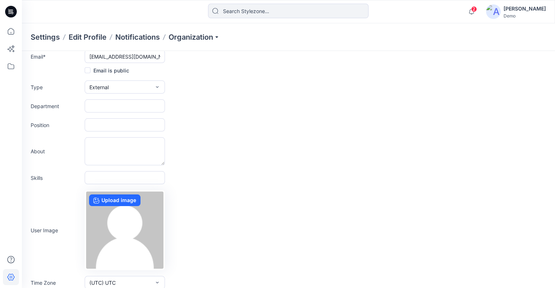
scroll to position [50, 0]
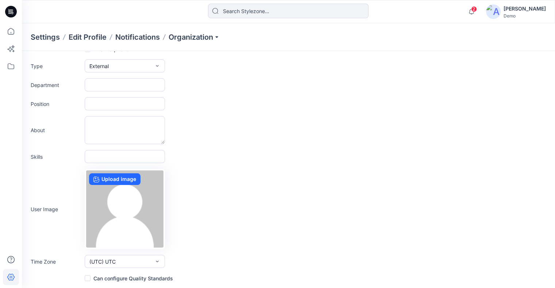
click at [111, 281] on label "Can configure Quality Standards" at bounding box center [129, 278] width 88 height 9
click at [90, 281] on input "checkbox" at bounding box center [87, 279] width 6 height 6
checkbox input "true"
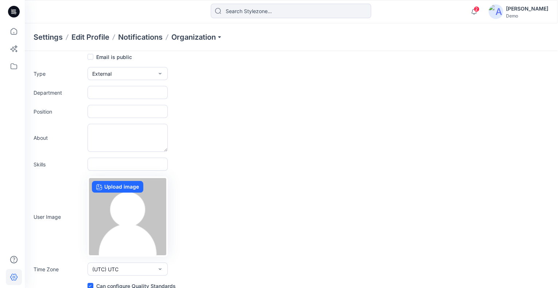
scroll to position [0, 0]
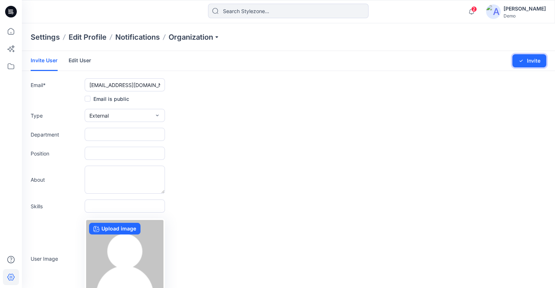
click at [538, 55] on button "Invite" at bounding box center [529, 60] width 34 height 13
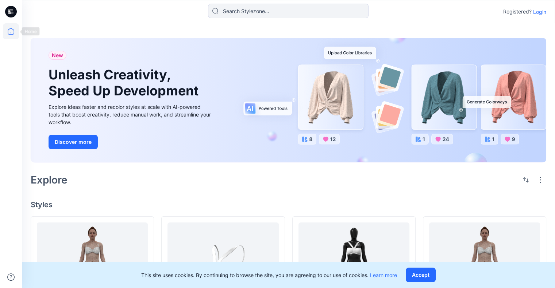
click at [12, 35] on icon at bounding box center [11, 31] width 16 height 16
click at [542, 12] on p "Login" at bounding box center [539, 12] width 13 height 8
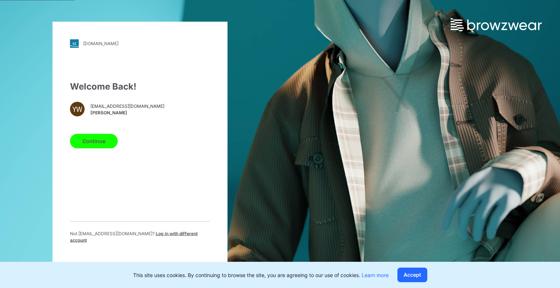
click at [109, 146] on button "Continue" at bounding box center [94, 141] width 48 height 15
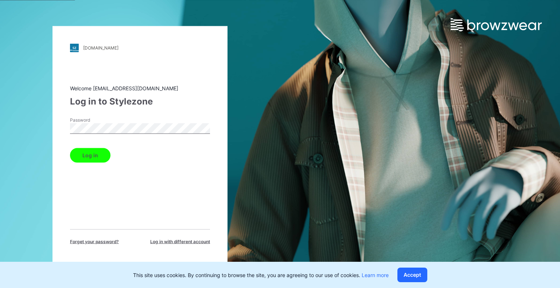
click at [70, 148] on button "Log in" at bounding box center [90, 155] width 40 height 15
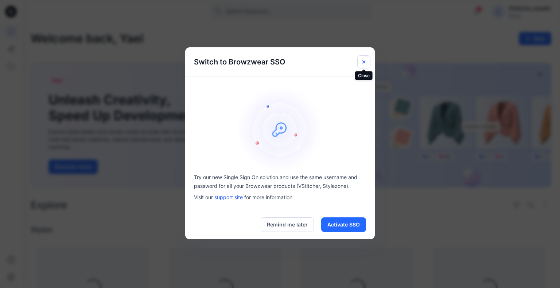
click at [365, 63] on icon "Close" at bounding box center [364, 62] width 6 height 6
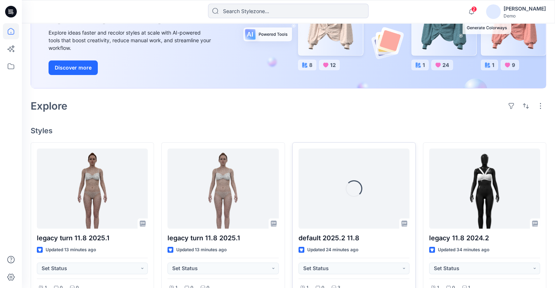
scroll to position [109, 0]
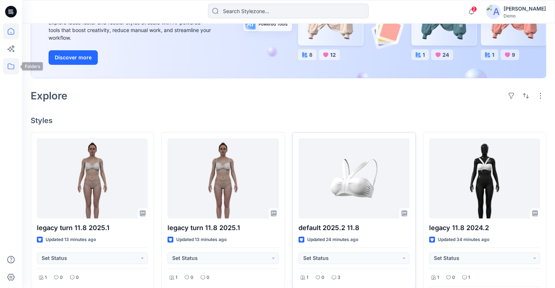
click at [16, 68] on icon at bounding box center [11, 66] width 16 height 16
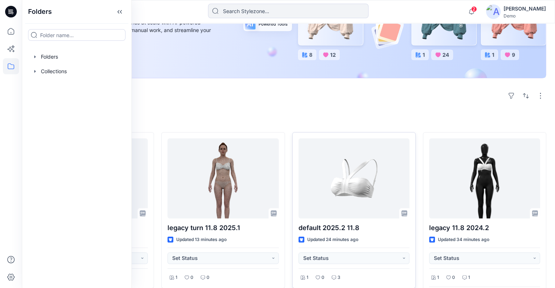
click at [47, 59] on div at bounding box center [77, 57] width 98 height 15
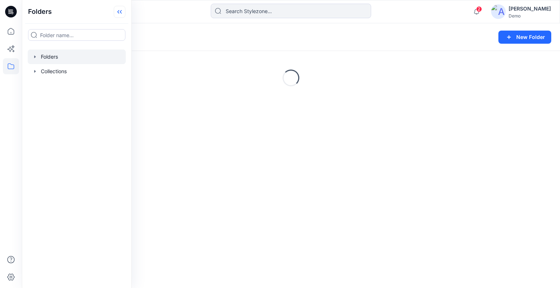
click at [114, 13] on icon at bounding box center [120, 12] width 12 height 12
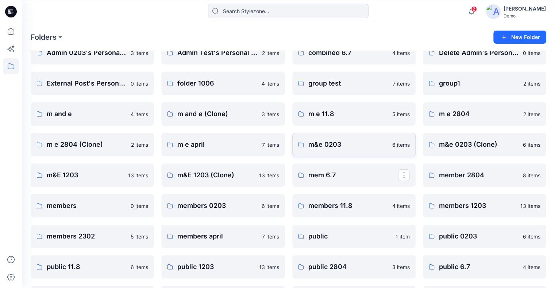
scroll to position [26, 0]
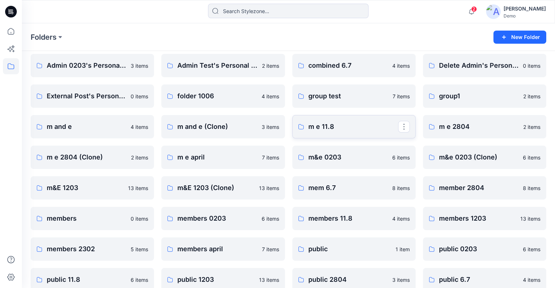
click at [352, 124] on p "m e 11.8" at bounding box center [353, 127] width 90 height 10
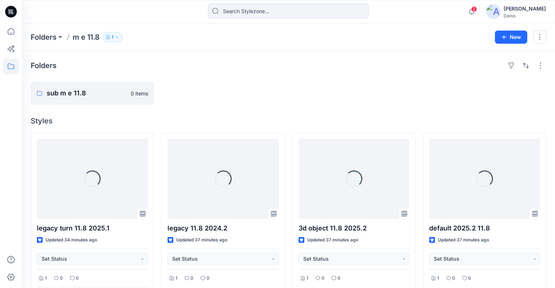
click at [109, 35] on icon "button" at bounding box center [108, 37] width 4 height 4
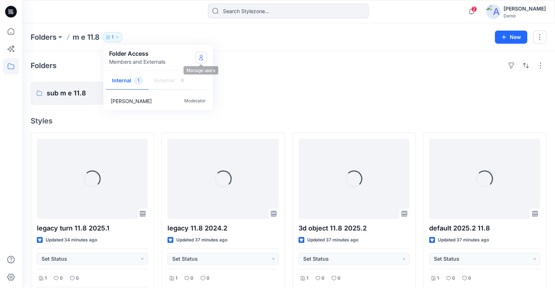
click at [199, 57] on icon "Manage Users" at bounding box center [201, 58] width 6 height 6
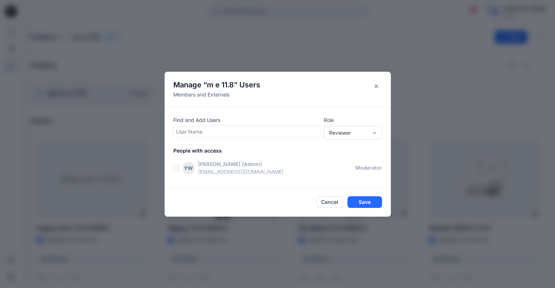
click at [212, 136] on div "User Name" at bounding box center [246, 132] width 145 height 11
type input "externa"
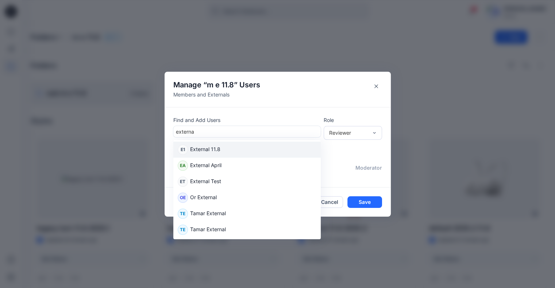
drag, startPoint x: 215, startPoint y: 152, endPoint x: 293, endPoint y: 138, distance: 79.6
click at [215, 151] on p "External 11.8" at bounding box center [205, 150] width 30 height 9
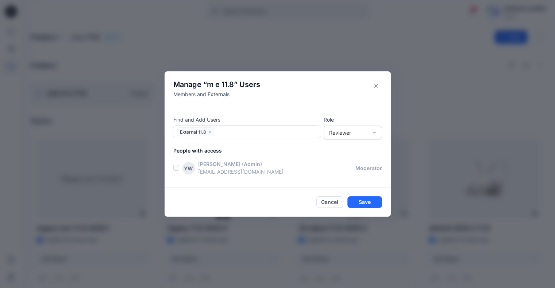
click at [333, 131] on div "Reviewer" at bounding box center [348, 133] width 39 height 8
click at [351, 147] on div "Reviewer" at bounding box center [352, 146] width 55 height 13
click at [368, 202] on button "Save" at bounding box center [364, 203] width 35 height 12
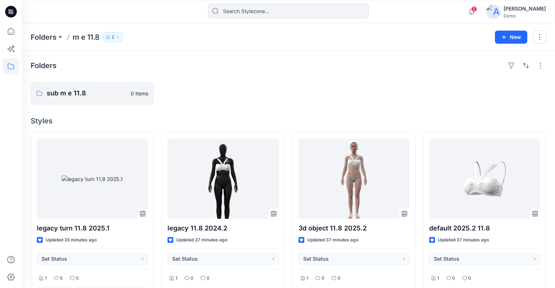
click at [113, 31] on div "Folders m e 11.8 2 Folder Access Members and Externals Internal 1 External 1 Ya…" at bounding box center [288, 37] width 533 height 28
click at [120, 39] on icon "button" at bounding box center [118, 37] width 4 height 4
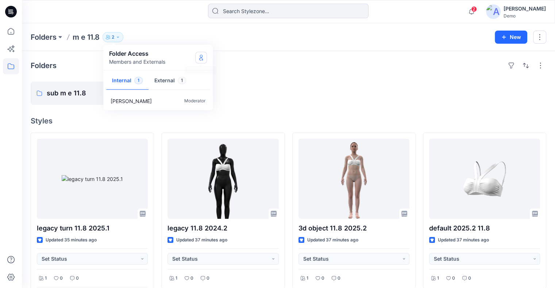
click at [202, 58] on icon "Manage Users" at bounding box center [201, 58] width 6 height 6
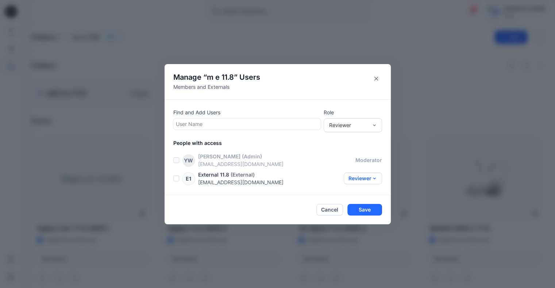
click at [368, 176] on button "Reviewer" at bounding box center [363, 179] width 38 height 12
click at [359, 208] on button "Contributor" at bounding box center [356, 208] width 48 height 13
click at [366, 209] on button "Save" at bounding box center [364, 210] width 35 height 12
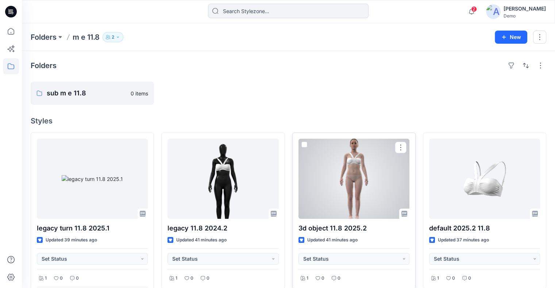
click at [357, 187] on div at bounding box center [353, 179] width 111 height 80
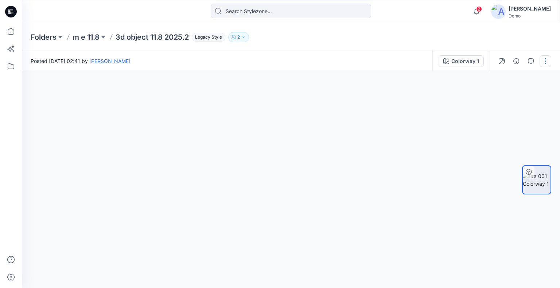
click at [547, 58] on button "button" at bounding box center [546, 61] width 12 height 12
click at [520, 106] on p "Add to Collection" at bounding box center [515, 105] width 41 height 8
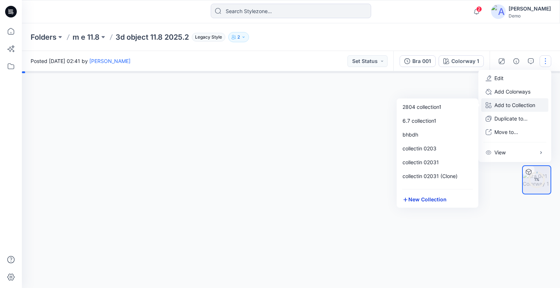
click at [426, 198] on button "New Collection" at bounding box center [437, 199] width 79 height 13
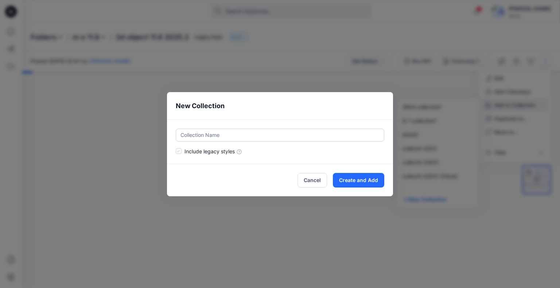
click at [260, 129] on input "text" at bounding box center [280, 135] width 209 height 13
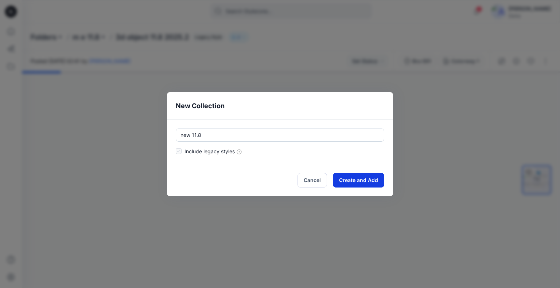
type input "new 11.8"
click at [353, 177] on button "Create and Add" at bounding box center [358, 180] width 51 height 15
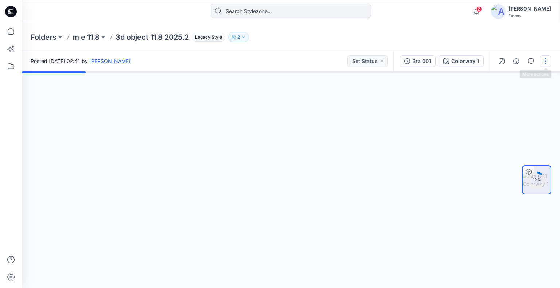
click at [543, 62] on button "button" at bounding box center [546, 61] width 12 height 12
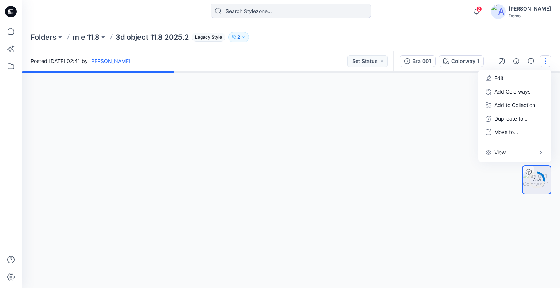
click at [467, 39] on div "Folders m e 11.8 3d object 11.8 2025.2 Legacy Style 2" at bounding box center [263, 37] width 464 height 10
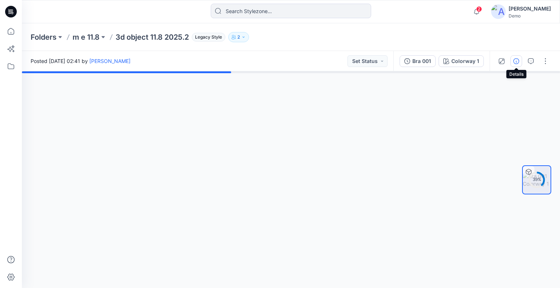
click at [519, 63] on icon "button" at bounding box center [517, 61] width 6 height 6
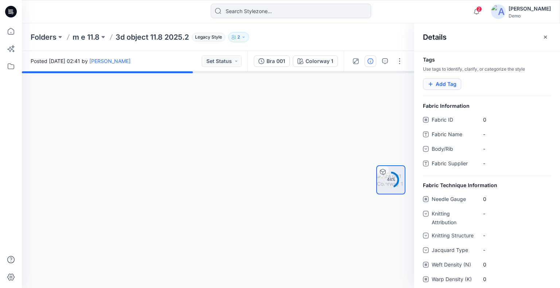
click at [443, 81] on button "Add Tag" at bounding box center [442, 84] width 38 height 12
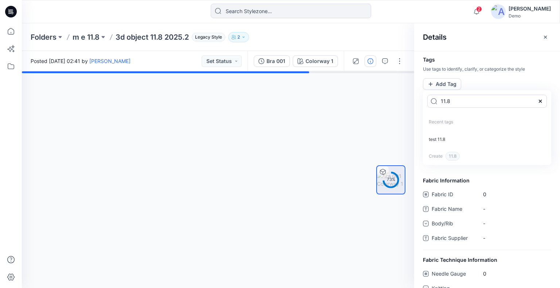
type input "11.8"
click at [449, 140] on p "test 11.8" at bounding box center [487, 139] width 128 height 17
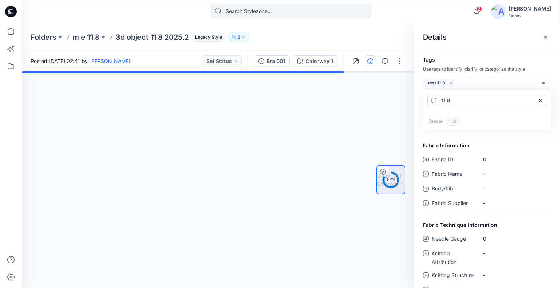
click at [478, 99] on input "11.8" at bounding box center [487, 100] width 120 height 13
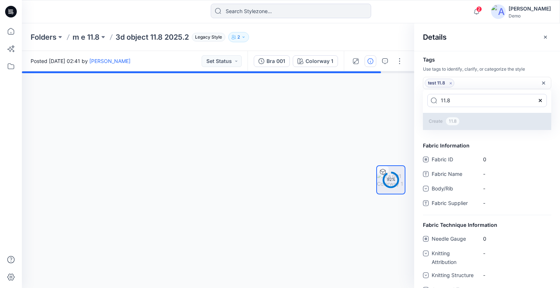
click at [452, 121] on span "11.8" at bounding box center [453, 121] width 14 height 9
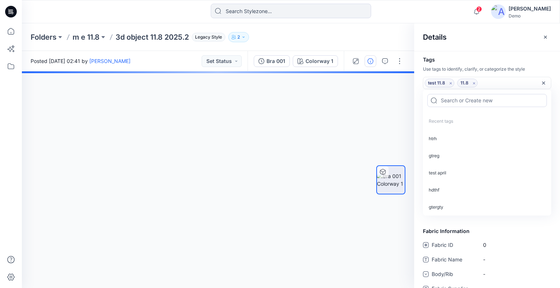
click at [385, 40] on div "Folders m e 11.8 3d object 11.8 2025.2 Legacy Style 2" at bounding box center [263, 37] width 464 height 10
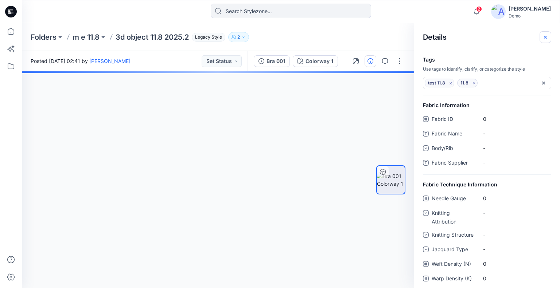
click at [543, 38] on icon "button" at bounding box center [546, 37] width 6 height 6
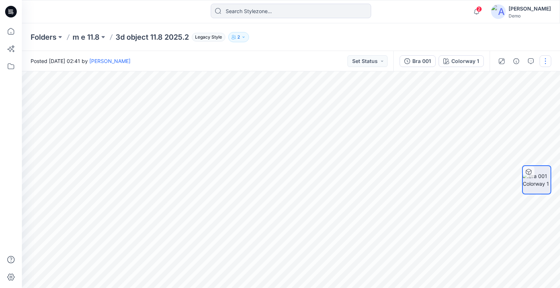
click at [540, 61] on button "button" at bounding box center [546, 61] width 12 height 12
click at [90, 39] on p "m e 11.8" at bounding box center [86, 37] width 27 height 10
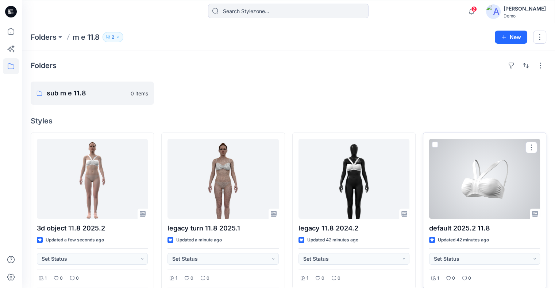
drag, startPoint x: 468, startPoint y: 180, endPoint x: 473, endPoint y: 167, distance: 13.3
click at [468, 180] on div at bounding box center [484, 179] width 111 height 80
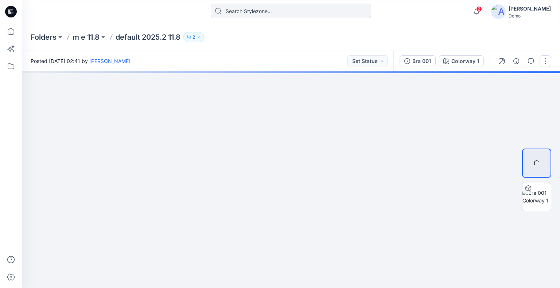
click at [543, 59] on button "button" at bounding box center [546, 61] width 12 height 12
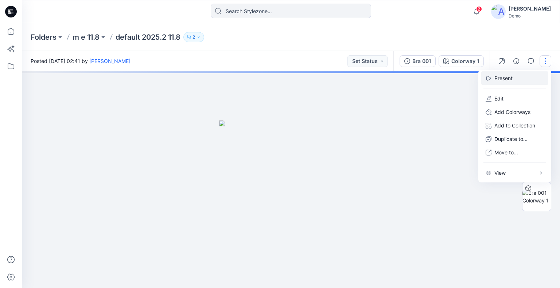
click at [510, 75] on p "Present" at bounding box center [504, 78] width 18 height 8
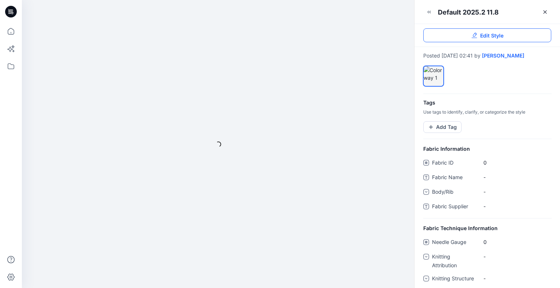
click at [481, 36] on span "Edit Style" at bounding box center [491, 36] width 23 height 8
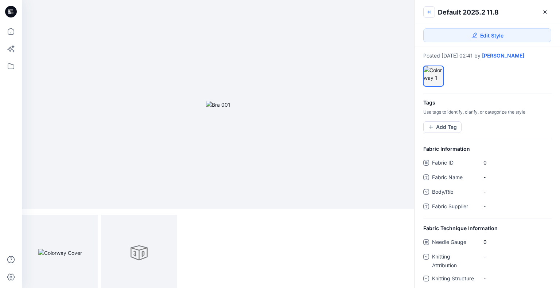
click at [431, 14] on icon "button" at bounding box center [429, 12] width 6 height 6
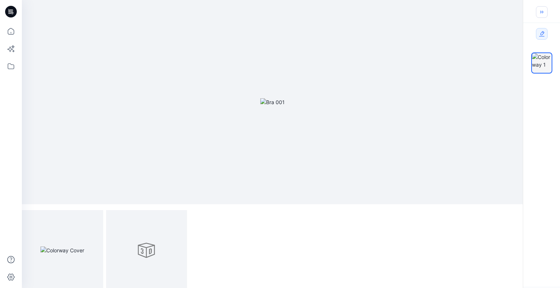
click at [545, 12] on button "button" at bounding box center [542, 12] width 12 height 12
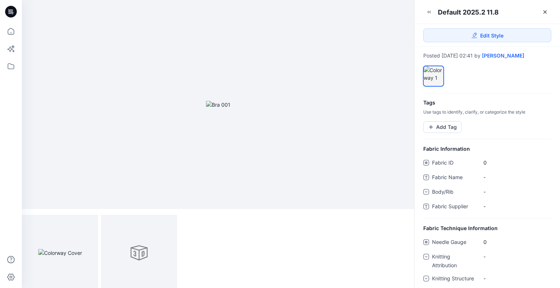
drag, startPoint x: 516, startPoint y: 54, endPoint x: 372, endPoint y: 43, distance: 144.8
click at [516, 53] on link "[PERSON_NAME]" at bounding box center [503, 56] width 42 height 6
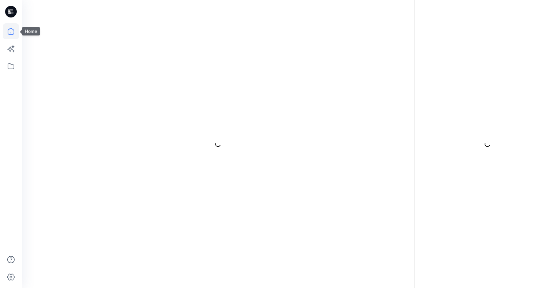
click at [12, 28] on icon at bounding box center [11, 31] width 16 height 16
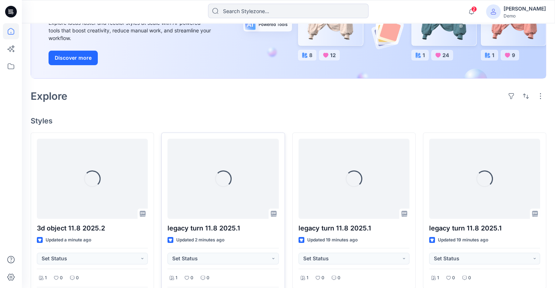
scroll to position [109, 0]
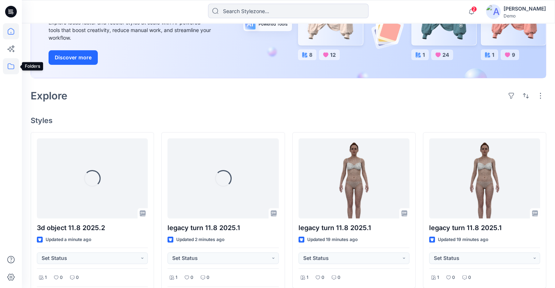
click at [13, 68] on icon at bounding box center [11, 66] width 7 height 6
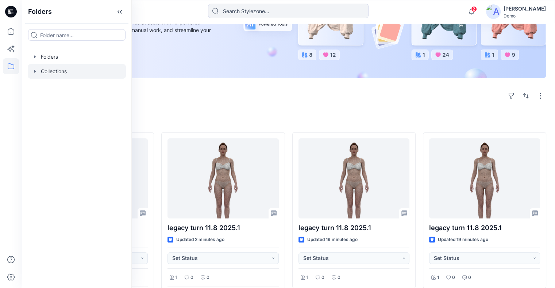
click at [73, 70] on div at bounding box center [77, 71] width 98 height 15
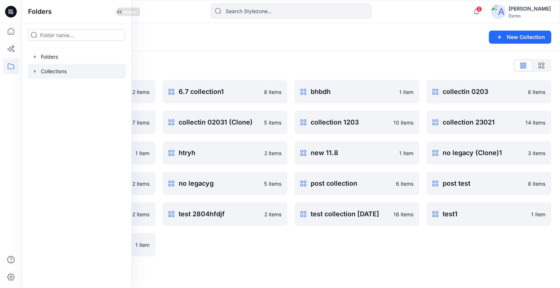
click at [114, 13] on icon at bounding box center [120, 12] width 12 height 12
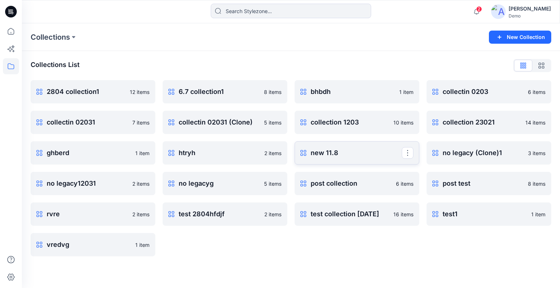
click at [338, 150] on p "new 11.8" at bounding box center [356, 153] width 91 height 10
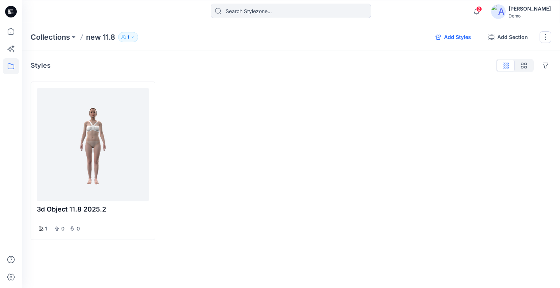
click at [456, 37] on button "Add Styles" at bounding box center [453, 37] width 47 height 12
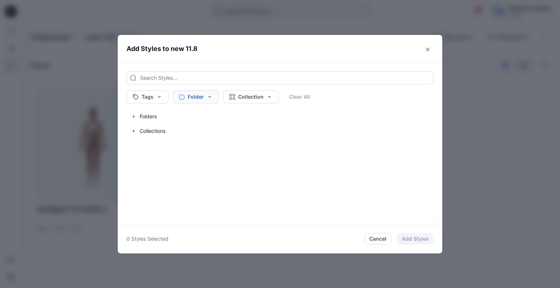
click at [202, 97] on button "Folder" at bounding box center [196, 96] width 46 height 13
click at [208, 118] on input at bounding box center [227, 116] width 101 height 15
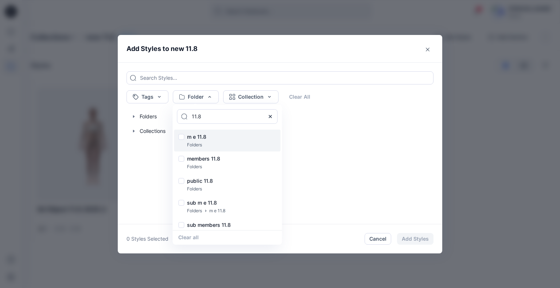
type input "11.8"
click at [186, 137] on div "m e 11.8 Folders" at bounding box center [227, 141] width 106 height 22
checkbox input "true"
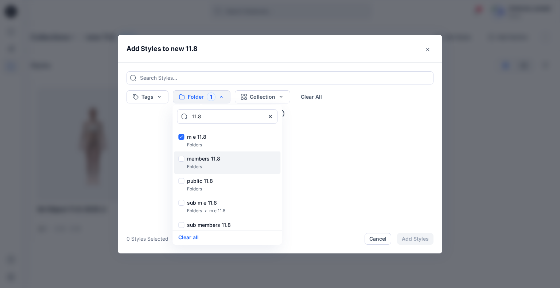
click at [183, 154] on div "members 11.8 Folders" at bounding box center [227, 163] width 106 height 22
checkbox input "true"
drag, startPoint x: 183, startPoint y: 179, endPoint x: 223, endPoint y: 157, distance: 46.0
click at [183, 179] on div at bounding box center [181, 182] width 6 height 8
checkbox input "true"
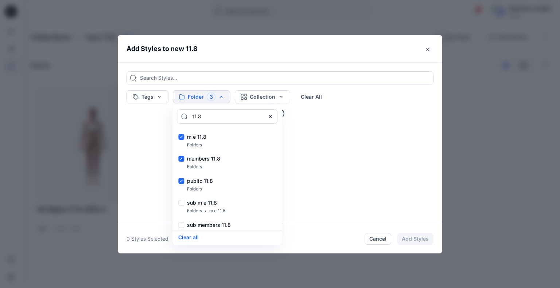
click at [292, 63] on div "Tags Folder 3 11.8 m e 11.8 Folders members 11.8 Folders public 11.8 Folders su…" at bounding box center [280, 143] width 325 height 162
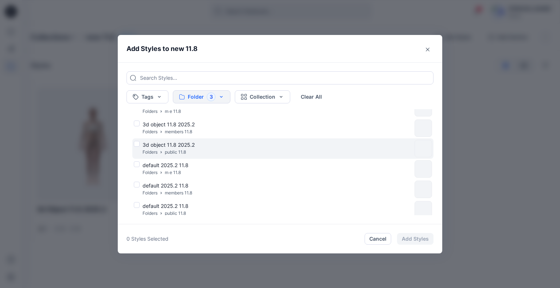
scroll to position [36, 0]
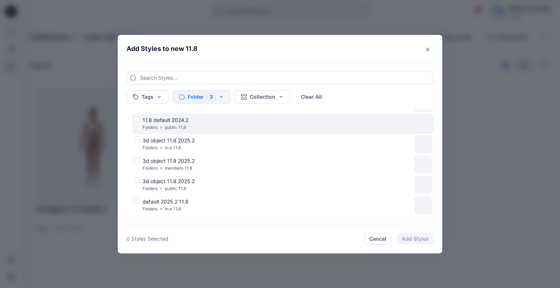
click at [136, 119] on div "11.8 default 2024.2 Folders public 11.8" at bounding box center [273, 123] width 278 height 15
checkbox input "true"
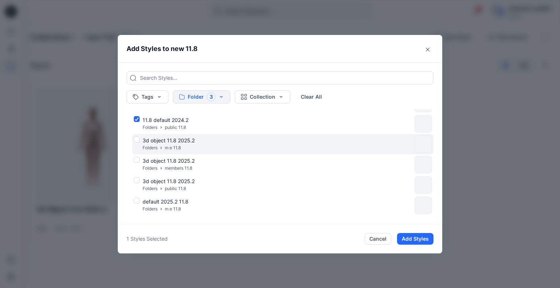
click at [136, 140] on div "3d object 11.8 2025.2 Folders m e 11.8" at bounding box center [273, 144] width 278 height 15
checkbox input "true"
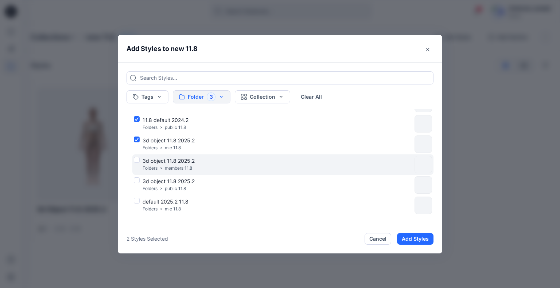
click at [140, 160] on div "3d object 11.8 2025.2 Folders members 11.8" at bounding box center [273, 164] width 278 height 15
checkbox input "true"
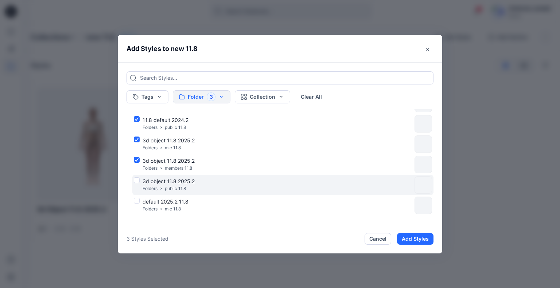
click at [139, 181] on div "3d object 11.8 2025.2 Folders public 11.8" at bounding box center [273, 185] width 278 height 15
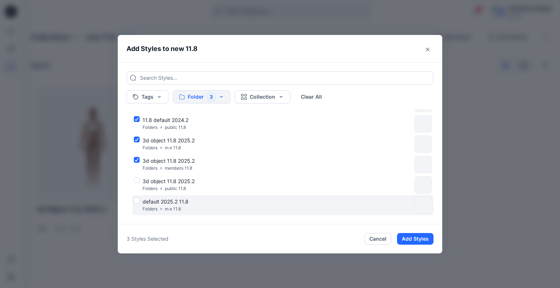
checkbox input "true"
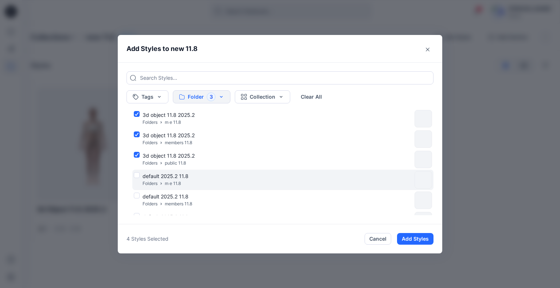
scroll to position [73, 0]
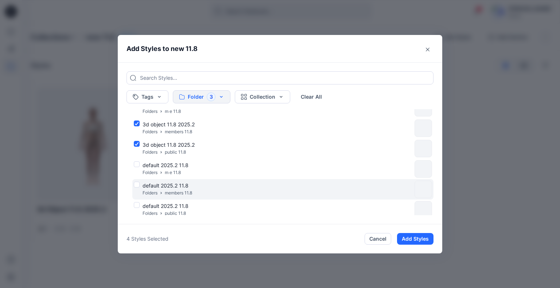
click at [137, 197] on div "default 2025.2 11.8 Folders members 11.8" at bounding box center [282, 189] width 301 height 20
checkbox input "true"
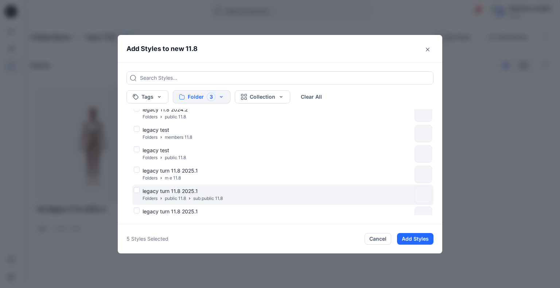
scroll to position [241, 0]
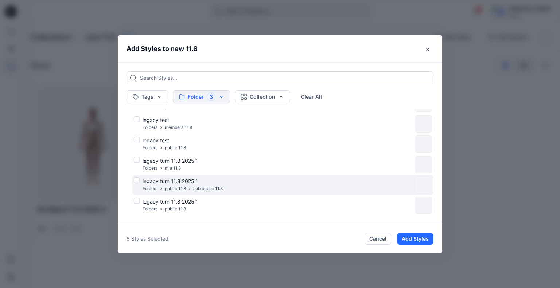
click at [155, 178] on p "legacy turn 11.8 2025.1" at bounding box center [183, 182] width 80 height 8
click at [164, 193] on div "legacy turn 11.8 2025.1 Folders public 11.8 sub public 11.8" at bounding box center [282, 185] width 301 height 20
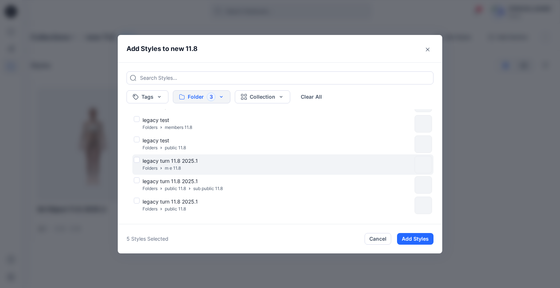
drag, startPoint x: 155, startPoint y: 180, endPoint x: 159, endPoint y: 166, distance: 14.7
click at [155, 180] on span "legacy turn 11.8 2025.1" at bounding box center [170, 181] width 55 height 6
checkbox input "true"
click at [161, 161] on span "legacy turn 11.8 2025.1" at bounding box center [170, 161] width 55 height 6
checkbox input "true"
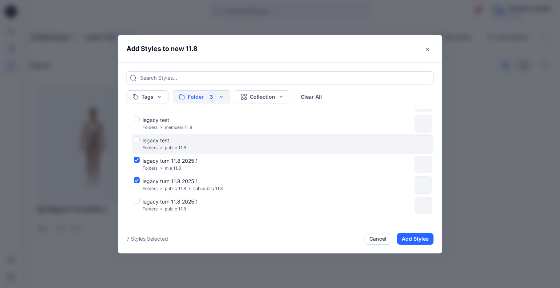
click at [164, 146] on div "Folders public 11.8" at bounding box center [164, 148] width 43 height 8
checkbox input "true"
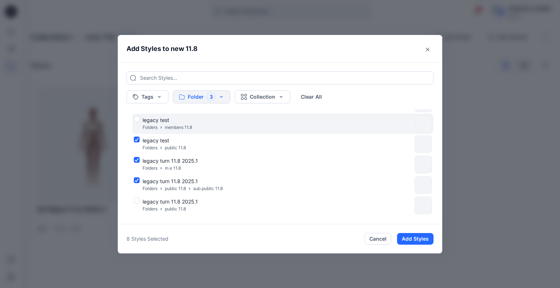
click at [171, 118] on p "legacy test" at bounding box center [168, 120] width 50 height 8
checkbox input "true"
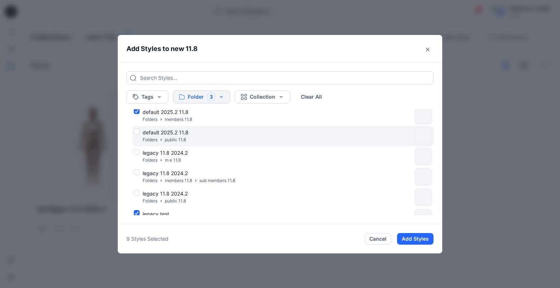
scroll to position [95, 0]
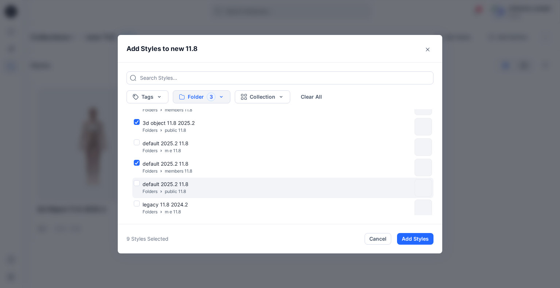
click at [186, 189] on p "public 11.8" at bounding box center [175, 192] width 21 height 8
checkbox input "true"
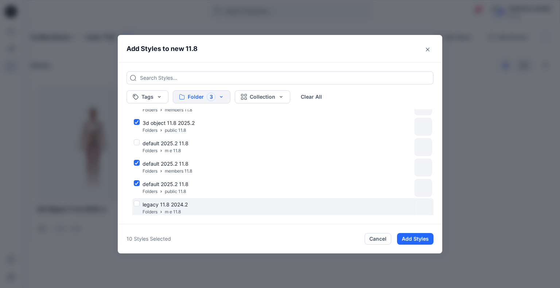
click at [180, 205] on span "legacy 11.8 2024.2" at bounding box center [165, 205] width 45 height 6
checkbox input "true"
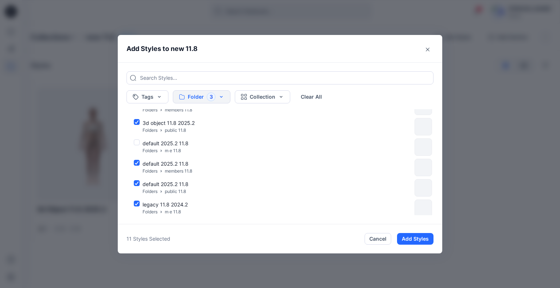
click at [413, 240] on button "Add Styles" at bounding box center [415, 239] width 36 height 12
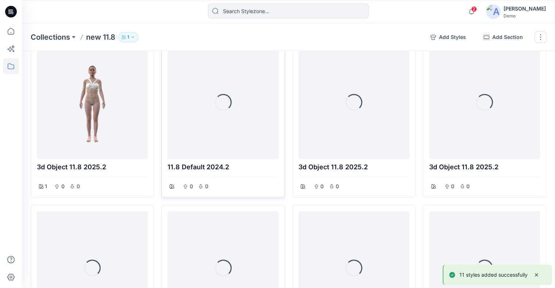
scroll to position [0, 0]
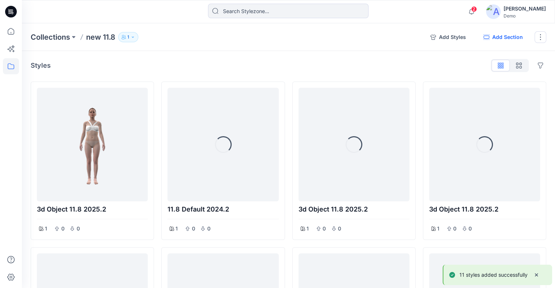
click at [503, 36] on button "Add Section" at bounding box center [502, 37] width 51 height 12
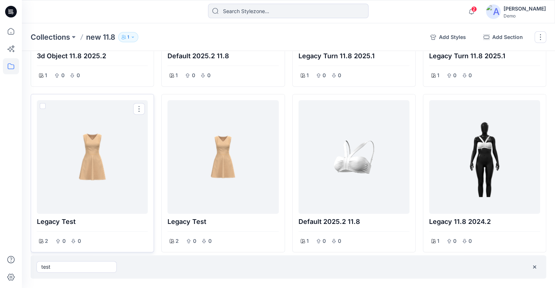
type input "test"
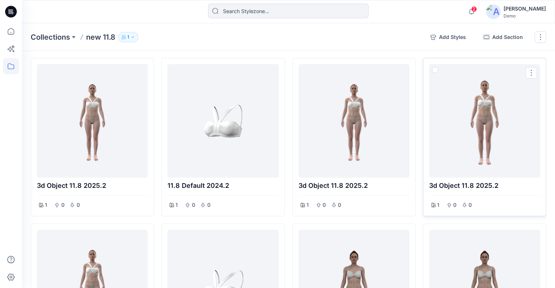
scroll to position [36, 0]
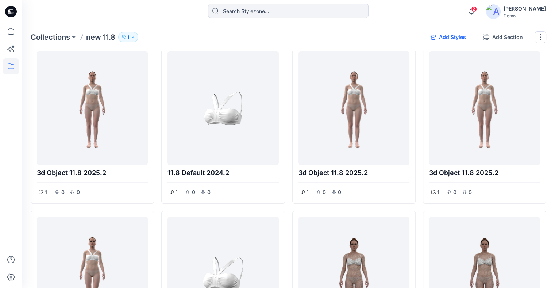
click at [458, 38] on button "Add Styles" at bounding box center [447, 37] width 47 height 12
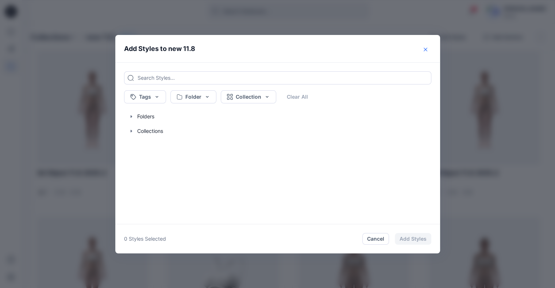
click at [425, 51] on button "Close" at bounding box center [425, 50] width 12 height 12
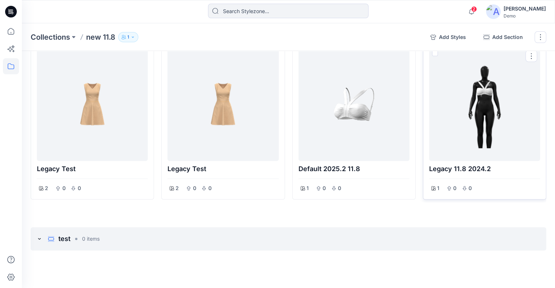
scroll to position [375, 0]
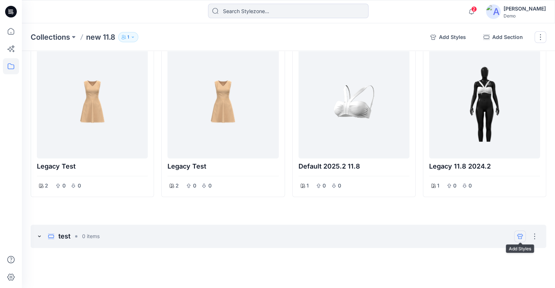
click at [514, 233] on button "add styles" at bounding box center [520, 237] width 12 height 12
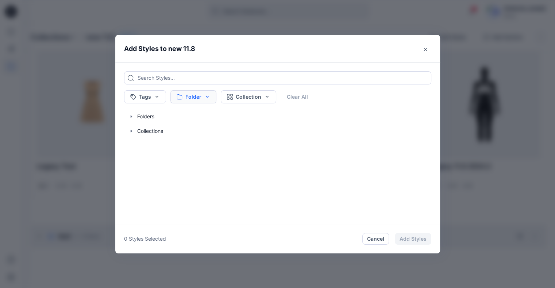
click at [196, 97] on button "Folder" at bounding box center [193, 96] width 46 height 13
click at [213, 118] on input at bounding box center [224, 116] width 101 height 15
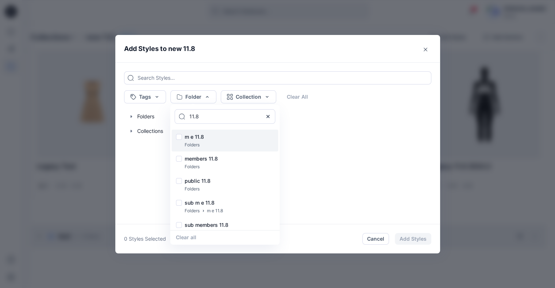
type input "11.8"
click at [182, 137] on div at bounding box center [179, 138] width 6 height 8
checkbox input "true"
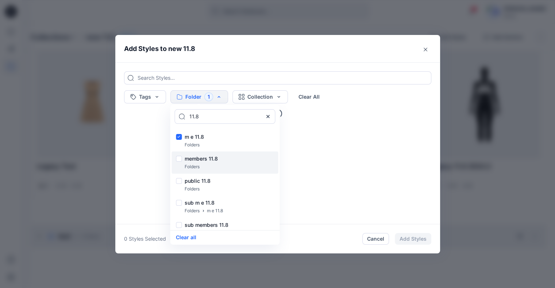
click at [182, 156] on div at bounding box center [179, 160] width 6 height 8
checkbox input "true"
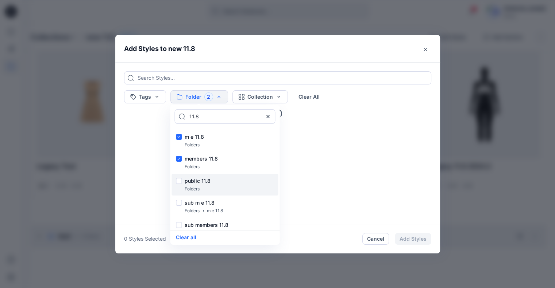
click at [181, 177] on div "public 11.8 Folders" at bounding box center [224, 185] width 106 height 22
checkbox input "true"
click at [295, 55] on header "Add Styles to new 11.8" at bounding box center [277, 48] width 325 height 27
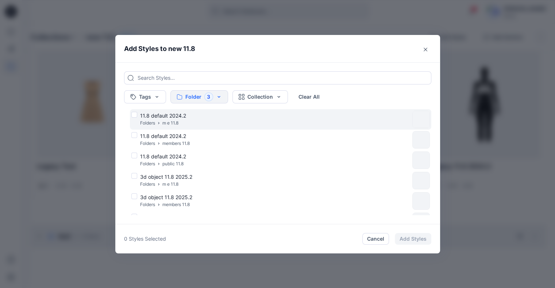
click at [139, 116] on div "11.8 default 2024.2 Folders m e 11.8" at bounding box center [270, 119] width 278 height 15
checkbox input "true"
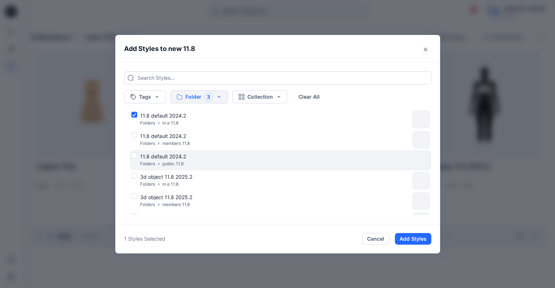
click at [138, 153] on div "11.8 default 2024.2 Folders public 11.8" at bounding box center [270, 160] width 278 height 15
checkbox input "true"
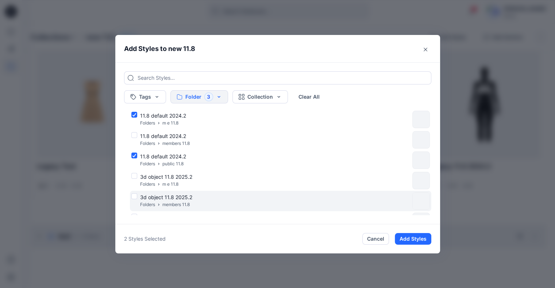
drag, startPoint x: 164, startPoint y: 182, endPoint x: 169, endPoint y: 191, distance: 10.1
click at [164, 182] on div "Folders m e 11.8" at bounding box center [166, 185] width 52 height 8
checkbox input "true"
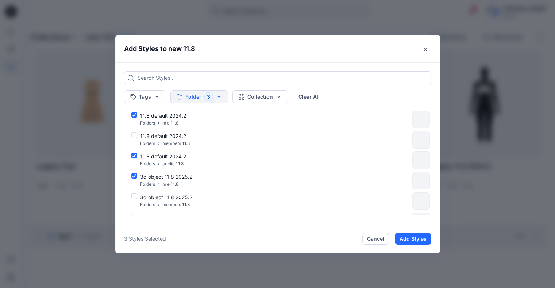
scroll to position [109, 0]
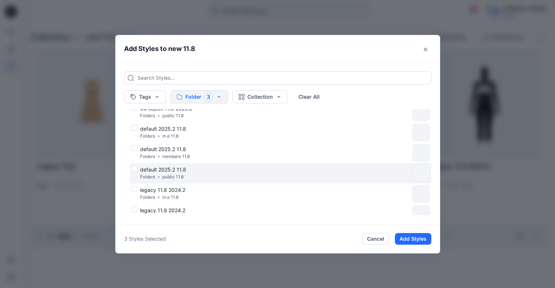
click at [181, 175] on p "public 11.8" at bounding box center [172, 178] width 21 height 8
checkbox input "true"
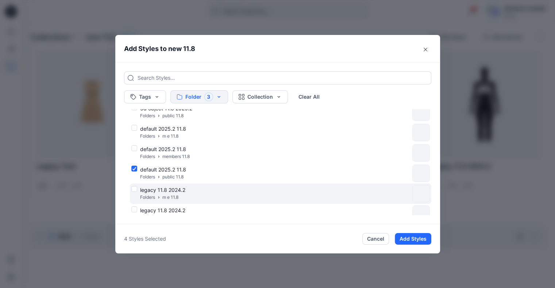
click at [182, 192] on span "legacy 11.8 2024.2" at bounding box center [162, 190] width 45 height 6
checkbox input "true"
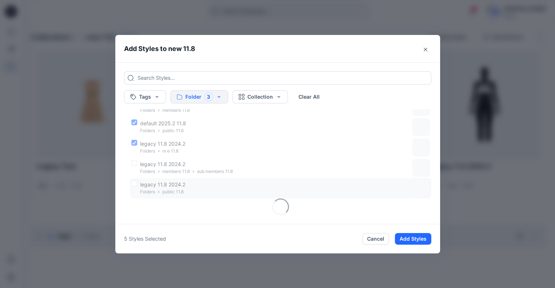
drag, startPoint x: 189, startPoint y: 188, endPoint x: 194, endPoint y: 185, distance: 5.9
click at [189, 187] on div "legacy 11.8 2024.2 Folders public 11.8" at bounding box center [270, 188] width 278 height 15
checkbox input "true"
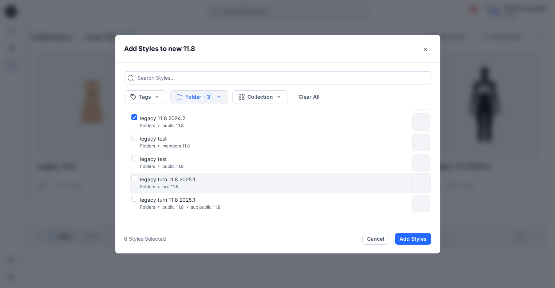
scroll to position [229, 0]
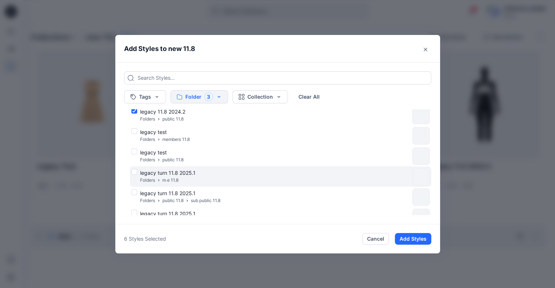
drag, startPoint x: 198, startPoint y: 178, endPoint x: 202, endPoint y: 183, distance: 6.1
click at [199, 178] on div "legacy turn 11.8 2025.1 Folders m e 11.8" at bounding box center [270, 176] width 278 height 15
checkbox input "true"
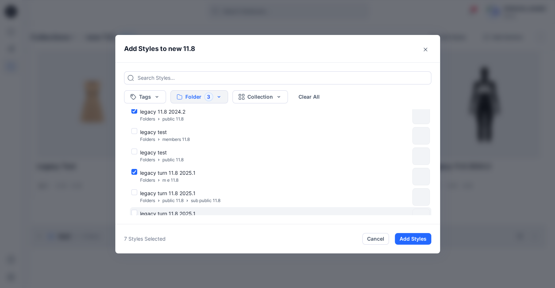
click at [210, 208] on div "legacy turn 11.8 2025.1 Folders public 11.8" at bounding box center [280, 218] width 301 height 20
checkbox input "true"
drag, startPoint x: 413, startPoint y: 237, endPoint x: 386, endPoint y: 202, distance: 44.6
click at [413, 237] on button "Add Styles" at bounding box center [413, 239] width 36 height 12
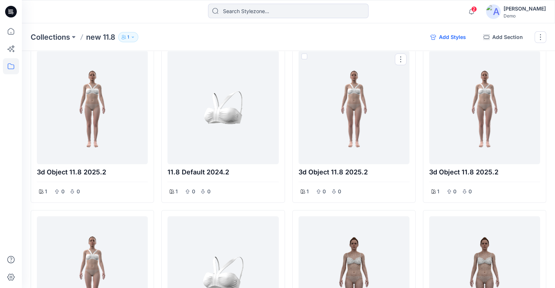
scroll to position [0, 0]
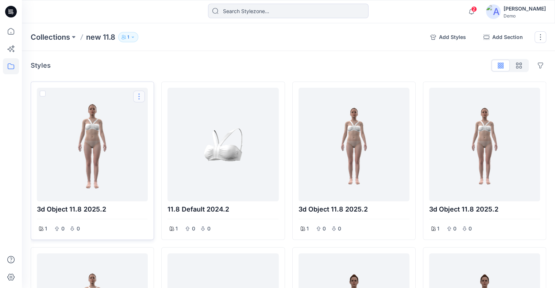
click at [139, 96] on button "Options" at bounding box center [139, 97] width 12 height 12
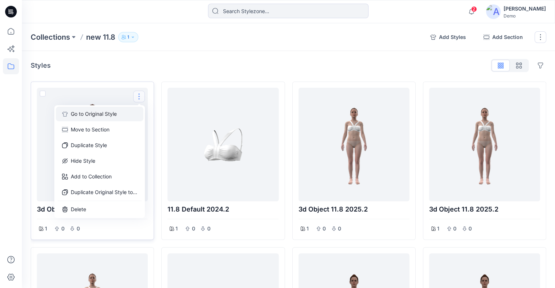
click at [121, 112] on button "Go to Original Style" at bounding box center [100, 114] width 88 height 15
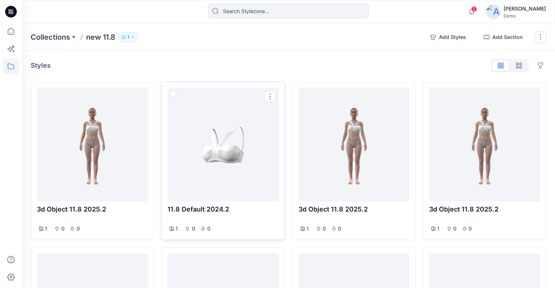
click at [270, 100] on button "Options" at bounding box center [270, 97] width 12 height 12
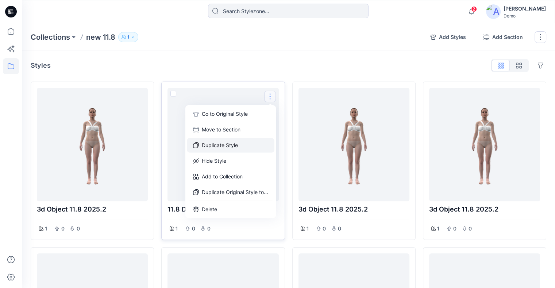
click at [249, 147] on button "Duplicate Style" at bounding box center [231, 145] width 88 height 15
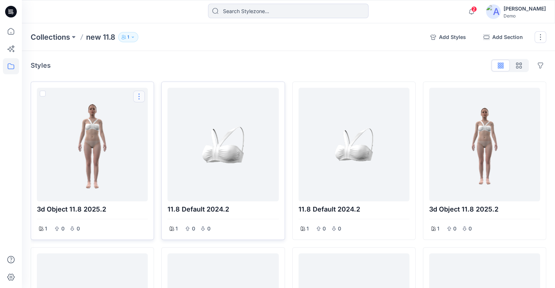
click at [139, 96] on button "Options" at bounding box center [139, 97] width 12 height 12
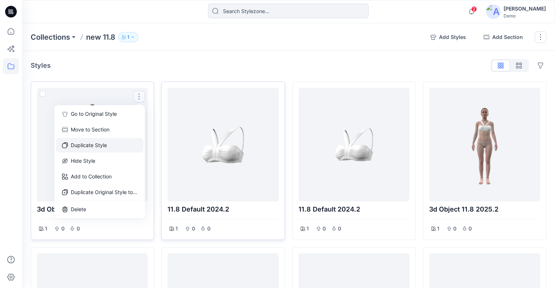
click at [114, 144] on button "Duplicate Style" at bounding box center [100, 145] width 88 height 15
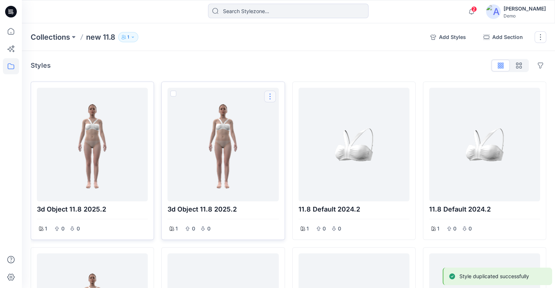
drag, startPoint x: 268, startPoint y: 96, endPoint x: 268, endPoint y: 100, distance: 4.8
click at [268, 95] on button "Options" at bounding box center [270, 97] width 12 height 12
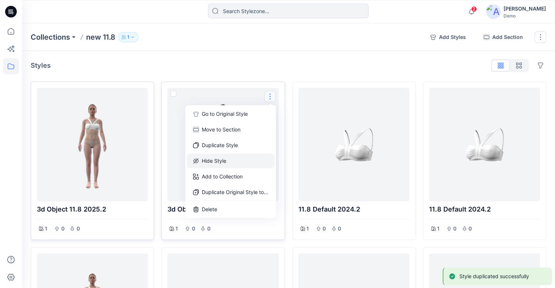
click at [240, 162] on button "Hide Style" at bounding box center [231, 161] width 88 height 15
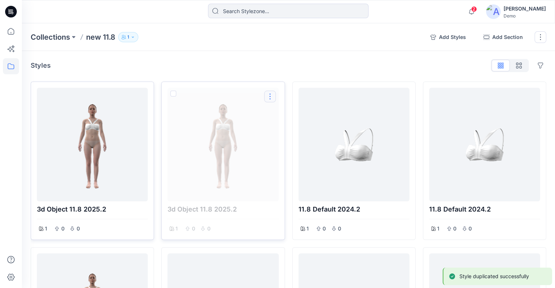
click at [266, 100] on button "Options" at bounding box center [270, 97] width 12 height 12
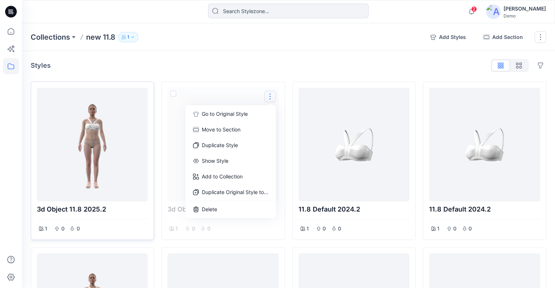
drag, startPoint x: 229, startPoint y: 160, endPoint x: 270, endPoint y: 106, distance: 67.7
click at [229, 160] on button "Show Style" at bounding box center [231, 161] width 88 height 15
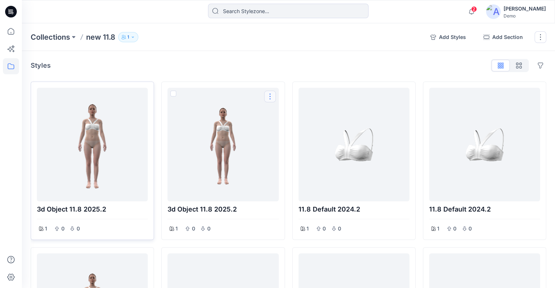
click at [270, 98] on button "Options" at bounding box center [270, 97] width 12 height 12
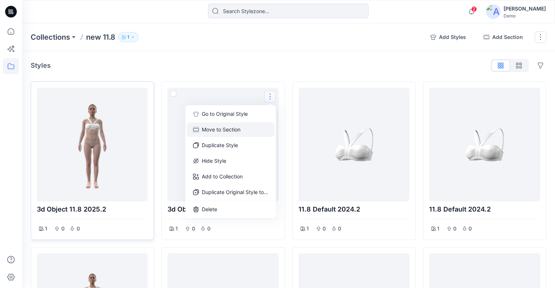
click at [243, 134] on button "Move to Section" at bounding box center [231, 130] width 88 height 15
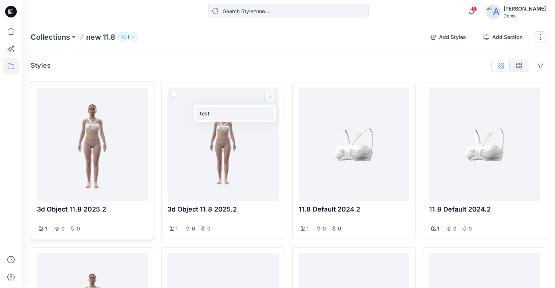
click at [226, 113] on button "test" at bounding box center [234, 113] width 79 height 13
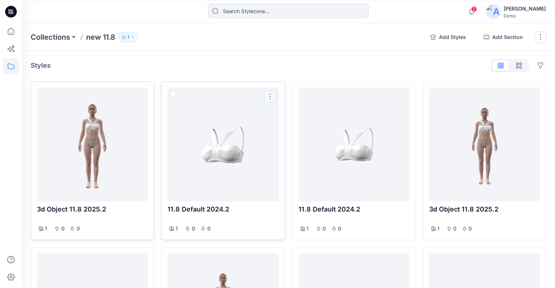
click at [270, 96] on button "Options" at bounding box center [270, 97] width 12 height 12
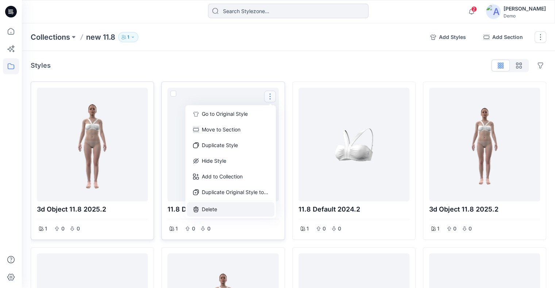
click at [229, 210] on button "Delete" at bounding box center [231, 209] width 88 height 15
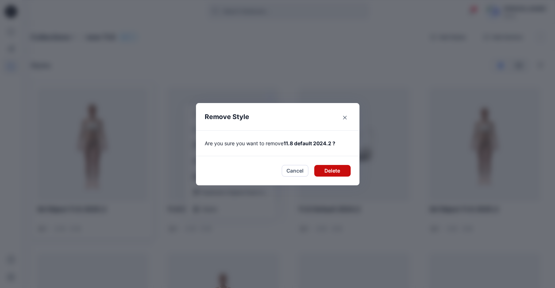
click at [327, 170] on button "Delete" at bounding box center [332, 171] width 36 height 12
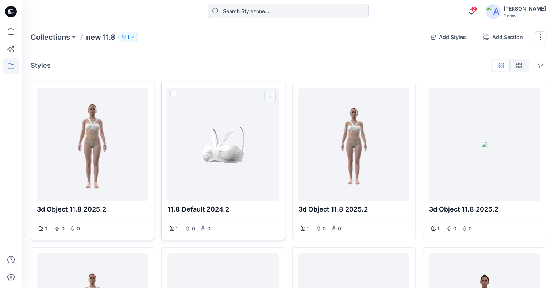
click at [274, 97] on button "Options" at bounding box center [270, 97] width 12 height 12
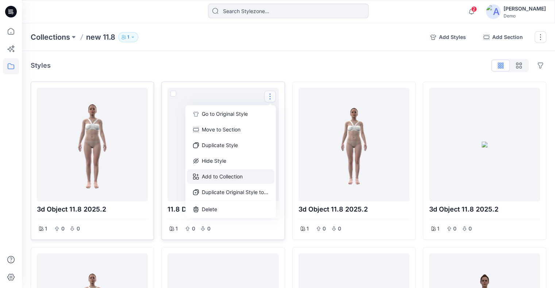
click at [239, 173] on button "Add to Collection" at bounding box center [231, 177] width 88 height 15
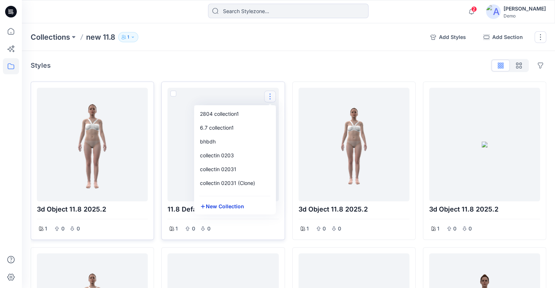
click at [210, 205] on button "New Collection" at bounding box center [234, 206] width 79 height 13
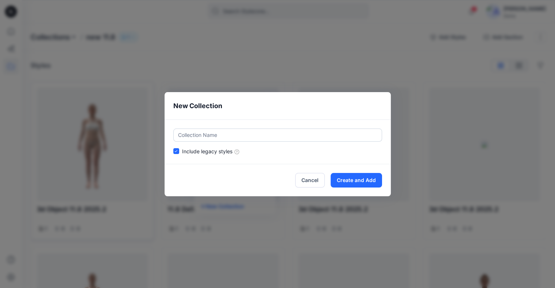
click at [233, 133] on input "text" at bounding box center [277, 135] width 209 height 13
type input "ghtrh"
click at [358, 179] on button "Create and Add" at bounding box center [355, 180] width 51 height 15
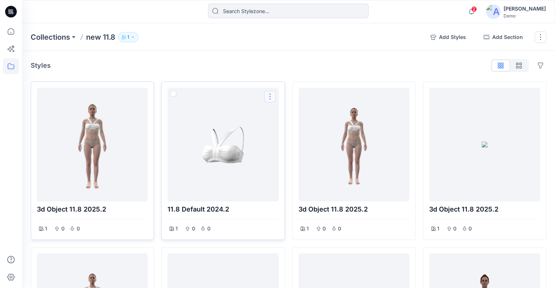
click at [271, 97] on button "Options" at bounding box center [270, 97] width 12 height 12
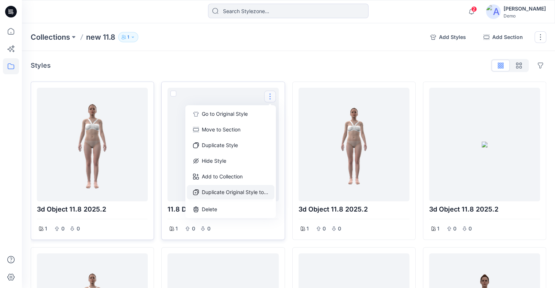
click at [230, 192] on button "Duplicate Original Style to..." at bounding box center [231, 192] width 88 height 15
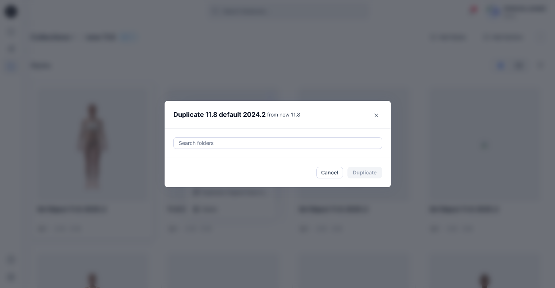
click at [290, 144] on div at bounding box center [277, 143] width 199 height 9
type input "t"
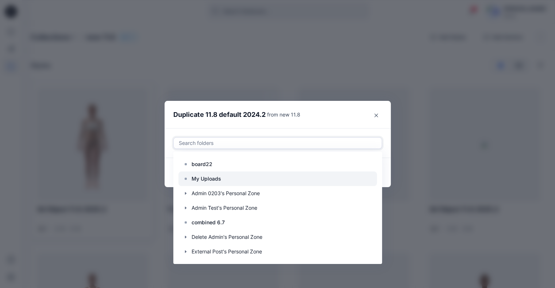
click at [238, 173] on div at bounding box center [277, 179] width 198 height 15
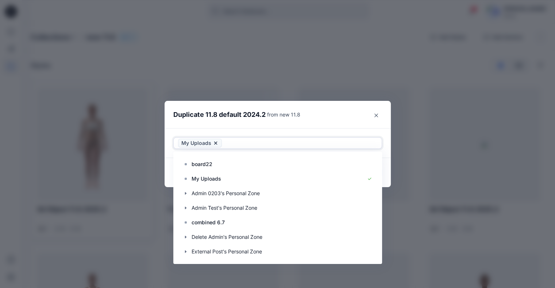
click at [340, 115] on header "Duplicate 11.8 default 2024.2 from new 11.8" at bounding box center [270, 115] width 212 height 28
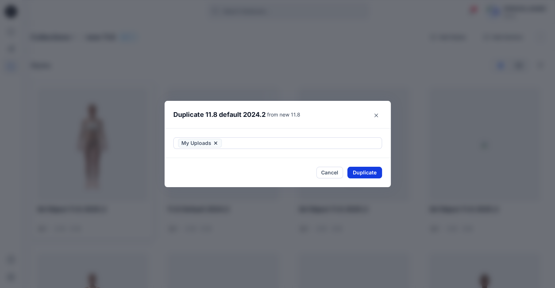
click at [360, 168] on button "Duplicate" at bounding box center [364, 173] width 35 height 12
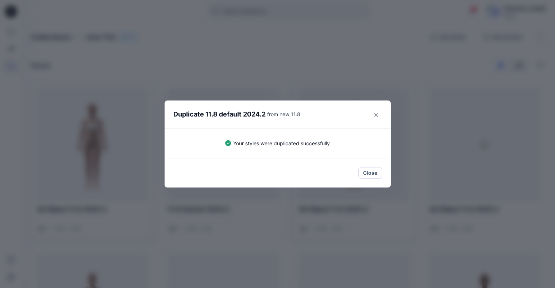
click at [375, 170] on button "Close" at bounding box center [370, 173] width 24 height 12
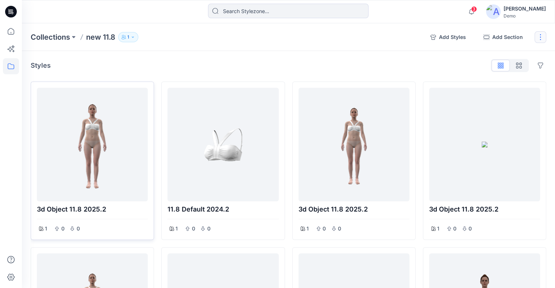
click at [539, 35] on button "button" at bounding box center [540, 37] width 12 height 12
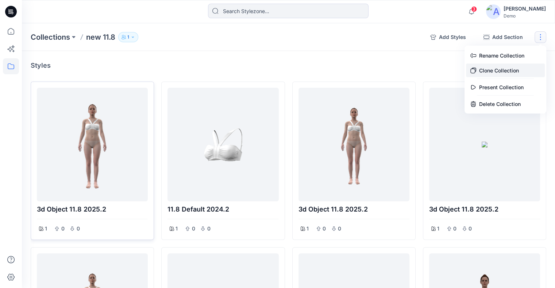
click at [502, 69] on button "Clone Collection" at bounding box center [505, 70] width 79 height 13
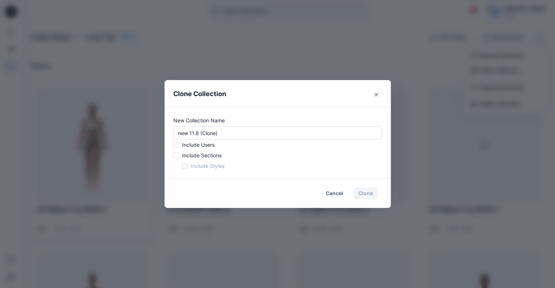
click at [179, 147] on span at bounding box center [176, 145] width 6 height 6
click at [179, 147] on input "checkbox" at bounding box center [176, 146] width 6 height 6
checkbox input "true"
click at [179, 154] on span at bounding box center [176, 156] width 6 height 6
click at [179, 154] on input "checkbox" at bounding box center [176, 156] width 6 height 6
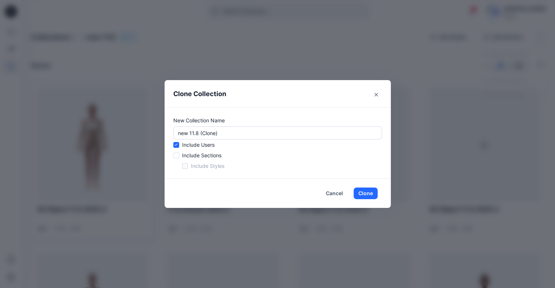
checkbox input "true"
click at [188, 167] on span at bounding box center [185, 166] width 6 height 6
click at [187, 167] on input "checkbox" at bounding box center [185, 167] width 6 height 6
checkbox input "true"
drag, startPoint x: 369, startPoint y: 191, endPoint x: 349, endPoint y: 190, distance: 20.1
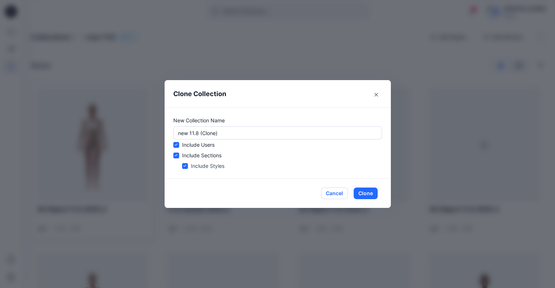
click at [369, 191] on button "Clone" at bounding box center [365, 194] width 24 height 12
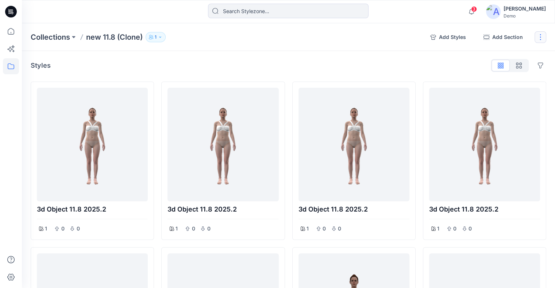
click at [539, 36] on button "button" at bounding box center [540, 37] width 12 height 12
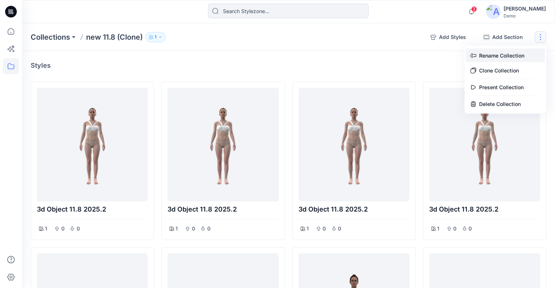
click at [515, 56] on button "Rename Collection" at bounding box center [505, 55] width 79 height 13
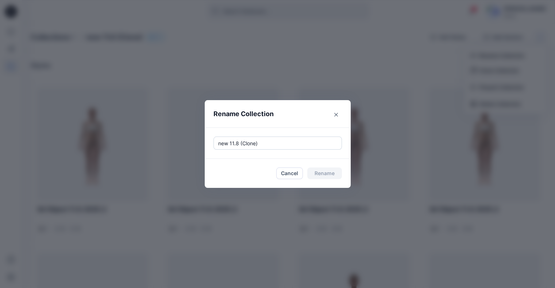
drag, startPoint x: 268, startPoint y: 142, endPoint x: 242, endPoint y: 146, distance: 26.5
click at [242, 146] on input "new 11.8 (Clone)" at bounding box center [277, 143] width 128 height 13
type input "new 11.8 2"
click at [324, 172] on button "Rename" at bounding box center [324, 174] width 35 height 12
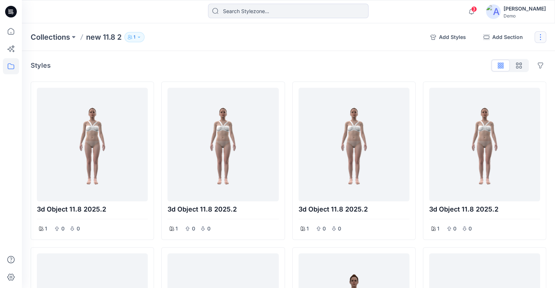
click at [543, 38] on button "button" at bounding box center [540, 37] width 12 height 12
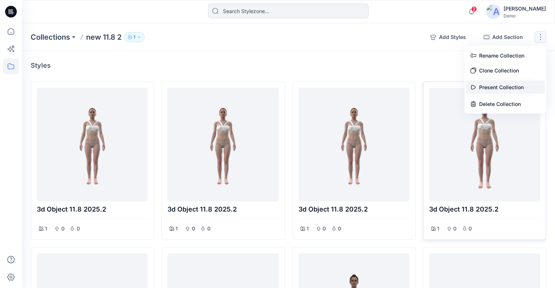
click at [512, 86] on button "Present Collection" at bounding box center [505, 87] width 79 height 13
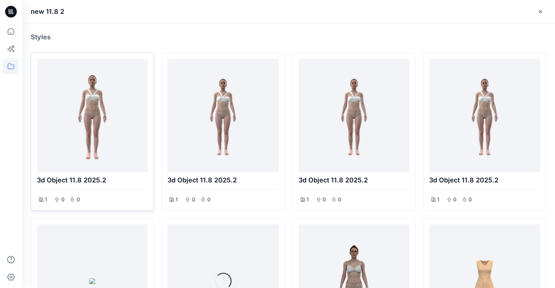
click at [112, 119] on div at bounding box center [92, 116] width 105 height 108
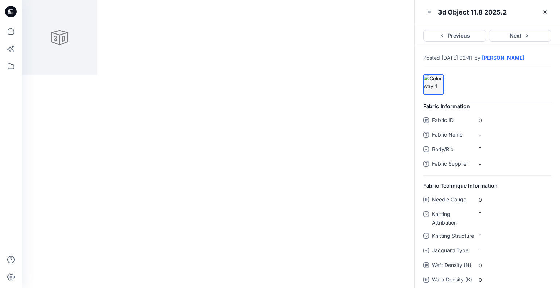
click at [519, 36] on button "Next" at bounding box center [520, 36] width 63 height 12
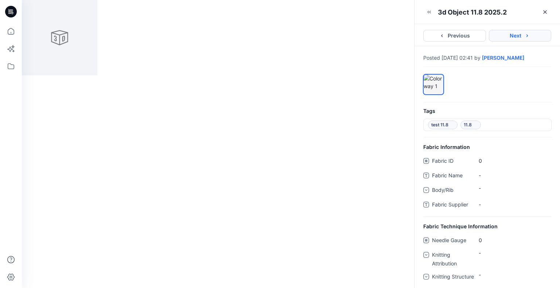
click at [520, 36] on button "Next" at bounding box center [520, 36] width 63 height 12
click at [519, 55] on link "[PERSON_NAME]" at bounding box center [503, 58] width 42 height 6
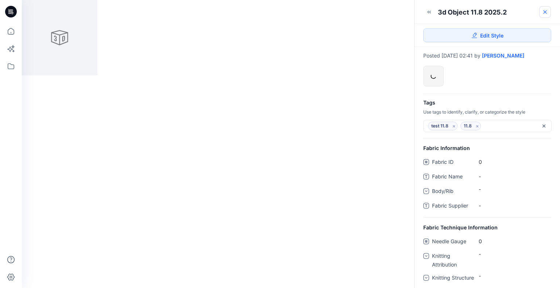
click at [546, 12] on icon at bounding box center [545, 12] width 6 height 6
click at [544, 12] on icon at bounding box center [545, 12] width 6 height 6
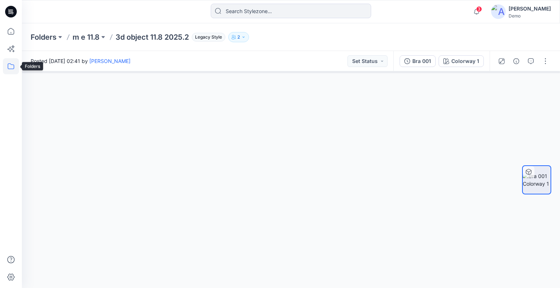
click at [11, 68] on icon at bounding box center [11, 66] width 16 height 16
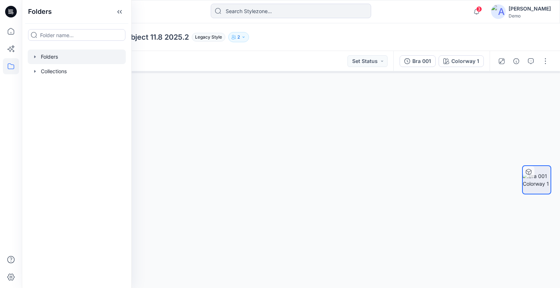
click at [57, 71] on div at bounding box center [77, 71] width 98 height 15
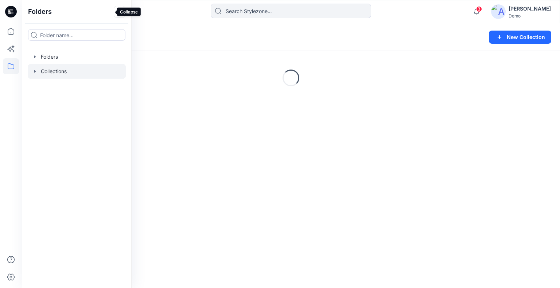
click at [114, 13] on icon at bounding box center [120, 12] width 12 height 12
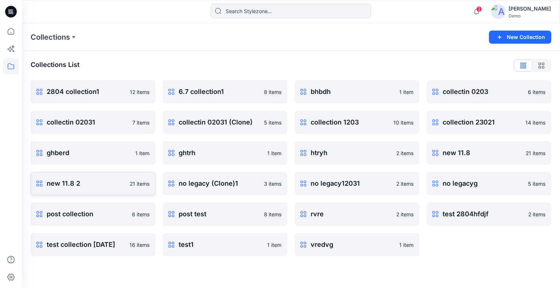
click at [80, 183] on p "new 11.8 2" at bounding box center [86, 184] width 79 height 10
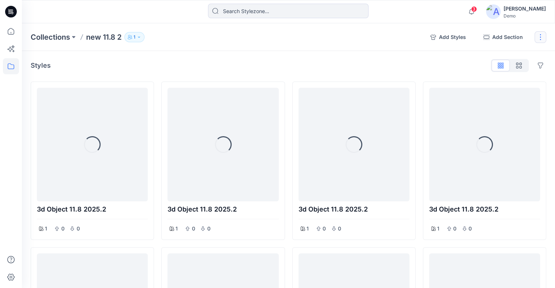
click at [540, 38] on button "button" at bounding box center [540, 37] width 12 height 12
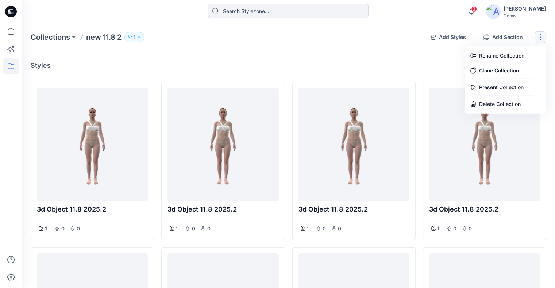
click at [385, 66] on div "Styles Hide Legacy Styles" at bounding box center [288, 66] width 515 height 12
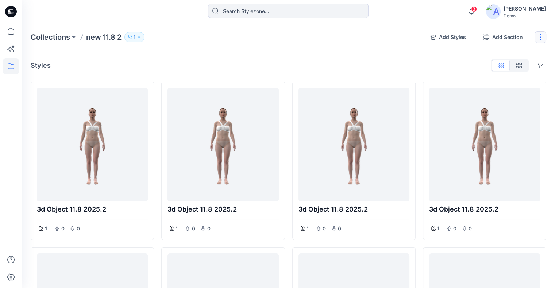
click at [541, 37] on button "button" at bounding box center [540, 37] width 12 height 12
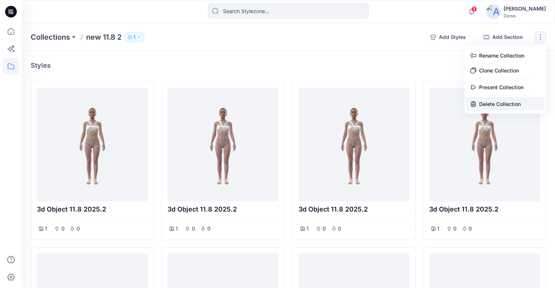
click at [513, 103] on button "Delete Collection" at bounding box center [505, 103] width 79 height 13
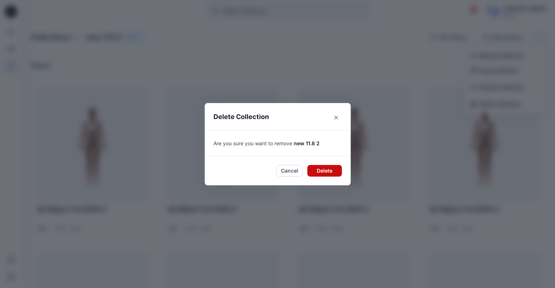
click at [333, 173] on button "Delete" at bounding box center [324, 171] width 35 height 12
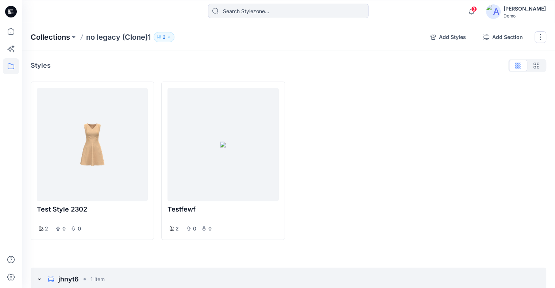
click at [43, 39] on p "Collections" at bounding box center [50, 37] width 39 height 10
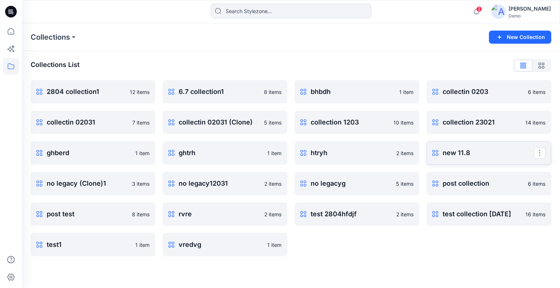
click at [465, 153] on p "new 11.8" at bounding box center [488, 153] width 91 height 10
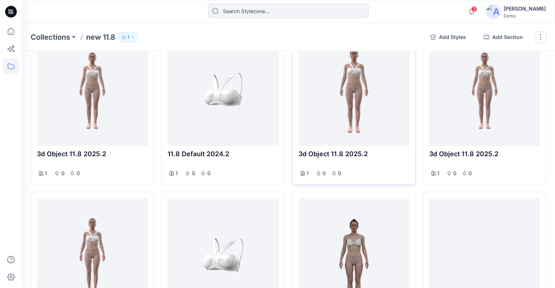
scroll to position [109, 0]
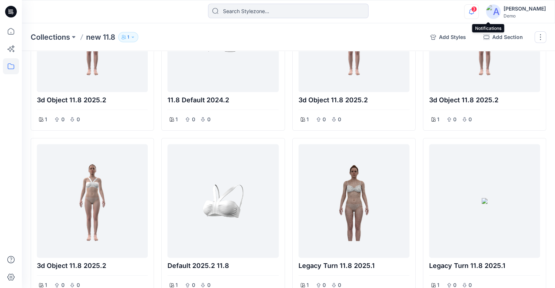
click at [478, 11] on icon "button" at bounding box center [471, 11] width 14 height 15
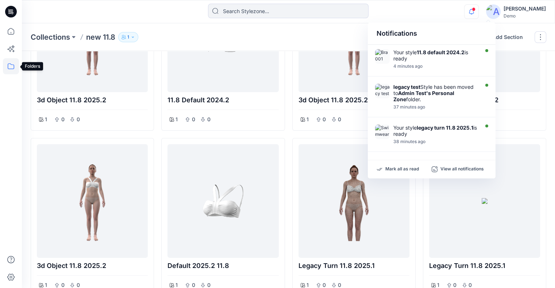
click at [5, 67] on icon at bounding box center [11, 66] width 16 height 16
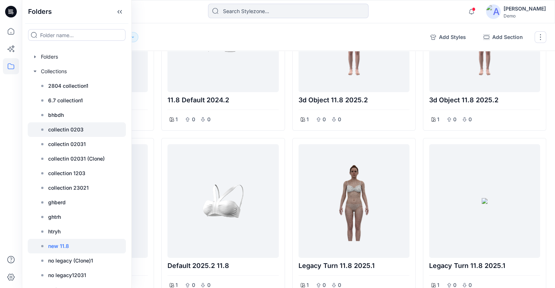
scroll to position [73, 0]
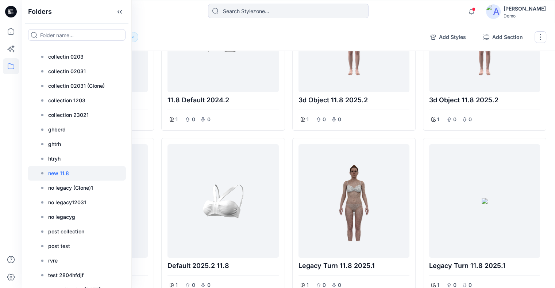
click at [74, 171] on div at bounding box center [77, 173] width 98 height 15
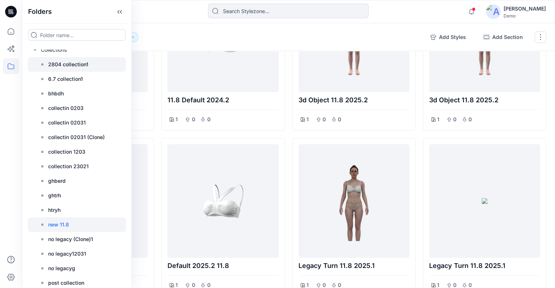
scroll to position [0, 0]
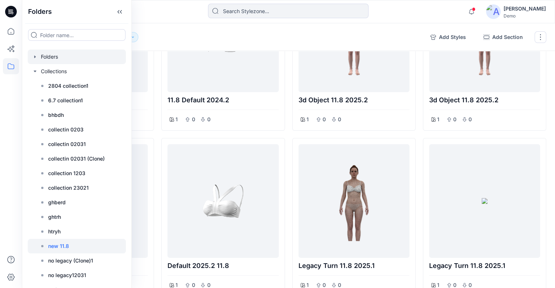
click at [33, 58] on icon "button" at bounding box center [35, 57] width 6 height 6
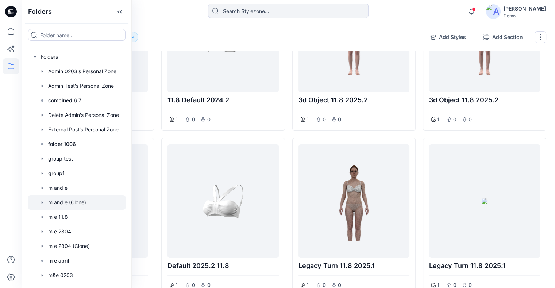
click at [69, 217] on div at bounding box center [77, 217] width 98 height 15
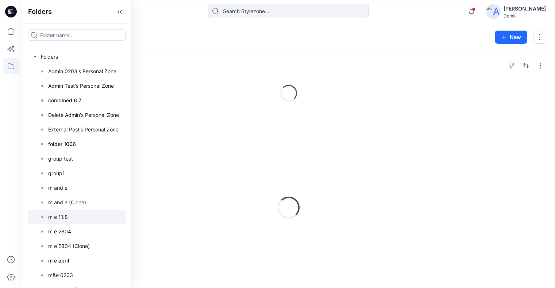
click at [120, 8] on icon at bounding box center [120, 12] width 12 height 12
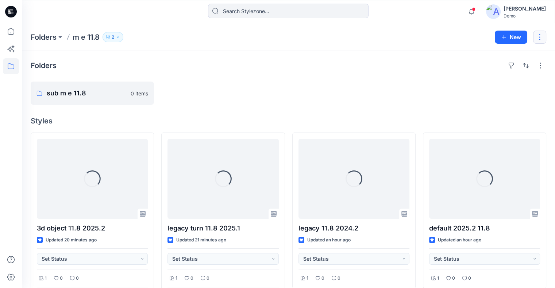
click at [540, 38] on button "button" at bounding box center [539, 37] width 13 height 13
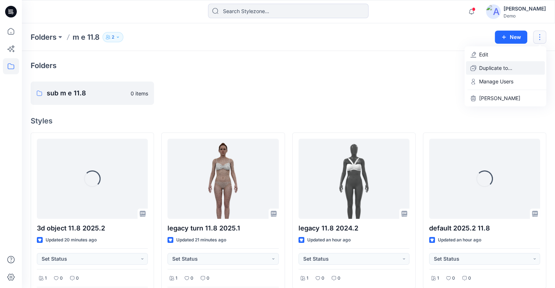
click at [507, 66] on p "Duplicate to..." at bounding box center [495, 68] width 33 height 8
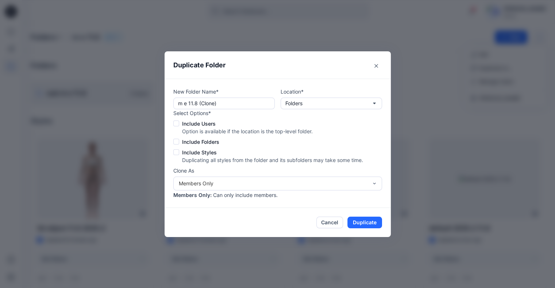
click at [178, 124] on span at bounding box center [176, 124] width 6 height 6
click at [178, 124] on input "Include Users" at bounding box center [176, 123] width 6 height 6
checkbox input "true"
click at [179, 144] on span at bounding box center [176, 142] width 6 height 6
click at [179, 144] on input "Include Folders" at bounding box center [176, 142] width 6 height 6
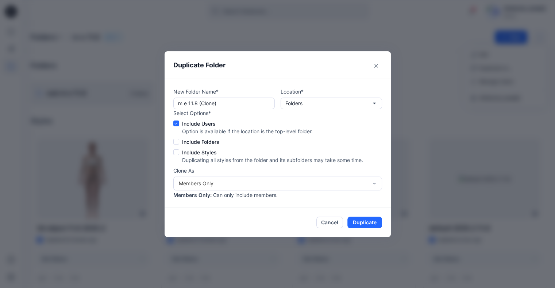
checkbox input "true"
click at [181, 158] on div "Select Options* Include Users Option is available if the location is the top-le…" at bounding box center [268, 136] width 190 height 55
click at [179, 154] on span at bounding box center [176, 153] width 6 height 6
click at [179, 154] on input "Include Styles" at bounding box center [176, 152] width 6 height 6
checkbox input "true"
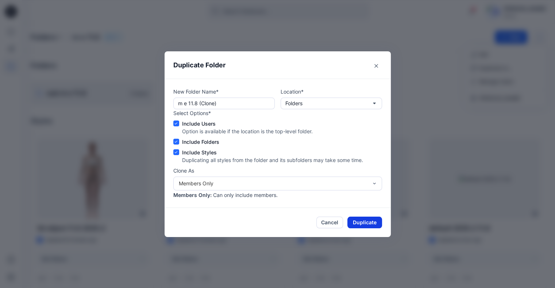
drag, startPoint x: 362, startPoint y: 223, endPoint x: 354, endPoint y: 216, distance: 10.1
click at [362, 223] on button "Duplicate" at bounding box center [364, 223] width 35 height 12
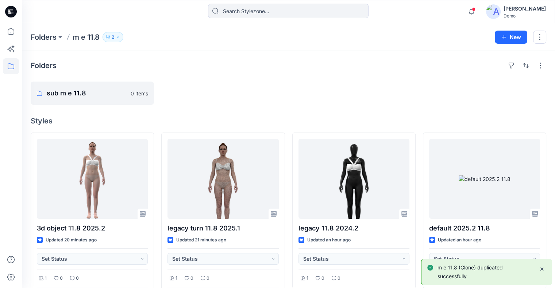
click at [46, 34] on p "Folders" at bounding box center [44, 37] width 26 height 10
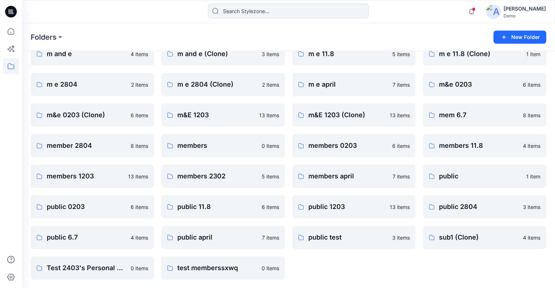
scroll to position [63, 0]
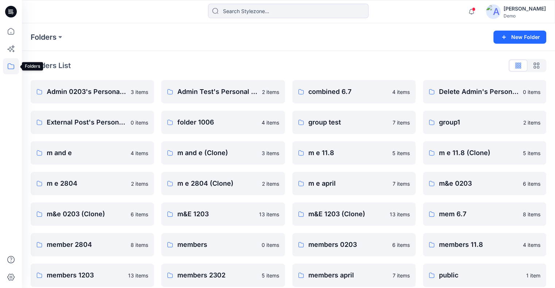
drag, startPoint x: 11, startPoint y: 69, endPoint x: 16, endPoint y: 72, distance: 5.9
click at [11, 69] on icon at bounding box center [11, 66] width 16 height 16
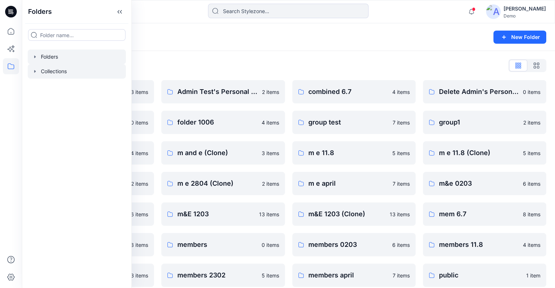
click at [63, 69] on div at bounding box center [77, 71] width 98 height 15
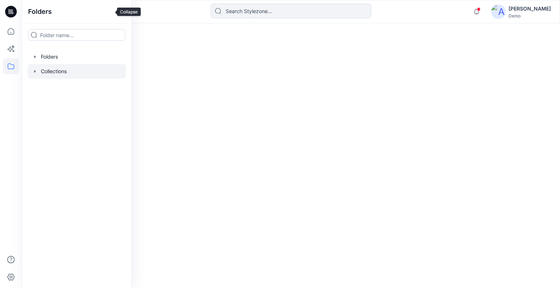
click at [114, 7] on icon at bounding box center [120, 12] width 12 height 12
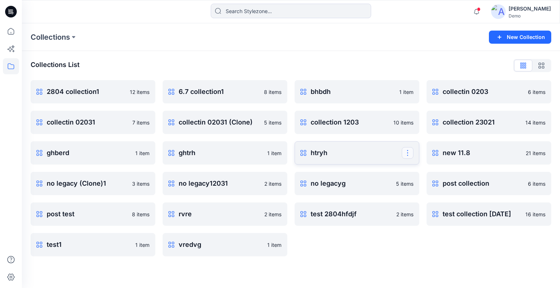
click at [409, 154] on button "button" at bounding box center [408, 153] width 12 height 12
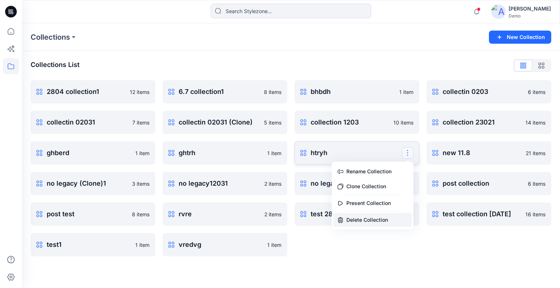
click at [392, 219] on button "Delete Collection" at bounding box center [372, 219] width 79 height 13
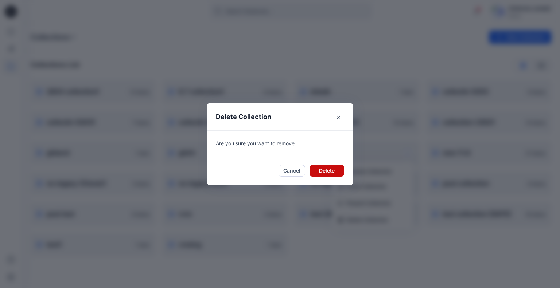
click at [325, 174] on button "Delete" at bounding box center [327, 171] width 35 height 12
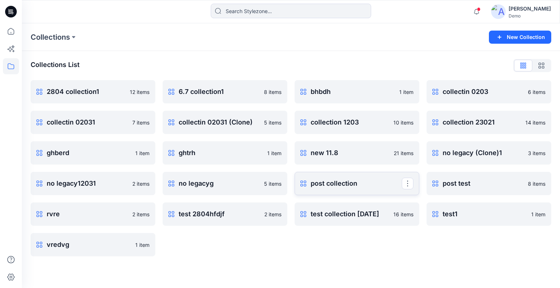
click at [414, 185] on link "post collection Rename Collection Clone Collection Present Collection Delete Co…" at bounding box center [357, 183] width 125 height 23
click at [407, 185] on button "button" at bounding box center [408, 184] width 12 height 12
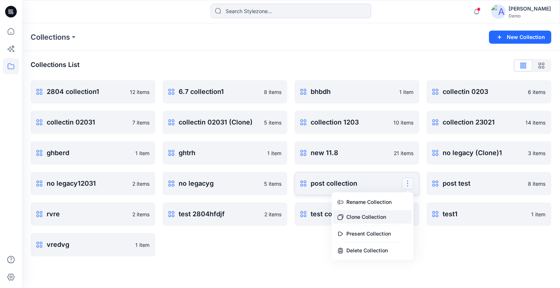
click at [393, 218] on button "Clone Collection" at bounding box center [372, 216] width 79 height 13
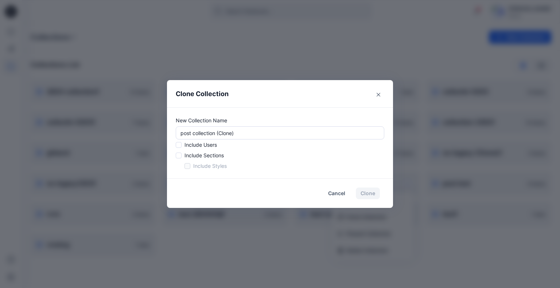
click at [179, 146] on span at bounding box center [179, 145] width 6 height 6
click at [179, 146] on input "checkbox" at bounding box center [178, 146] width 6 height 6
checkbox input "true"
click at [177, 156] on span at bounding box center [179, 156] width 6 height 6
click at [177, 156] on input "checkbox" at bounding box center [178, 156] width 6 height 6
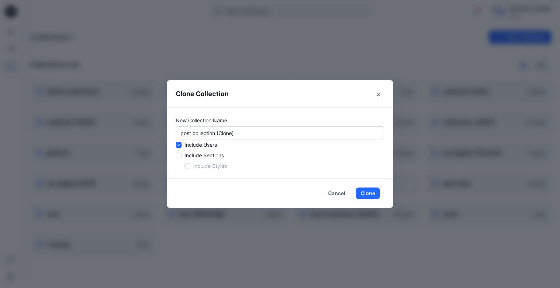
checkbox input "true"
drag, startPoint x: 189, startPoint y: 166, endPoint x: 325, endPoint y: 185, distance: 136.6
click at [190, 166] on span at bounding box center [188, 166] width 6 height 6
click at [190, 166] on input "checkbox" at bounding box center [187, 167] width 6 height 6
checkbox input "true"
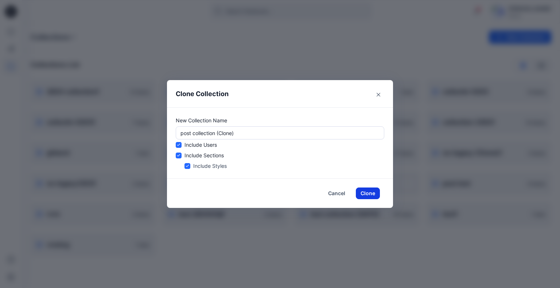
click at [369, 193] on button "Clone" at bounding box center [368, 194] width 24 height 12
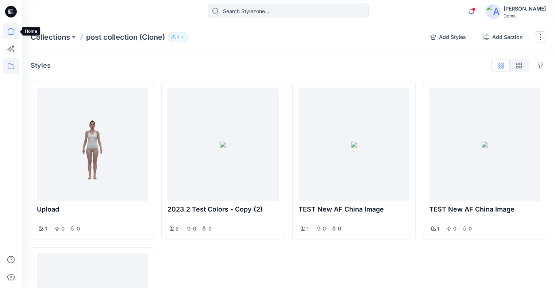
click at [13, 30] on icon at bounding box center [11, 31] width 16 height 16
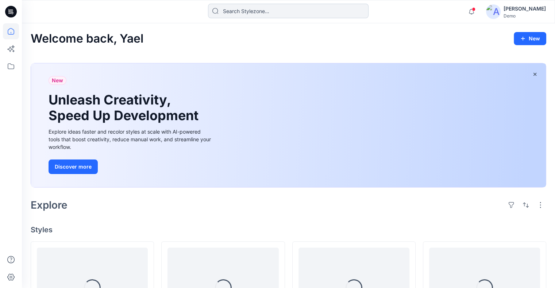
click at [268, 13] on input at bounding box center [288, 11] width 160 height 15
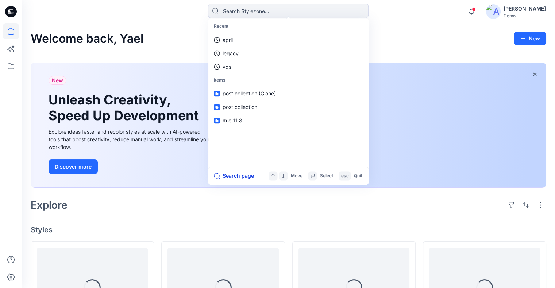
click at [239, 176] on button "Search page" at bounding box center [234, 176] width 40 height 9
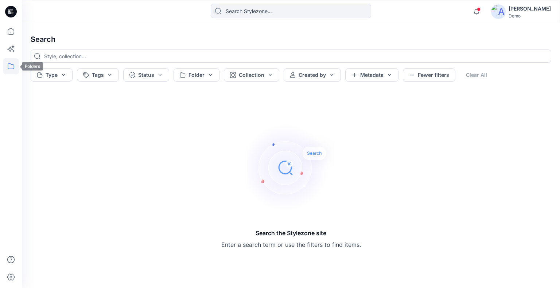
click at [13, 65] on icon at bounding box center [11, 66] width 16 height 16
click at [55, 53] on div at bounding box center [77, 57] width 98 height 15
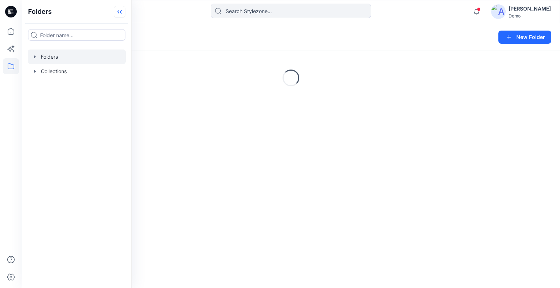
click at [114, 13] on icon at bounding box center [120, 12] width 12 height 12
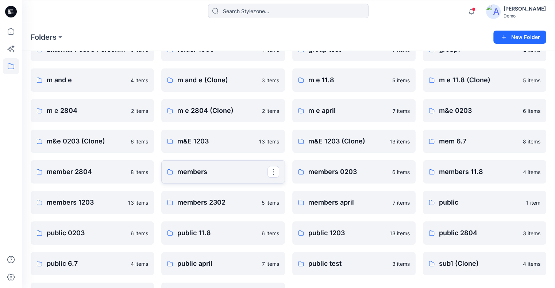
scroll to position [99, 0]
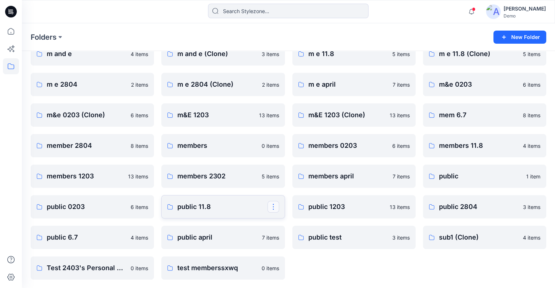
click at [274, 205] on button "button" at bounding box center [273, 207] width 12 height 12
click at [293, 236] on p "Duplicate to..." at bounding box center [298, 238] width 33 height 8
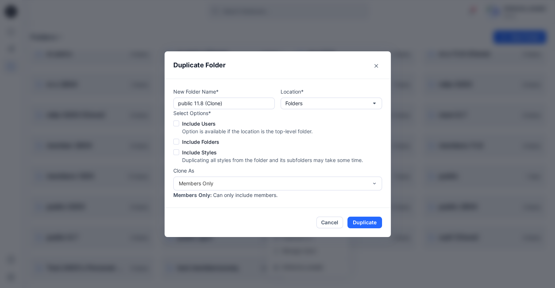
click at [179, 122] on span at bounding box center [176, 124] width 6 height 6
click at [179, 122] on input "Include Users" at bounding box center [176, 123] width 6 height 6
checkbox input "true"
click at [179, 142] on span at bounding box center [176, 142] width 6 height 6
click at [179, 142] on input "Include Folders" at bounding box center [176, 142] width 6 height 6
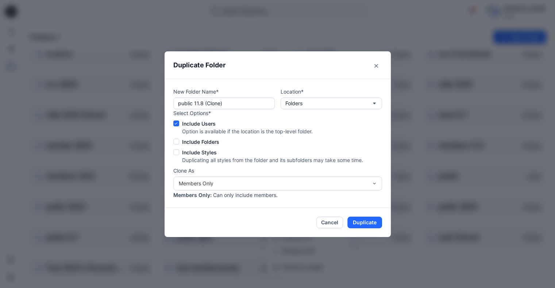
checkbox input "true"
click at [177, 150] on span at bounding box center [176, 153] width 6 height 6
click at [177, 150] on input "Include Styles" at bounding box center [176, 152] width 6 height 6
checkbox input "true"
click at [371, 220] on button "Duplicate" at bounding box center [364, 223] width 35 height 12
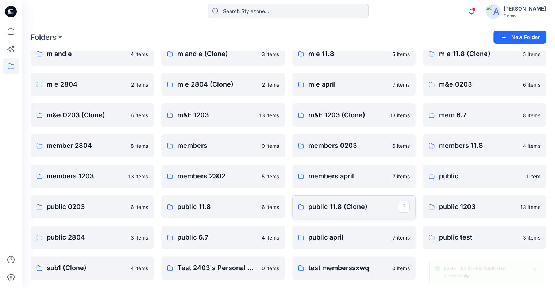
click at [328, 210] on p "public 11.8 (Clone)" at bounding box center [353, 207] width 90 height 10
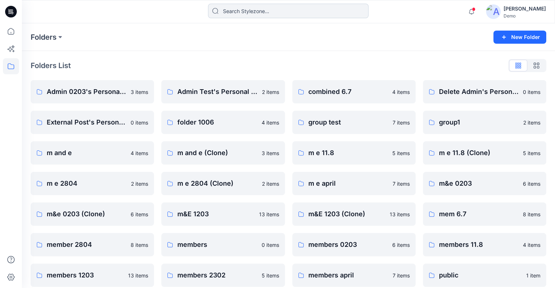
click at [267, 10] on input at bounding box center [288, 11] width 160 height 15
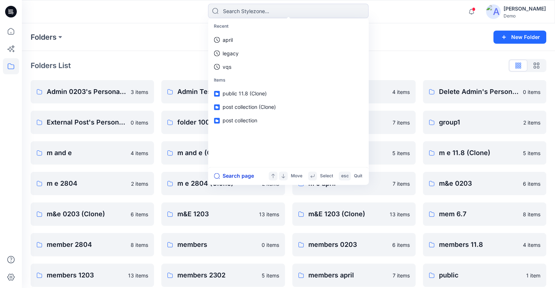
click at [230, 174] on button "Search page" at bounding box center [234, 176] width 40 height 9
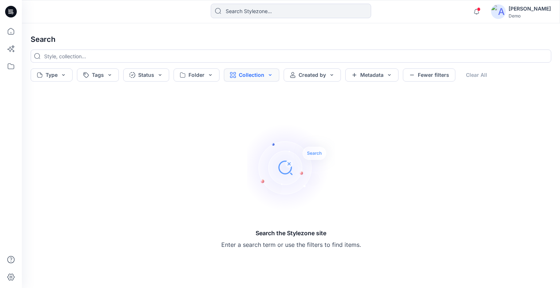
click at [251, 74] on button "Collection" at bounding box center [251, 75] width 55 height 13
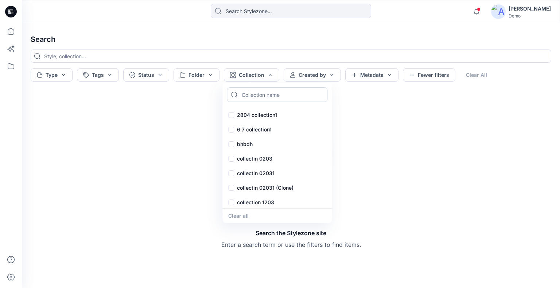
click at [258, 98] on input at bounding box center [277, 95] width 101 height 15
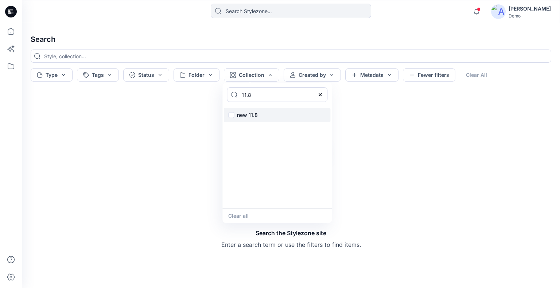
type input "11.8"
click at [232, 115] on div "new 11.8" at bounding box center [277, 115] width 106 height 15
checkbox input "true"
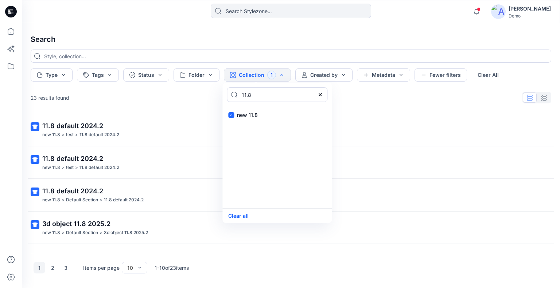
click at [257, 36] on h4 "Search" at bounding box center [291, 39] width 532 height 20
click at [66, 268] on button "3" at bounding box center [66, 268] width 12 height 12
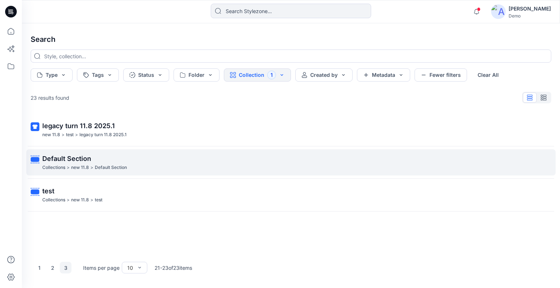
click at [80, 160] on span "Default Section" at bounding box center [66, 159] width 49 height 8
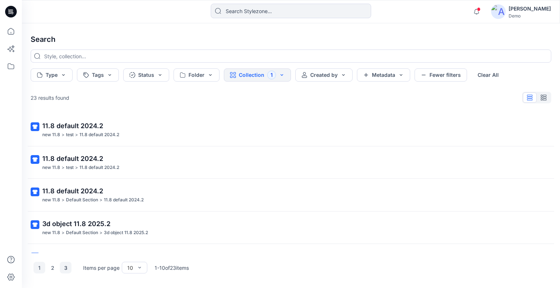
click at [61, 270] on button "3" at bounding box center [66, 268] width 12 height 12
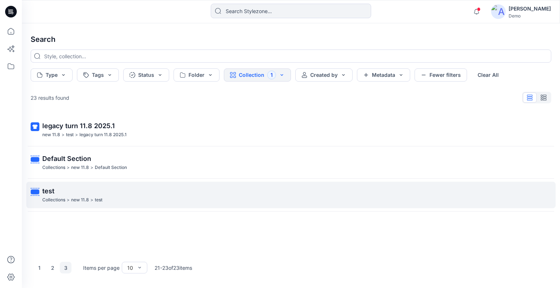
click at [68, 193] on p "test" at bounding box center [290, 191] width 496 height 10
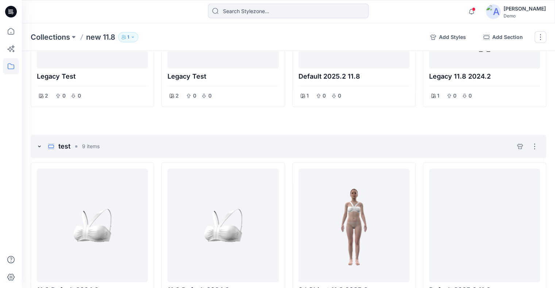
scroll to position [605, 0]
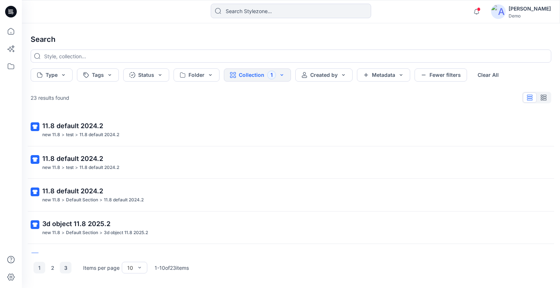
click at [65, 271] on button "3" at bounding box center [66, 268] width 12 height 12
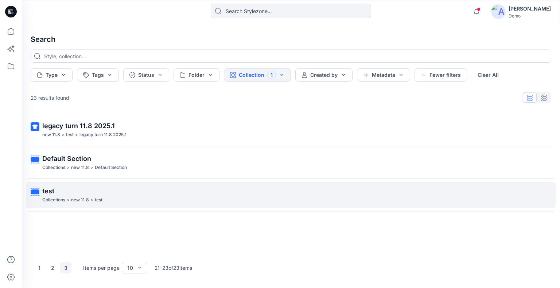
click at [67, 199] on p ">" at bounding box center [68, 201] width 3 height 8
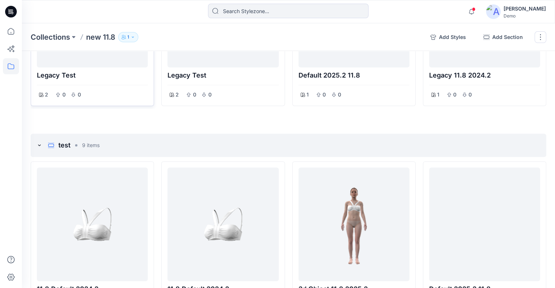
scroll to position [466, 0]
click at [532, 10] on div "[PERSON_NAME]" at bounding box center [524, 8] width 42 height 9
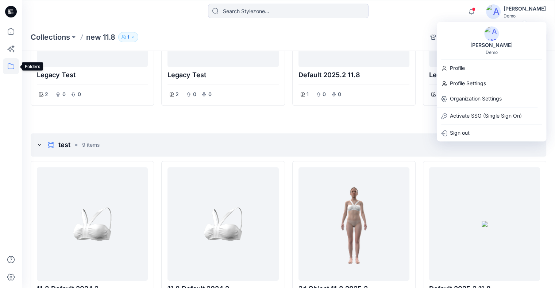
click at [10, 70] on icon at bounding box center [11, 66] width 16 height 16
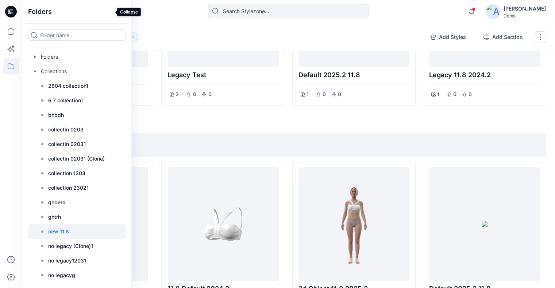
click at [114, 10] on icon at bounding box center [120, 12] width 12 height 12
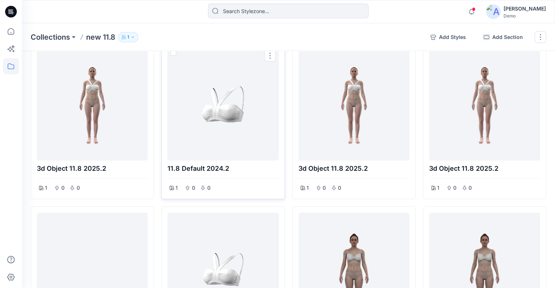
scroll to position [0, 0]
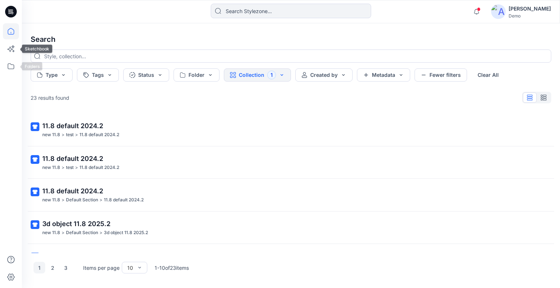
click at [13, 34] on icon at bounding box center [11, 31] width 7 height 7
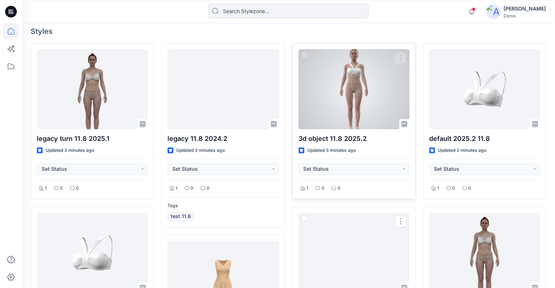
scroll to position [135, 0]
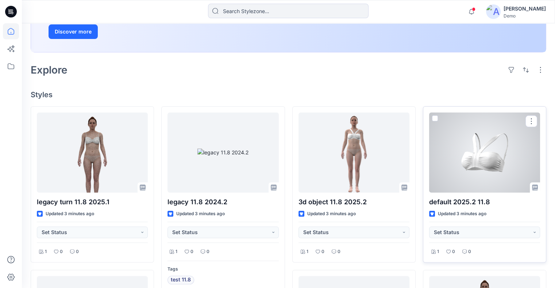
click at [474, 162] on div at bounding box center [484, 153] width 111 height 80
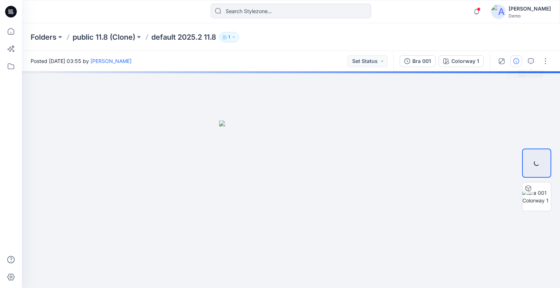
click at [519, 63] on icon "button" at bounding box center [517, 61] width 6 height 6
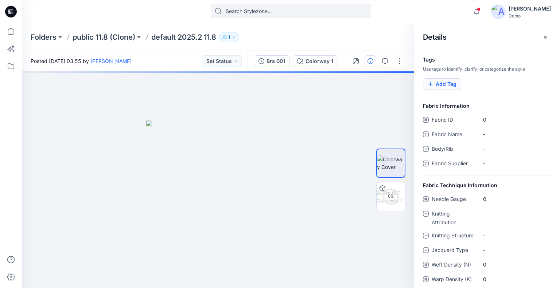
click at [452, 82] on button "Add Tag" at bounding box center [442, 84] width 38 height 12
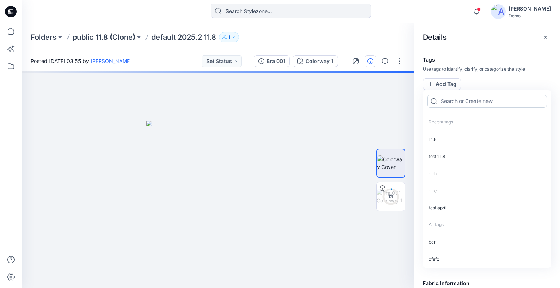
click at [452, 102] on input at bounding box center [487, 101] width 120 height 13
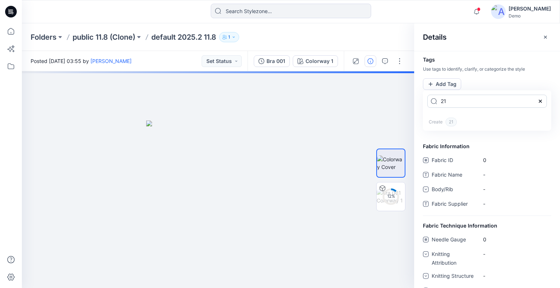
type input "2"
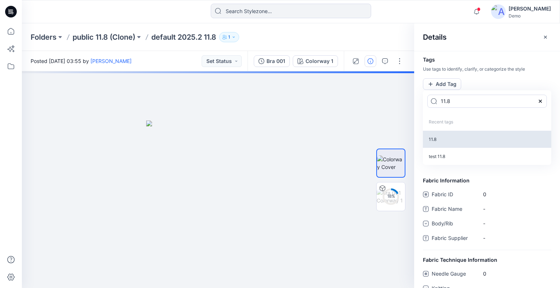
type input "11.8"
click at [441, 140] on p "11.8" at bounding box center [487, 139] width 128 height 17
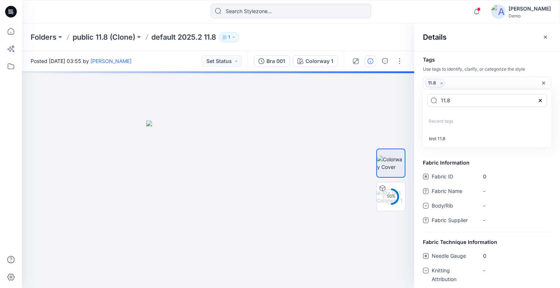
drag, startPoint x: 452, startPoint y: 139, endPoint x: 468, endPoint y: 120, distance: 24.8
click at [452, 139] on p "test 11.8" at bounding box center [487, 138] width 128 height 17
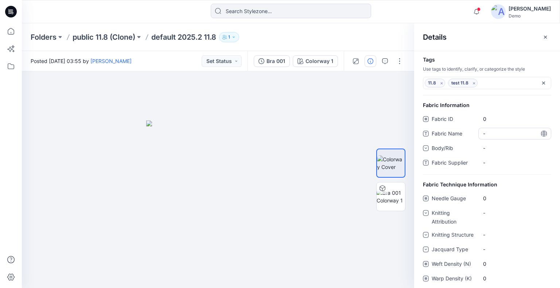
click at [493, 156] on div "Fabric ID 0 Fabric Name - Body/Rib - Fabric Supplier -" at bounding box center [487, 144] width 128 height 62
click at [492, 134] on Name "-" at bounding box center [514, 134] width 63 height 8
type textarea "test 11.8"
click at [553, 140] on div "Fabric Information Fabric ID 0 Fabric Name test 11.8 Body/Rib - Fabric Supplier…" at bounding box center [487, 138] width 146 height 74
click at [292, 12] on input at bounding box center [291, 11] width 160 height 15
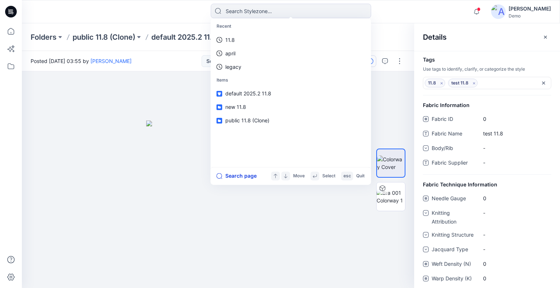
click at [241, 175] on button "Search page" at bounding box center [237, 176] width 40 height 9
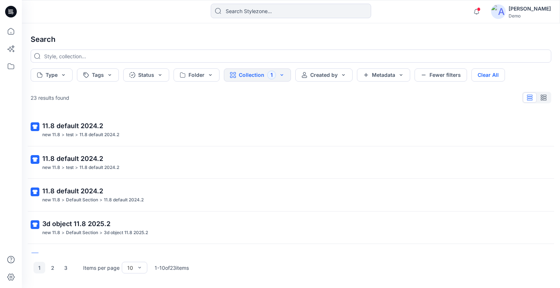
click at [483, 73] on button "Clear All" at bounding box center [489, 75] width 34 height 13
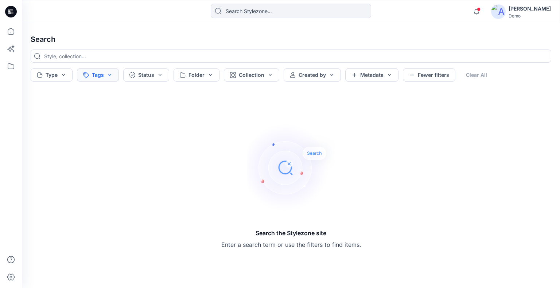
click at [111, 78] on button "Tags" at bounding box center [98, 75] width 42 height 13
click at [109, 96] on input at bounding box center [131, 95] width 101 height 15
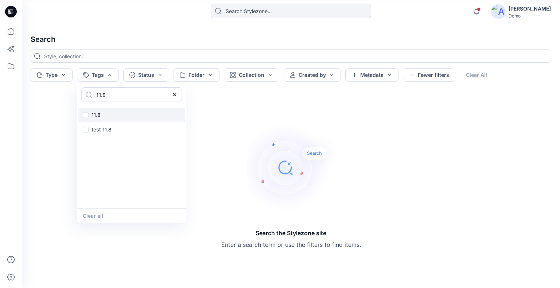
type input "11.8"
click at [101, 112] on div "11.8" at bounding box center [131, 115] width 106 height 15
checkbox input "true"
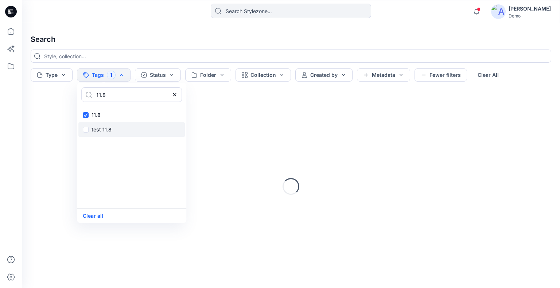
click at [98, 131] on p "test 11.8" at bounding box center [102, 129] width 20 height 9
checkbox input "true"
click at [213, 40] on h4 "Search" at bounding box center [291, 39] width 532 height 20
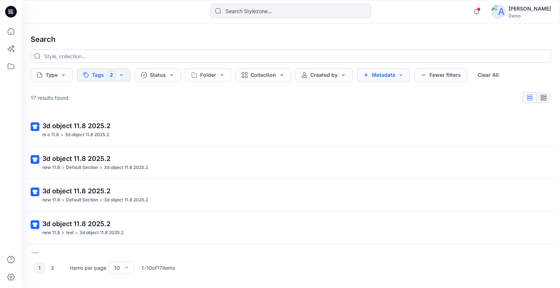
click at [379, 74] on button "Metadata" at bounding box center [383, 75] width 53 height 13
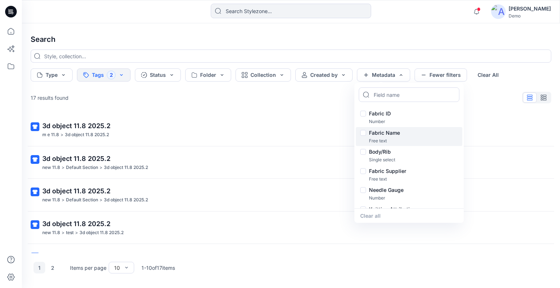
click at [394, 135] on p "Fabric Name" at bounding box center [384, 133] width 31 height 9
checkbox input "true"
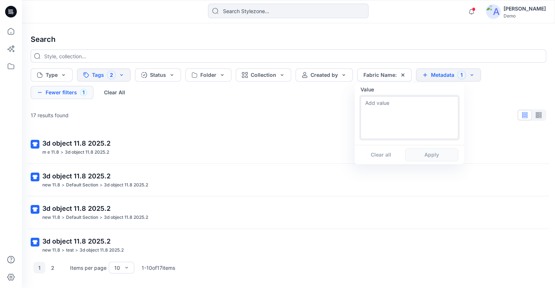
click at [399, 102] on textarea at bounding box center [409, 117] width 98 height 43
type textarea "test 11.8"
click at [425, 155] on button "Apply" at bounding box center [431, 154] width 53 height 13
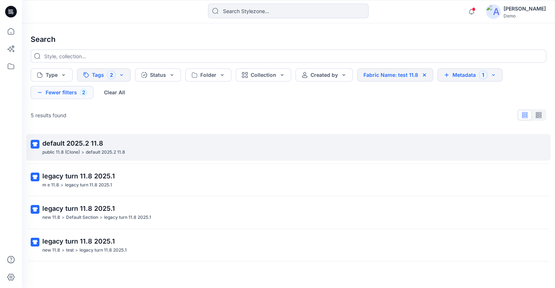
click at [116, 150] on p "default 2025.2 11.8" at bounding box center [105, 153] width 39 height 8
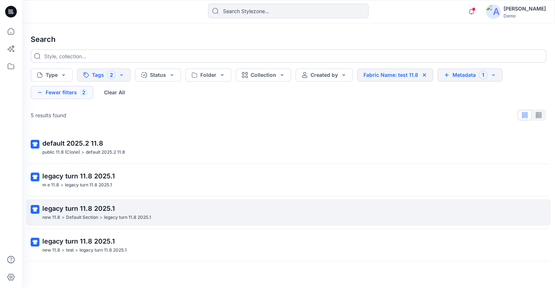
click at [87, 206] on span "legacy turn 11.8 2025.1" at bounding box center [78, 209] width 73 height 8
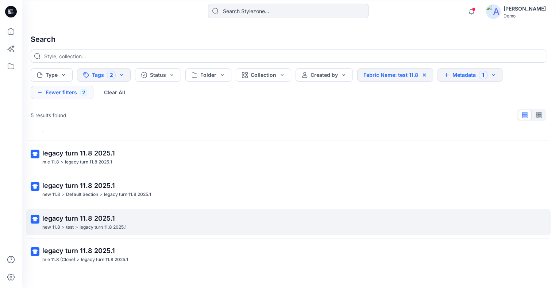
click at [156, 220] on p "legacy turn 11.8 2025.1" at bounding box center [287, 219] width 491 height 10
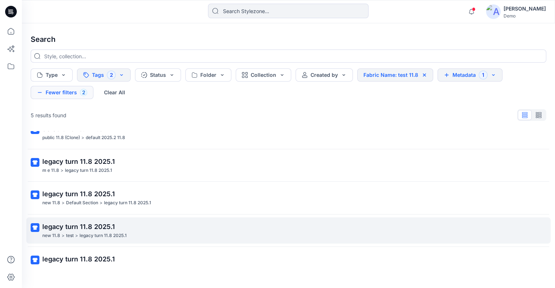
scroll to position [23, 0]
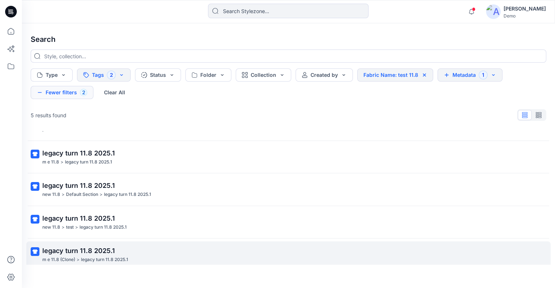
click at [158, 245] on link "legacy turn 11.8 2025.1 m e 11.8 (Clone) > legacy turn 11.8 2025.1" at bounding box center [288, 255] width 524 height 27
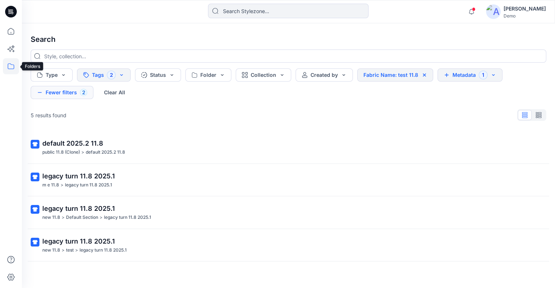
click at [10, 67] on icon at bounding box center [11, 66] width 16 height 16
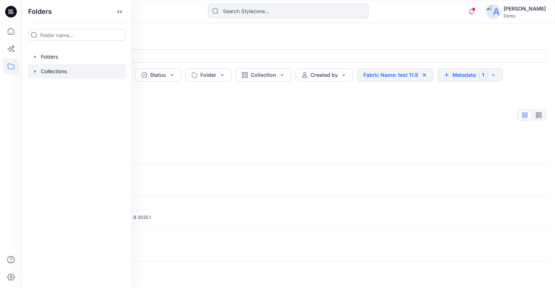
click at [48, 72] on div at bounding box center [77, 71] width 98 height 15
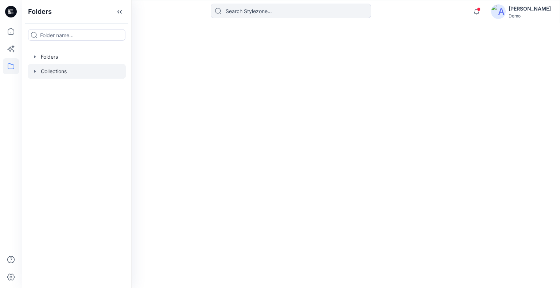
click at [114, 11] on icon at bounding box center [120, 12] width 12 height 12
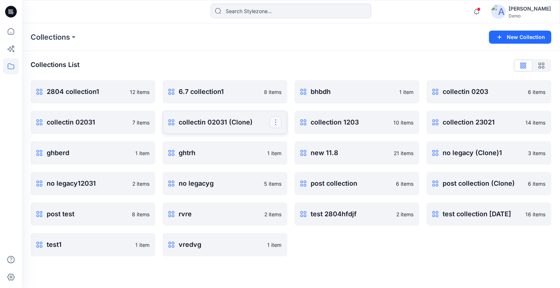
click at [278, 125] on button "button" at bounding box center [276, 123] width 12 height 12
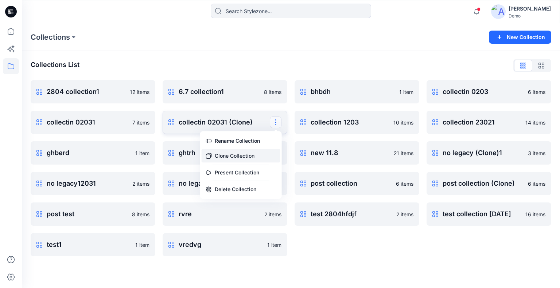
click at [259, 156] on button "Clone Collection" at bounding box center [241, 155] width 79 height 13
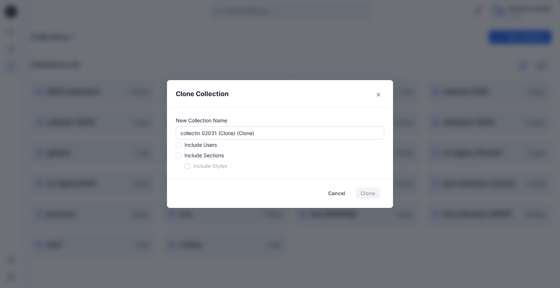
click at [176, 144] on span at bounding box center [179, 145] width 6 height 6
click at [176, 144] on input "checkbox" at bounding box center [178, 146] width 6 height 6
checkbox input "true"
drag, startPoint x: 177, startPoint y: 154, endPoint x: 180, endPoint y: 163, distance: 9.0
click at [177, 155] on span at bounding box center [179, 156] width 6 height 6
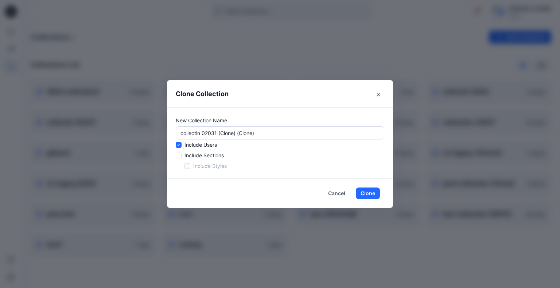
click at [177, 155] on input "checkbox" at bounding box center [178, 156] width 6 height 6
checkbox input "true"
click at [187, 166] on span at bounding box center [188, 166] width 6 height 6
click at [187, 166] on input "checkbox" at bounding box center [187, 167] width 6 height 6
checkbox input "true"
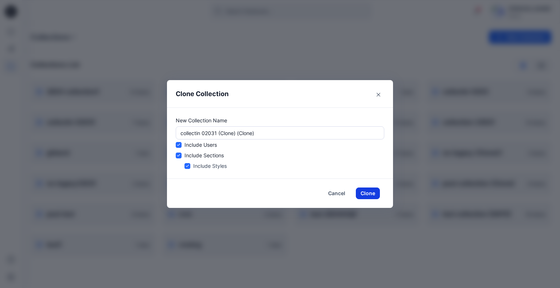
click at [364, 191] on button "Clone" at bounding box center [368, 194] width 24 height 12
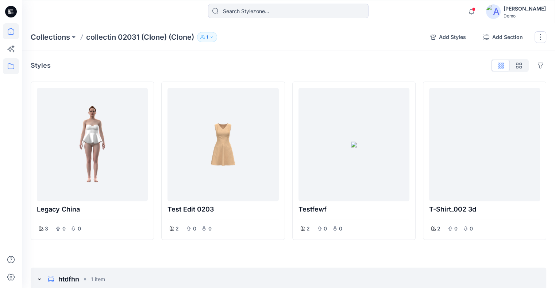
click at [16, 28] on icon at bounding box center [11, 31] width 16 height 16
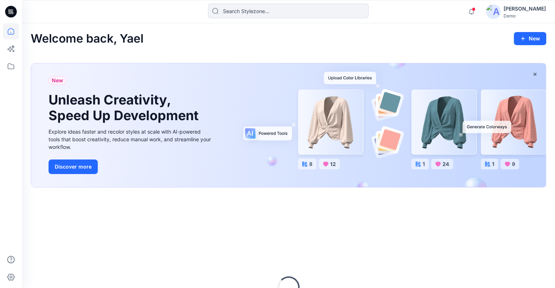
click at [538, 11] on div "[PERSON_NAME]" at bounding box center [524, 8] width 42 height 9
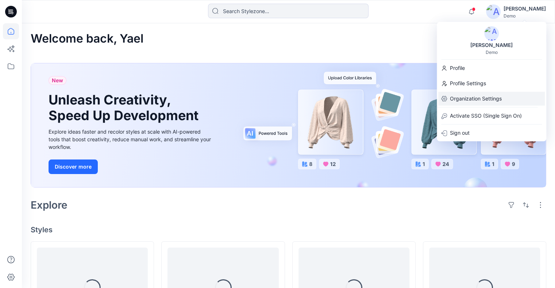
click at [482, 95] on p "Organization Settings" at bounding box center [476, 99] width 52 height 14
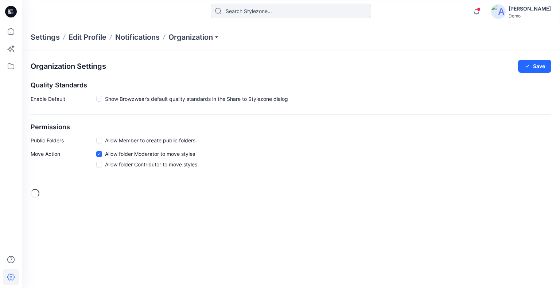
checkbox input "true"
click at [196, 37] on p "Organization" at bounding box center [193, 37] width 51 height 10
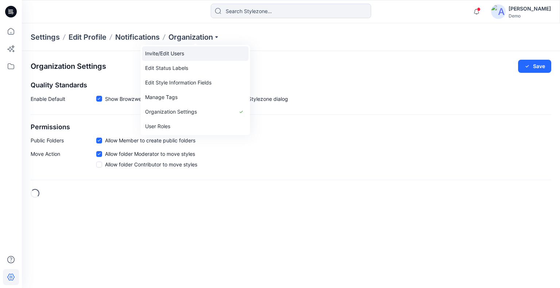
click at [195, 54] on link "Invite/Edit Users" at bounding box center [195, 53] width 106 height 15
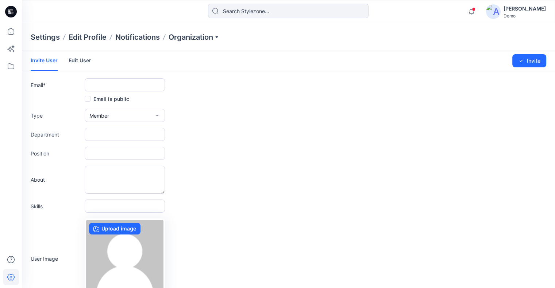
click at [88, 62] on link "Edit User" at bounding box center [80, 60] width 23 height 19
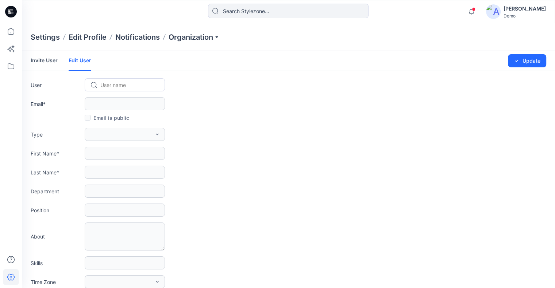
click at [114, 83] on div at bounding box center [129, 85] width 58 height 9
type input "exter"
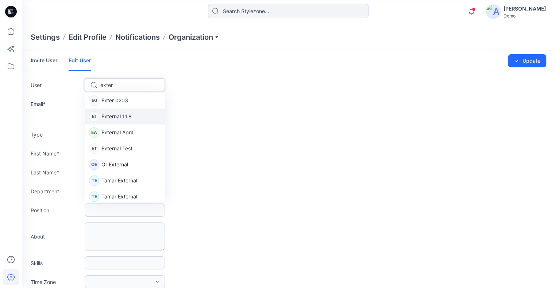
click at [134, 115] on div "E1 External 11.8" at bounding box center [125, 117] width 80 height 16
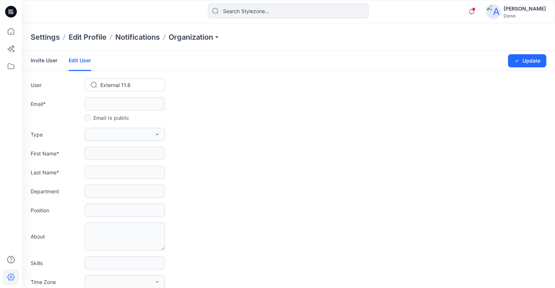
type input "[EMAIL_ADDRESS][DOMAIN_NAME]"
type input "External"
type input "11.8"
checkbox input "true"
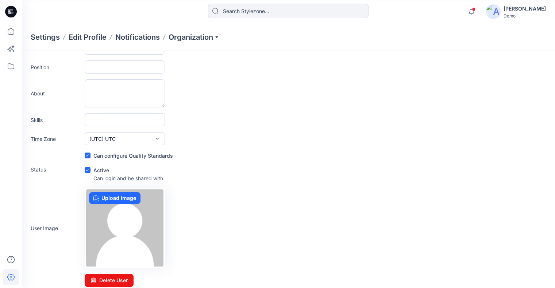
scroll to position [146, 0]
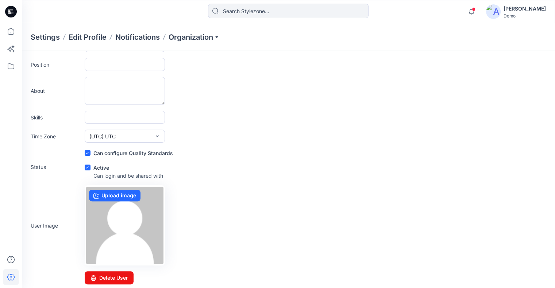
click at [86, 169] on span at bounding box center [88, 168] width 6 height 6
click at [86, 169] on input "checkbox" at bounding box center [87, 168] width 6 height 6
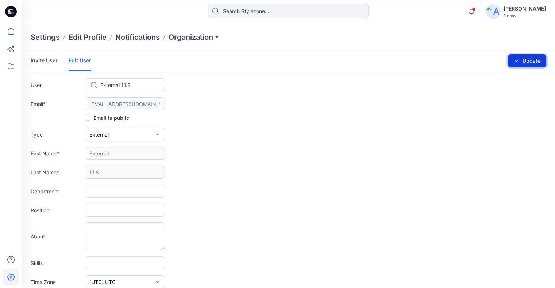
click at [531, 62] on button "Update" at bounding box center [527, 60] width 38 height 13
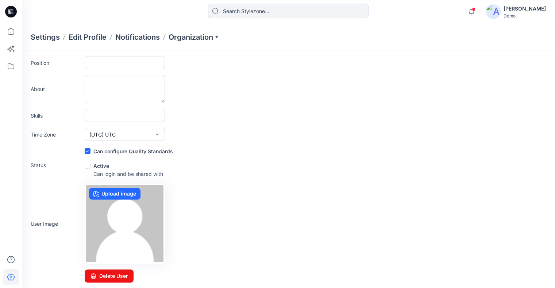
click at [88, 164] on span at bounding box center [88, 166] width 6 height 6
click at [88, 164] on input "checkbox" at bounding box center [87, 166] width 6 height 6
checkbox input "true"
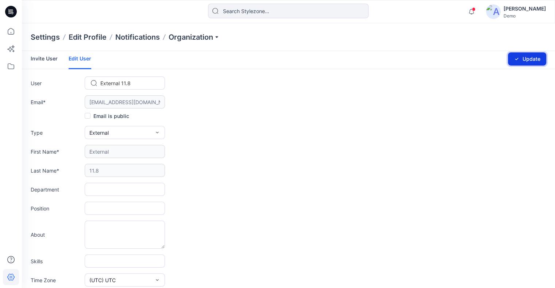
click at [525, 56] on button "Update" at bounding box center [527, 59] width 38 height 13
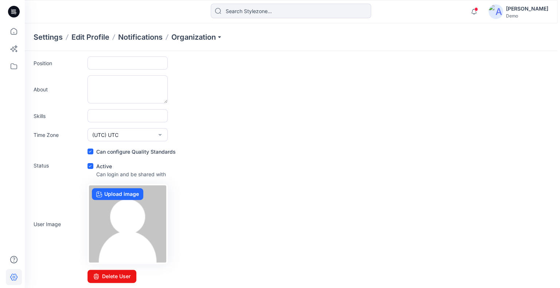
scroll to position [148, 0]
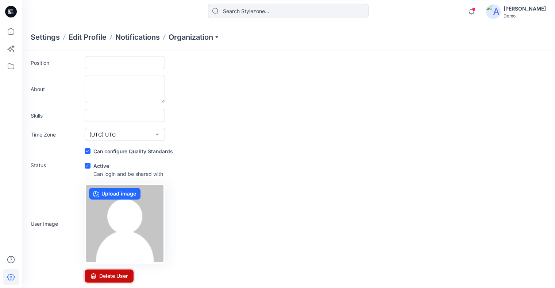
click at [120, 274] on button "Delete User" at bounding box center [109, 276] width 49 height 13
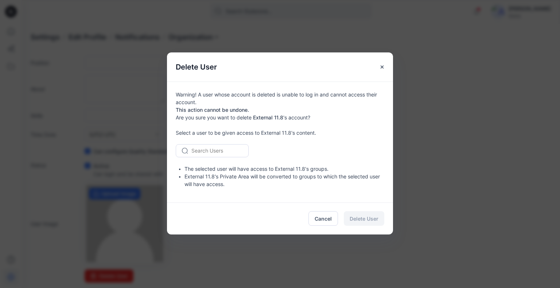
click at [216, 154] on div at bounding box center [216, 150] width 50 height 9
type input "yael"
click at [210, 163] on span "[PERSON_NAME]" at bounding box center [213, 167] width 41 height 8
click at [364, 219] on span "Delete User" at bounding box center [364, 219] width 29 height 8
checkbox input "false"
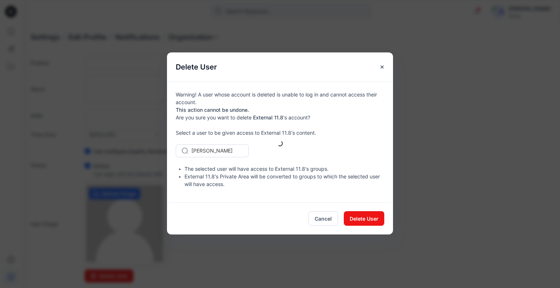
checkbox input "false"
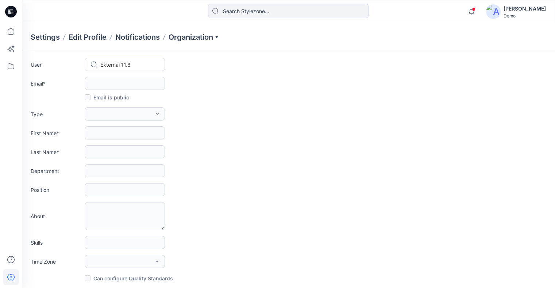
scroll to position [0, 0]
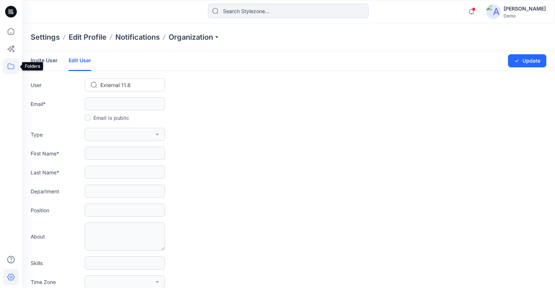
click at [8, 63] on icon at bounding box center [11, 66] width 16 height 16
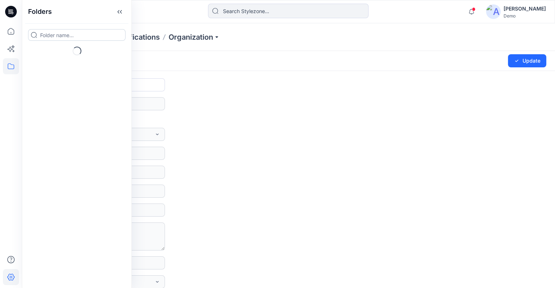
click at [56, 35] on input at bounding box center [76, 35] width 97 height 12
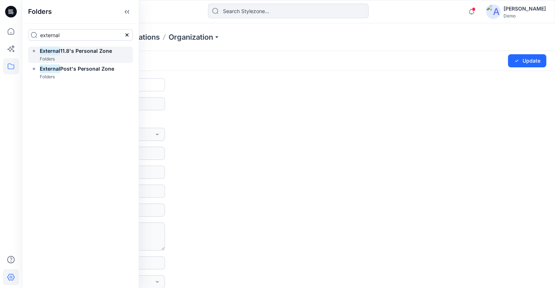
type input "external"
click at [101, 54] on h6 "External 11.8's Personal Zone" at bounding box center [76, 51] width 72 height 9
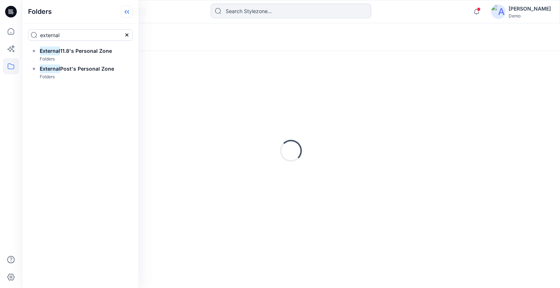
click at [121, 12] on icon at bounding box center [127, 12] width 12 height 12
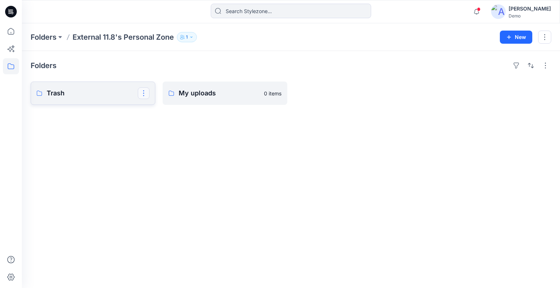
click at [143, 92] on button "button" at bounding box center [144, 94] width 12 height 12
click at [166, 140] on p "[PERSON_NAME]" at bounding box center [173, 140] width 41 height 8
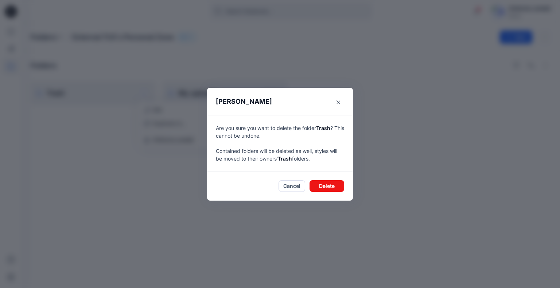
click at [338, 193] on footer "Cancel Delete" at bounding box center [280, 186] width 146 height 29
click at [338, 187] on button "Delete" at bounding box center [327, 187] width 35 height 12
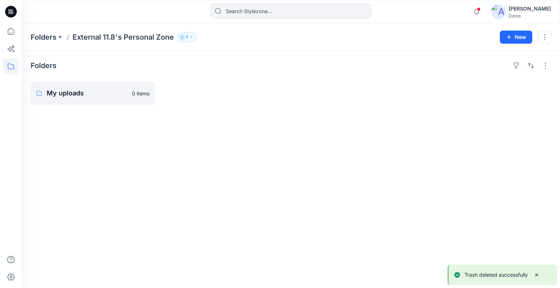
click at [551, 33] on div "Folders External 11.8's Personal Zone 1 New" at bounding box center [291, 37] width 538 height 28
drag, startPoint x: 550, startPoint y: 36, endPoint x: 546, endPoint y: 44, distance: 8.8
click at [550, 36] on button "button" at bounding box center [544, 37] width 13 height 13
click at [504, 102] on p "[PERSON_NAME]" at bounding box center [504, 98] width 41 height 8
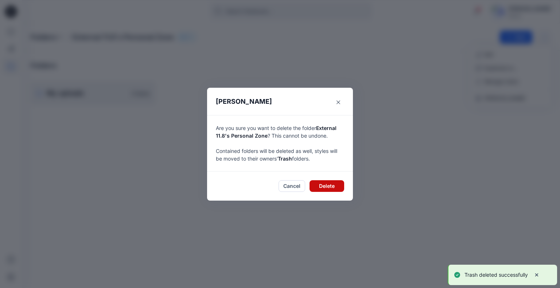
click at [336, 183] on button "Delete" at bounding box center [327, 187] width 35 height 12
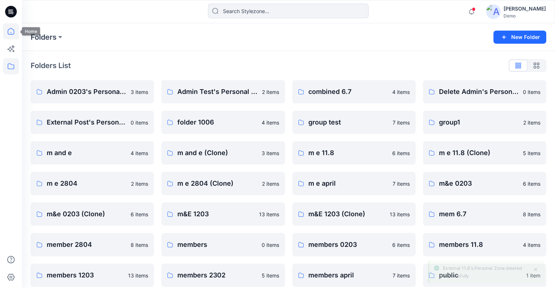
click at [10, 26] on icon at bounding box center [11, 31] width 16 height 16
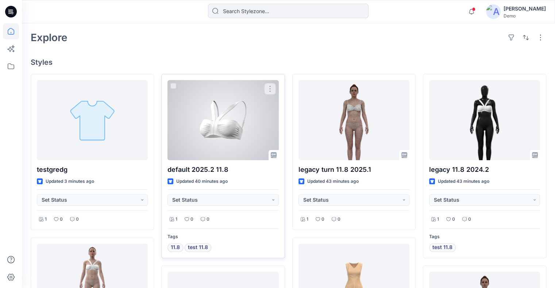
scroll to position [182, 0]
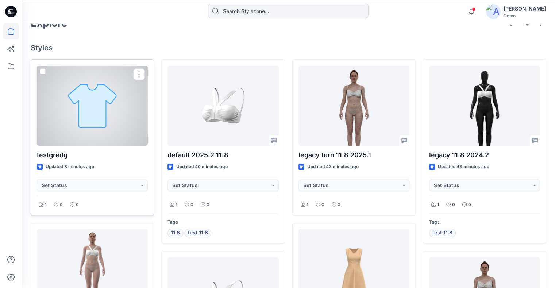
click at [132, 104] on div at bounding box center [92, 106] width 111 height 80
